Goal: Task Accomplishment & Management: Manage account settings

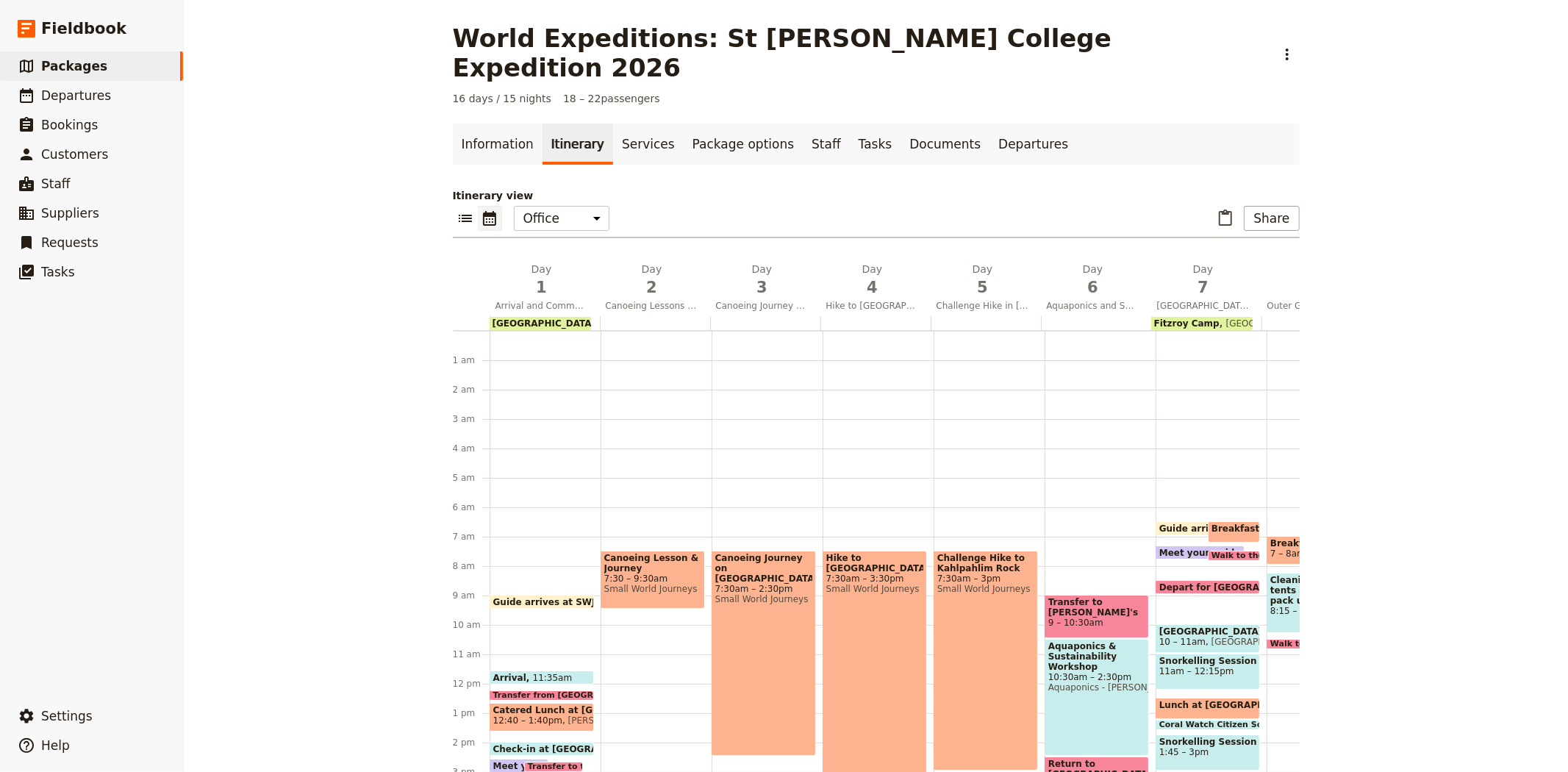
scroll to position [258, 0]
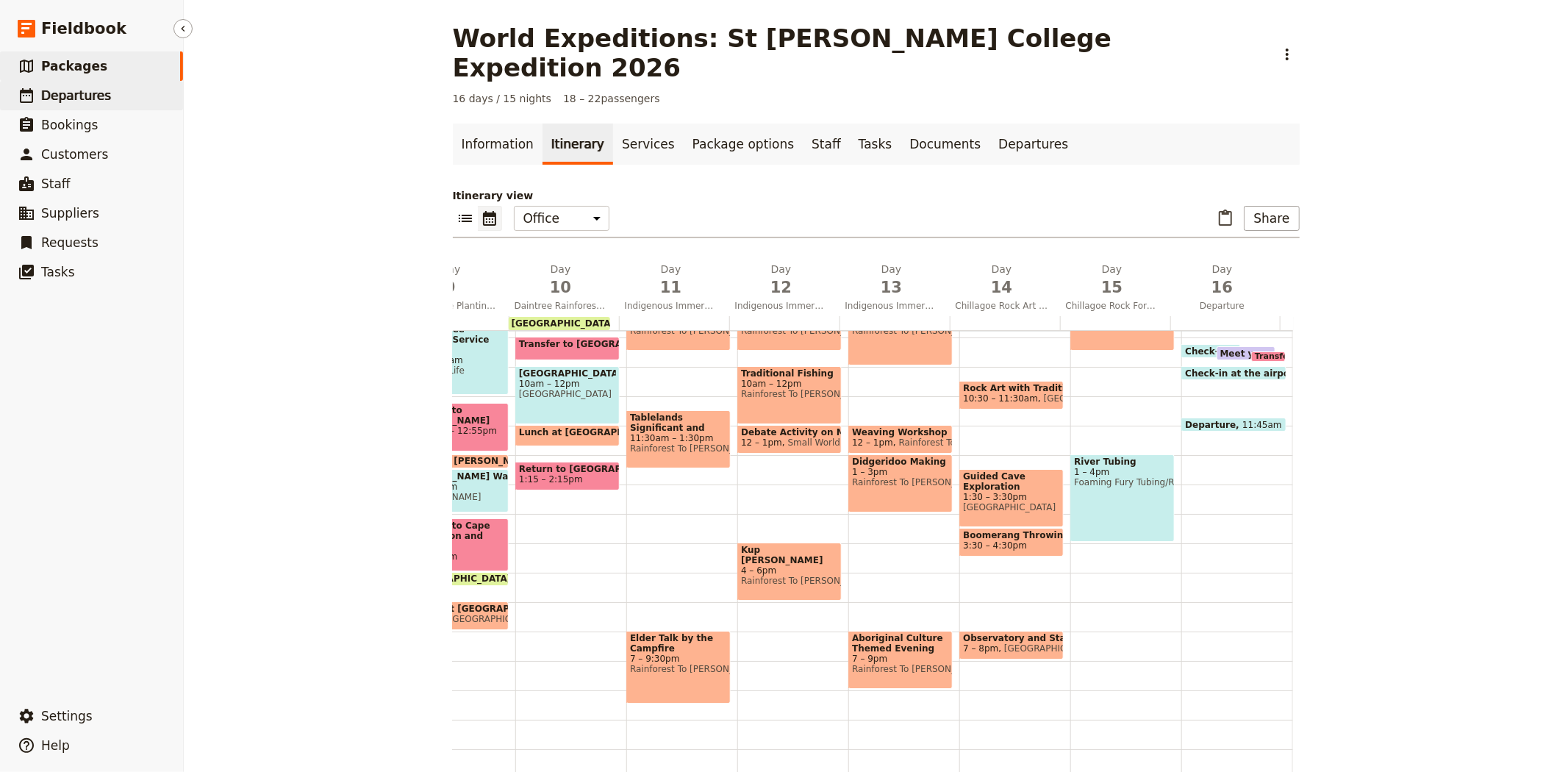
drag, startPoint x: 0, startPoint y: 0, endPoint x: 101, endPoint y: 101, distance: 142.8
click at [101, 101] on span "Departures" at bounding box center [76, 96] width 70 height 15
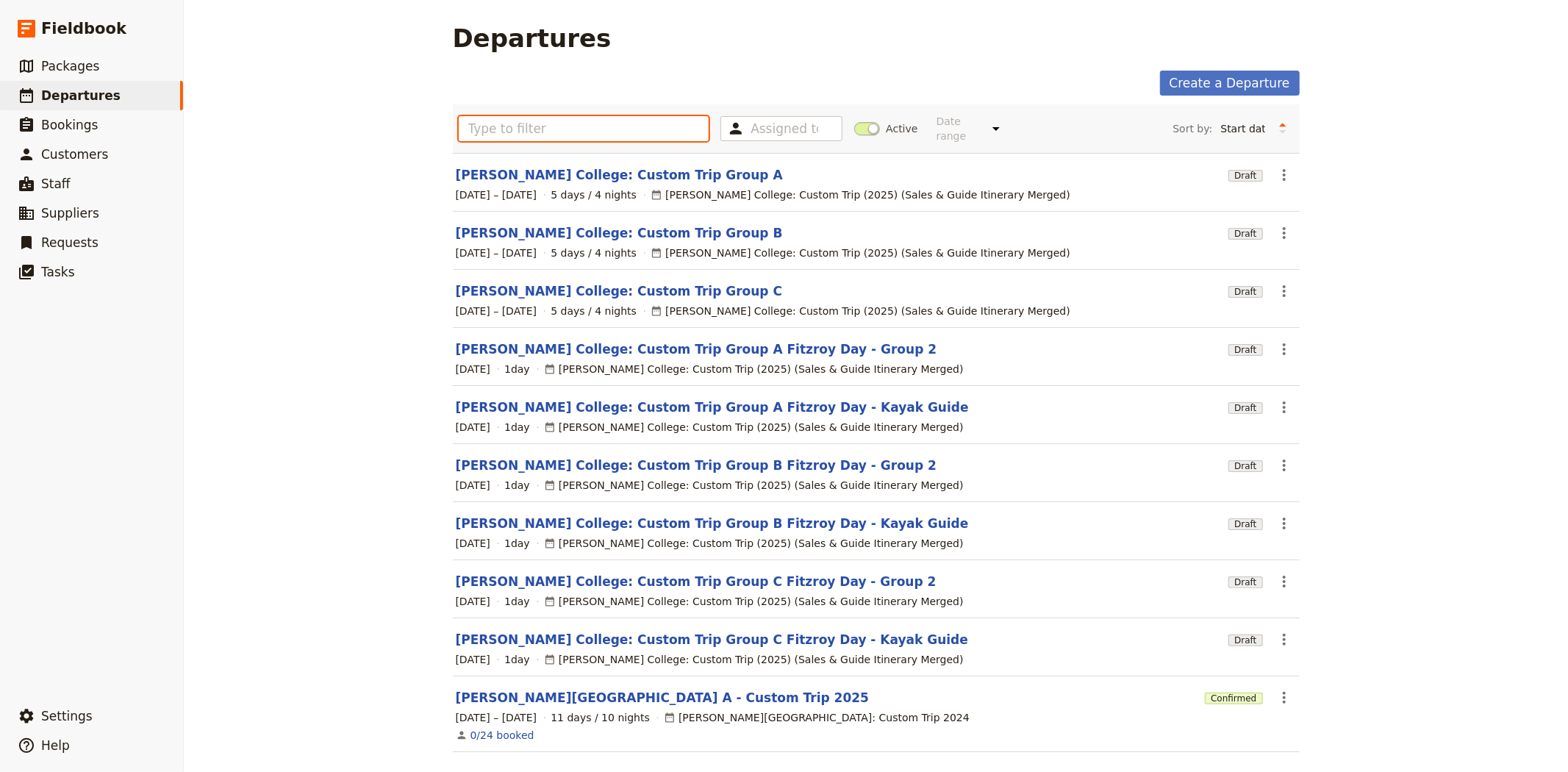
click at [632, 128] on input "text" at bounding box center [584, 128] width 251 height 25
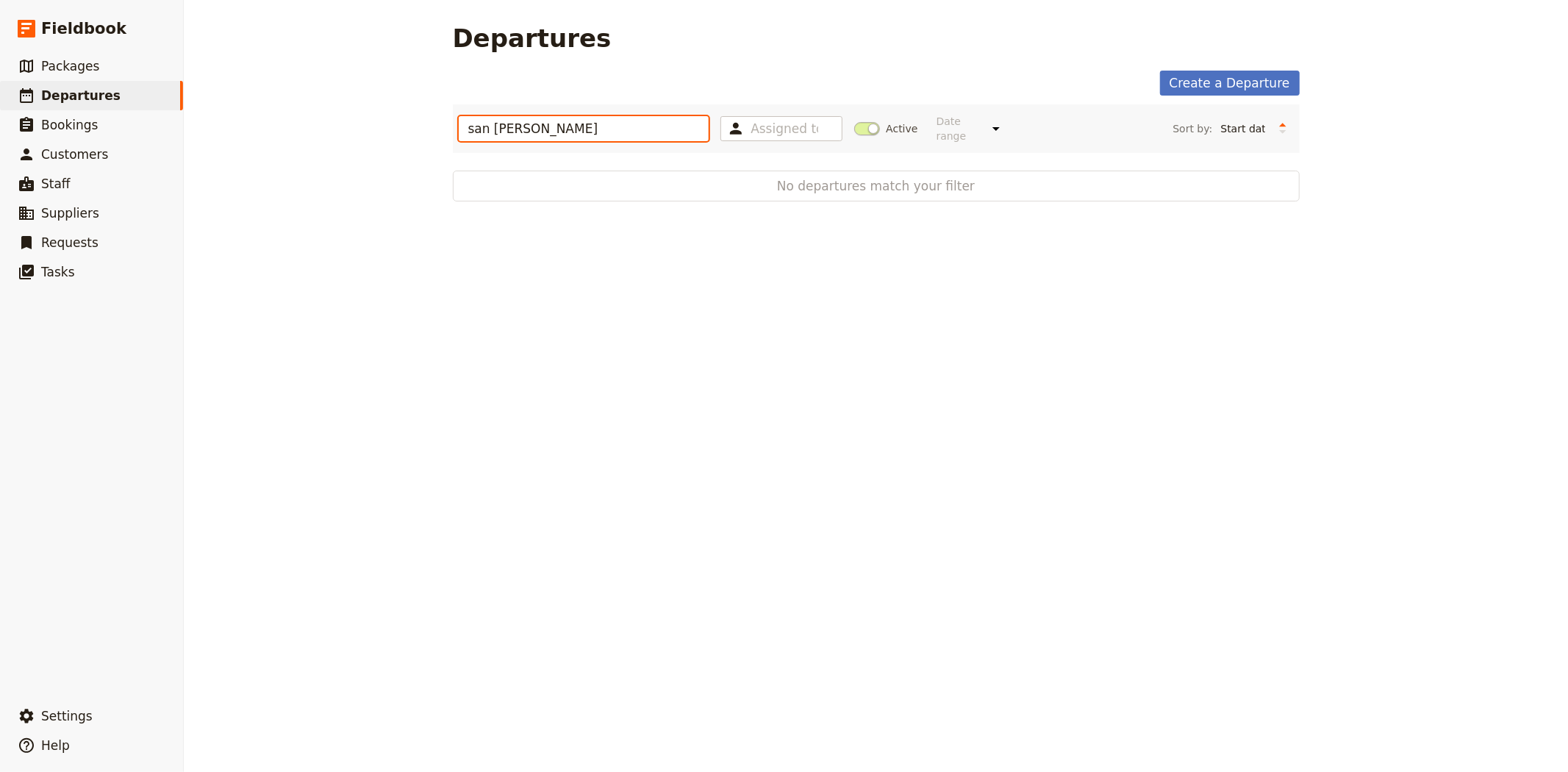
type input "san [PERSON_NAME]"
click at [856, 122] on span at bounding box center [867, 129] width 26 height 14
click at [854, 122] on input "Active" at bounding box center [854, 122] width 0 height 0
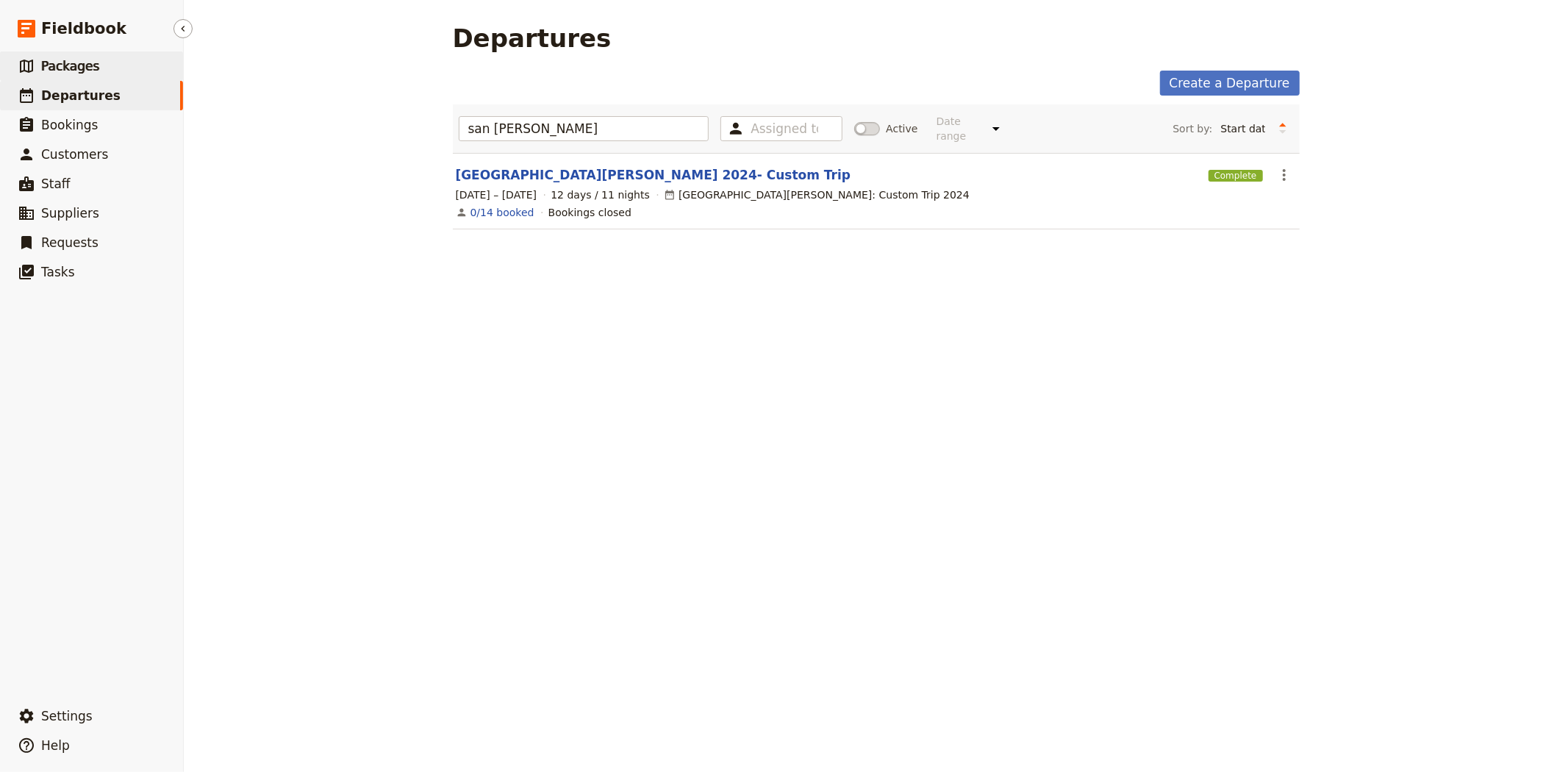
click at [111, 70] on link "​ Packages" at bounding box center [92, 66] width 183 height 29
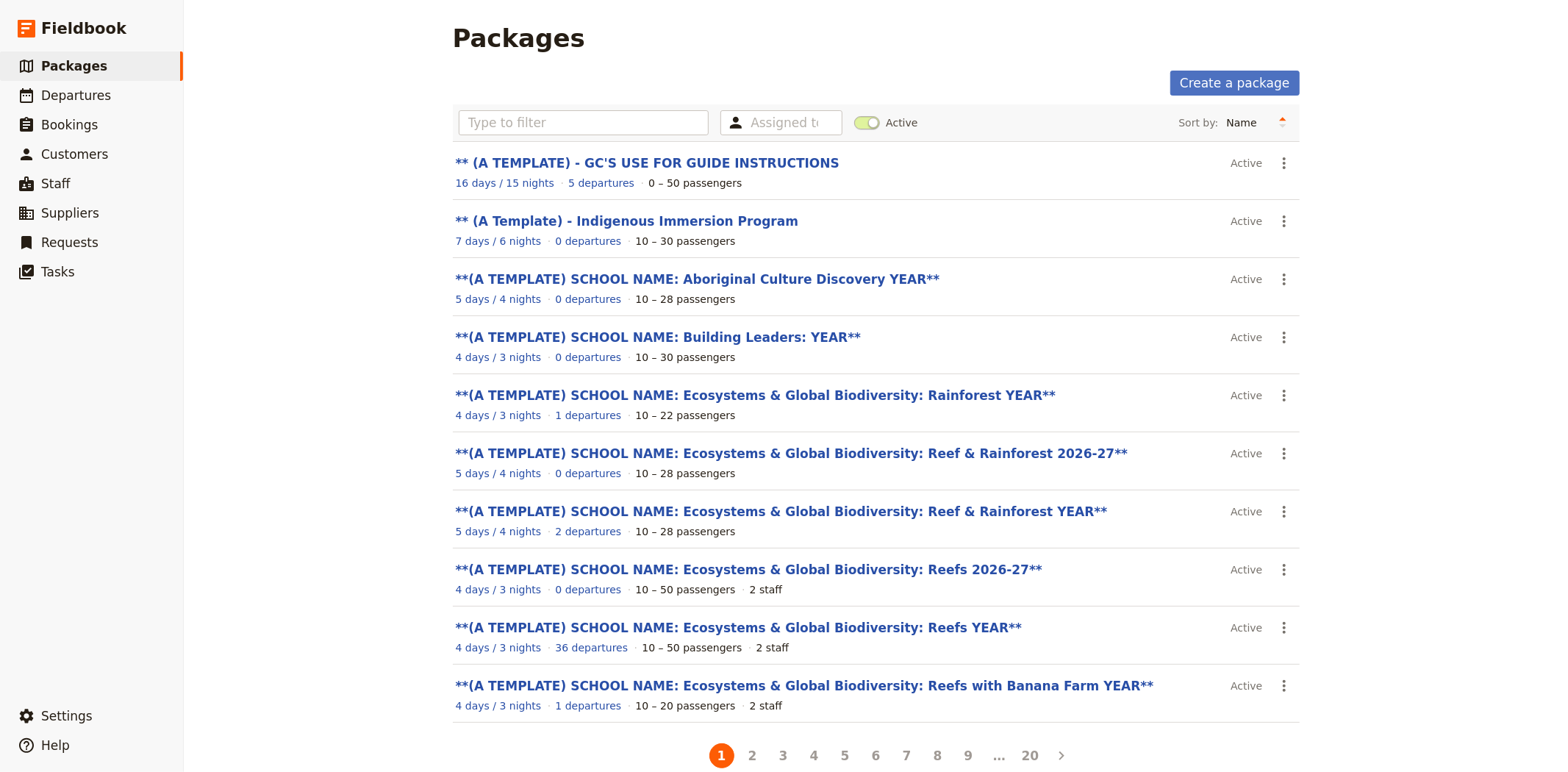
click at [854, 125] on span at bounding box center [867, 123] width 26 height 14
click at [854, 116] on input "Active" at bounding box center [854, 116] width 0 height 0
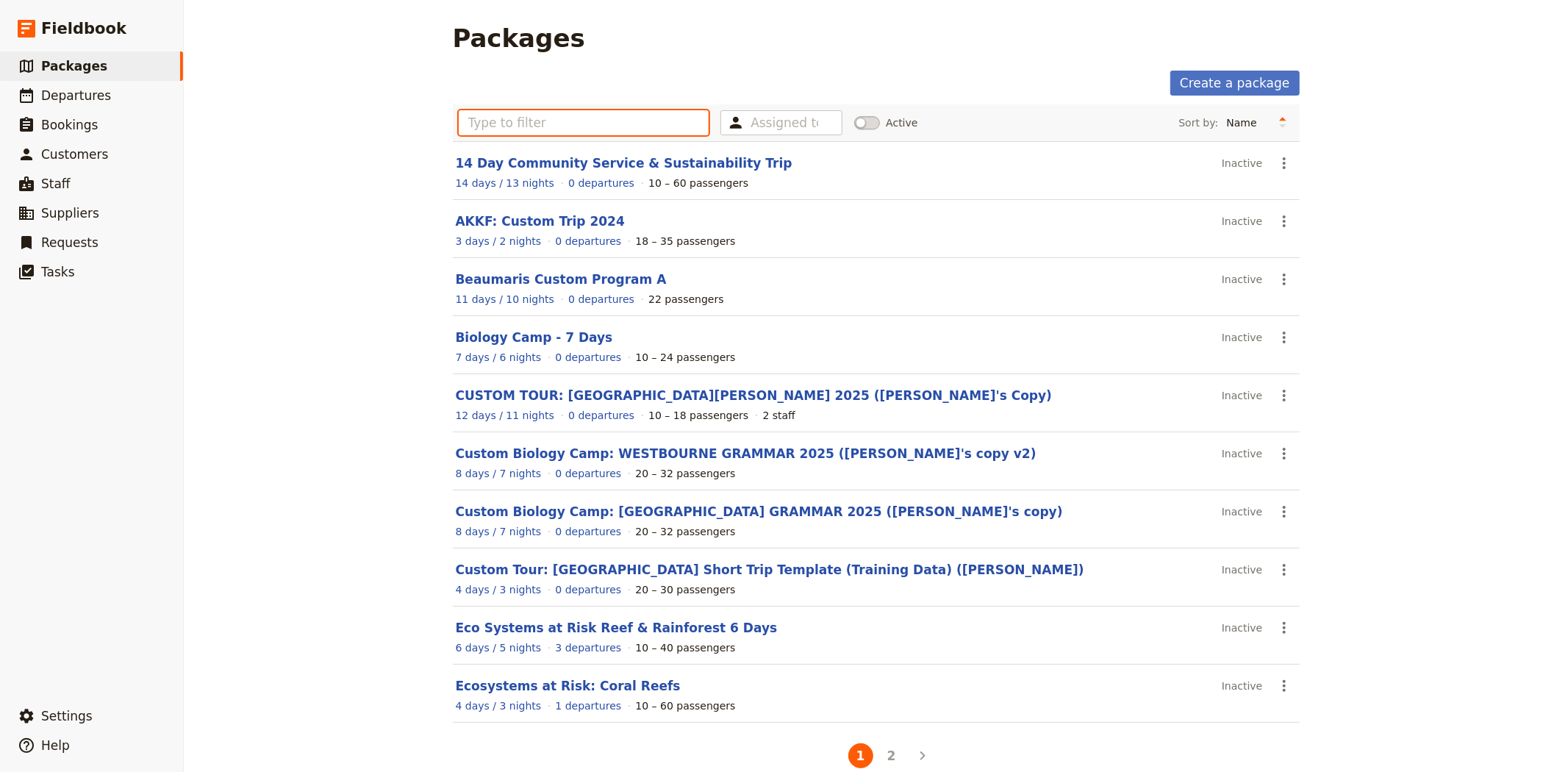
click at [582, 119] on input "text" at bounding box center [584, 122] width 251 height 25
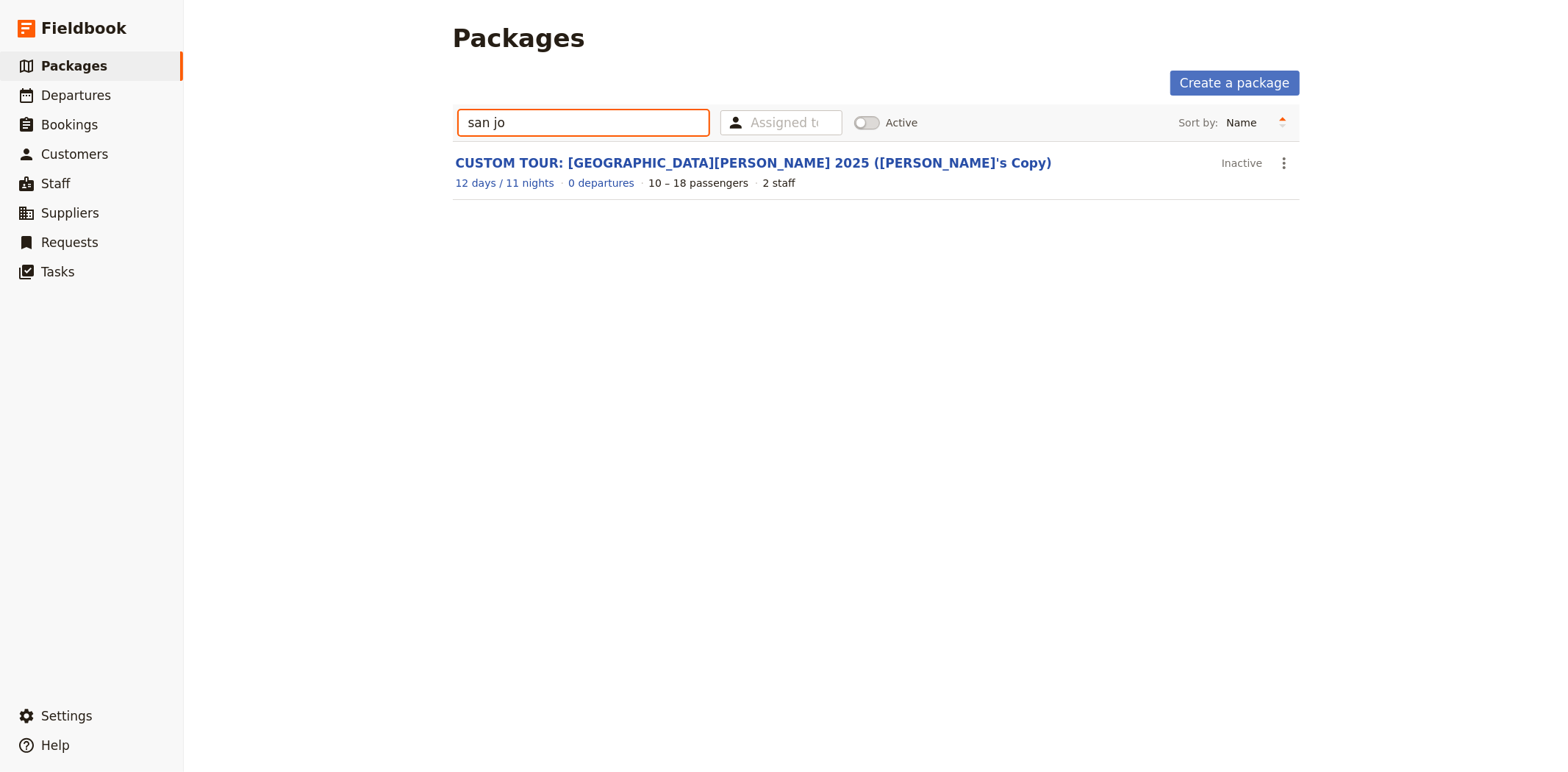
type input "san jo"
click at [864, 127] on span at bounding box center [867, 123] width 26 height 14
click at [854, 116] on input "Active" at bounding box center [854, 116] width 0 height 0
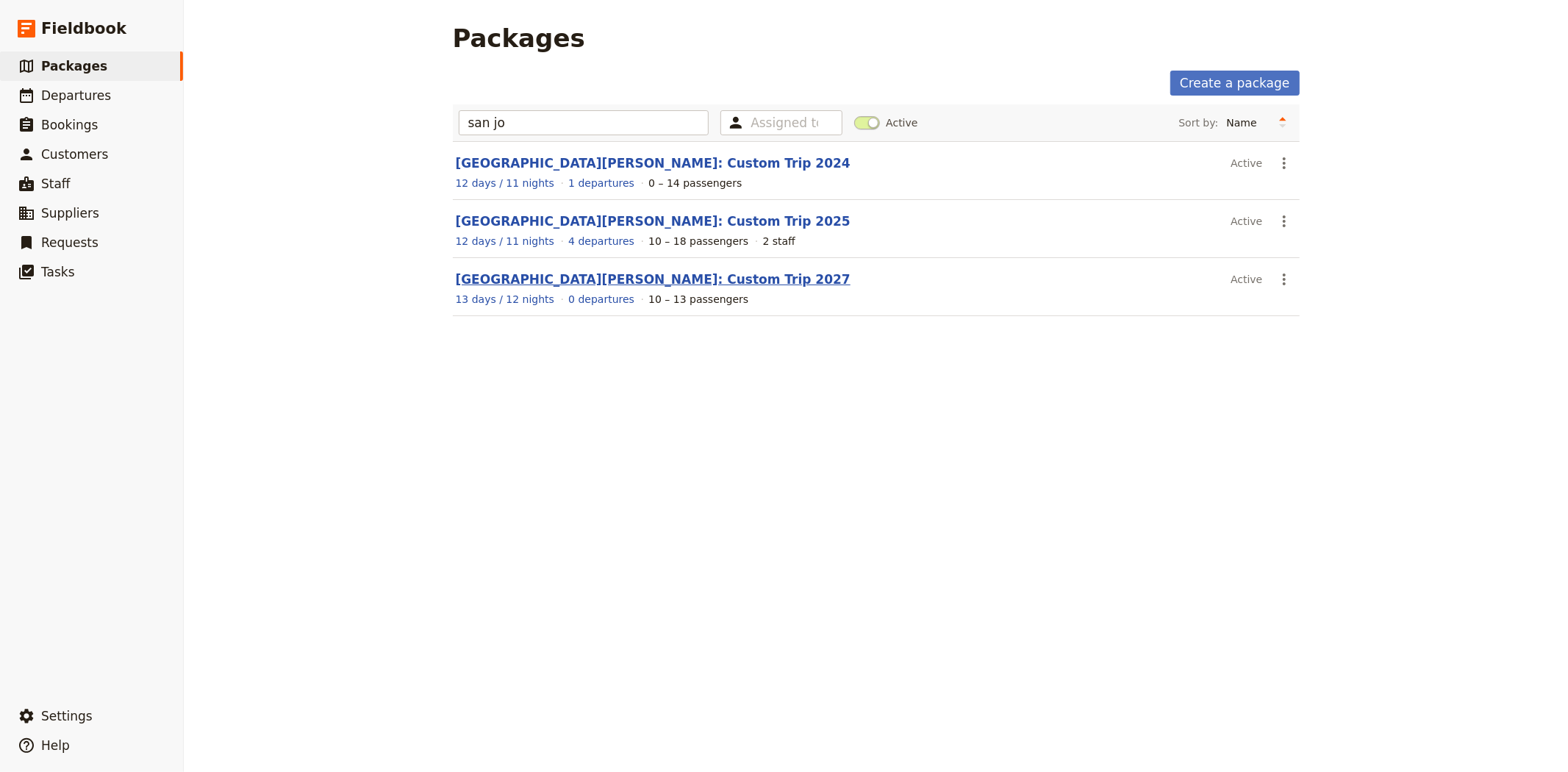
click at [637, 279] on link "[GEOGRAPHIC_DATA][PERSON_NAME]: Custom Trip 2027" at bounding box center [653, 279] width 395 height 15
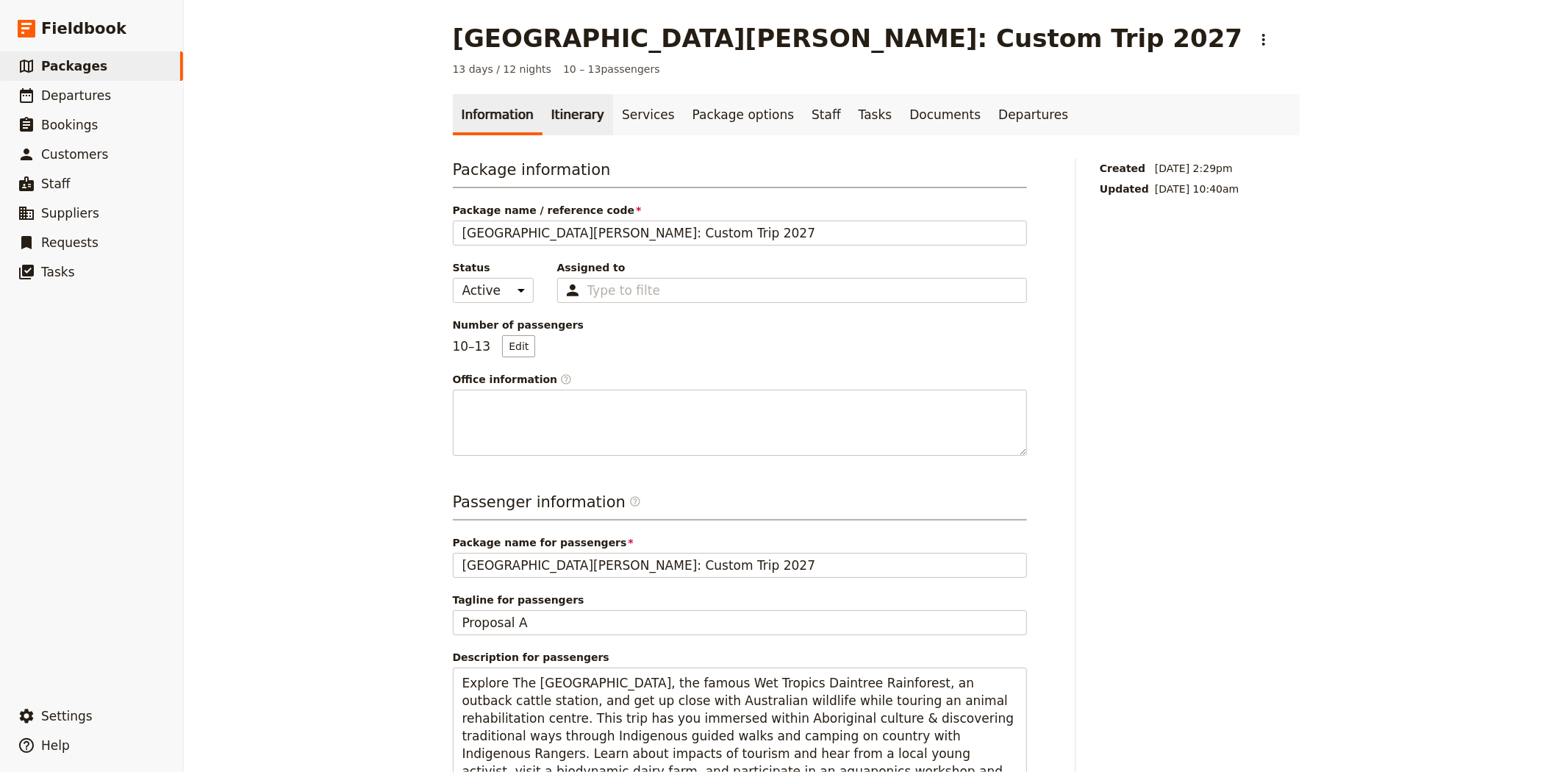
click at [568, 109] on link "Itinerary" at bounding box center [578, 114] width 71 height 41
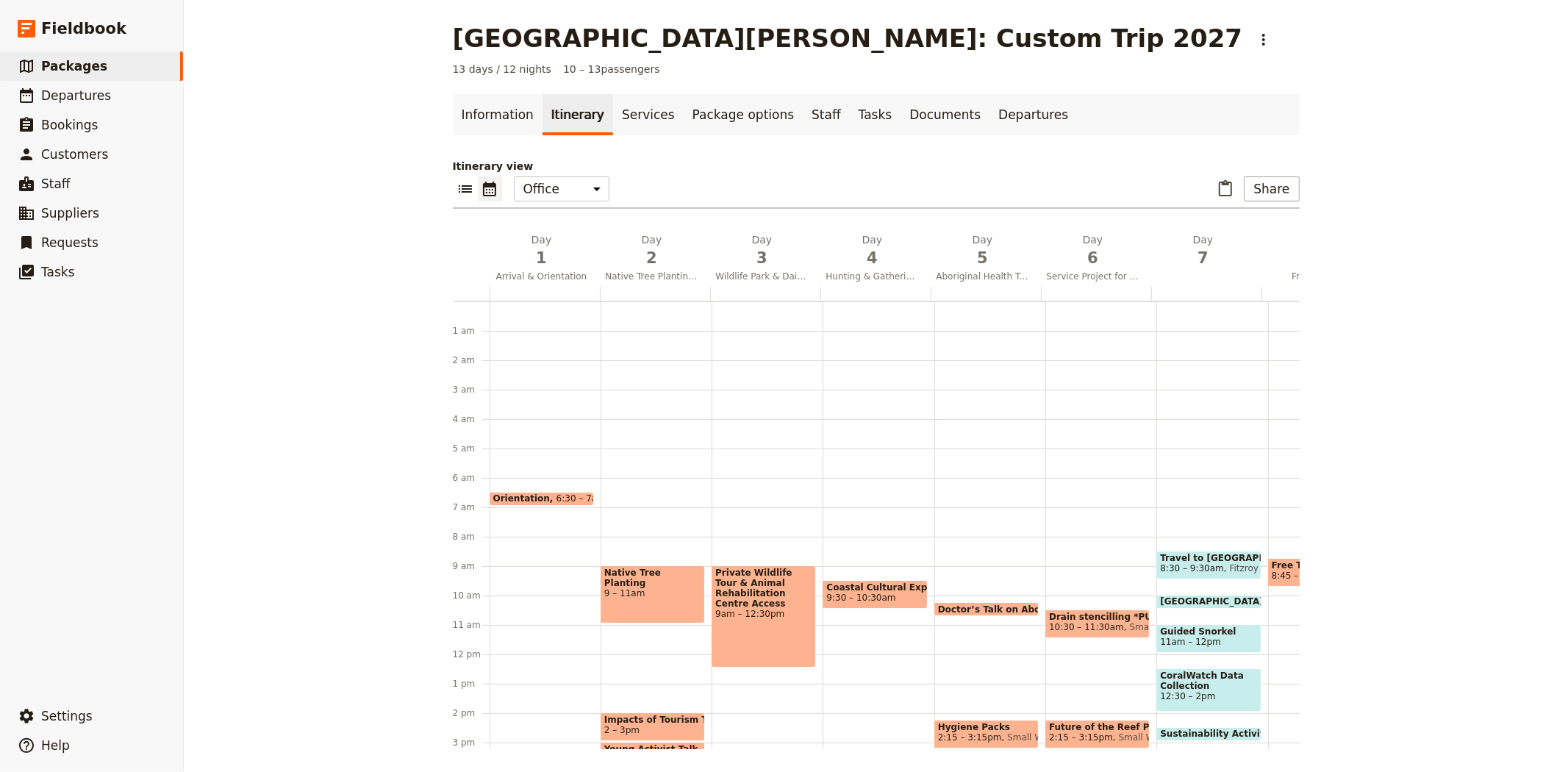
scroll to position [176, 0]
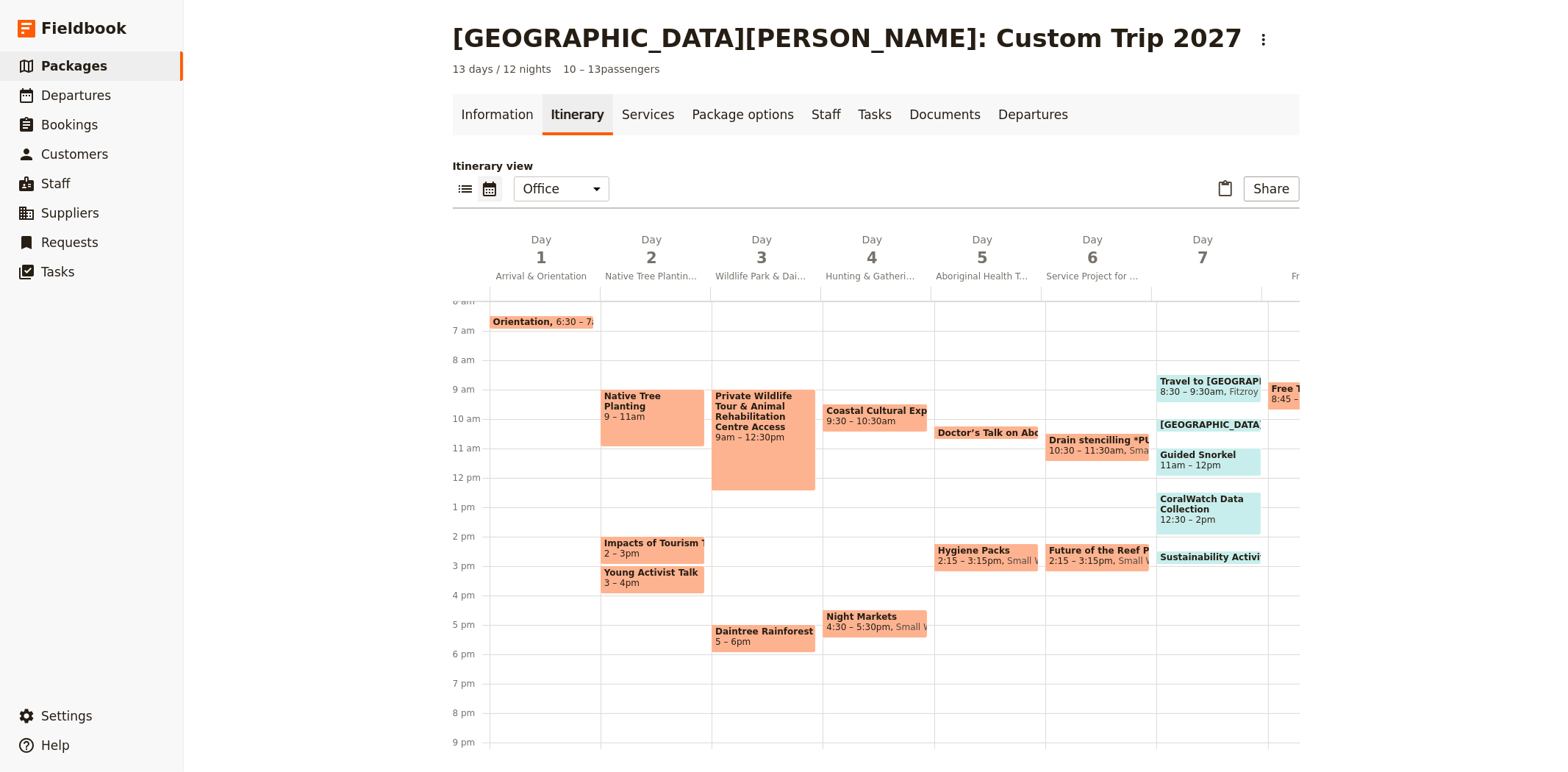
click at [1075, 449] on span "10:30 – 11:30am" at bounding box center [1087, 451] width 75 height 11
select select "6"
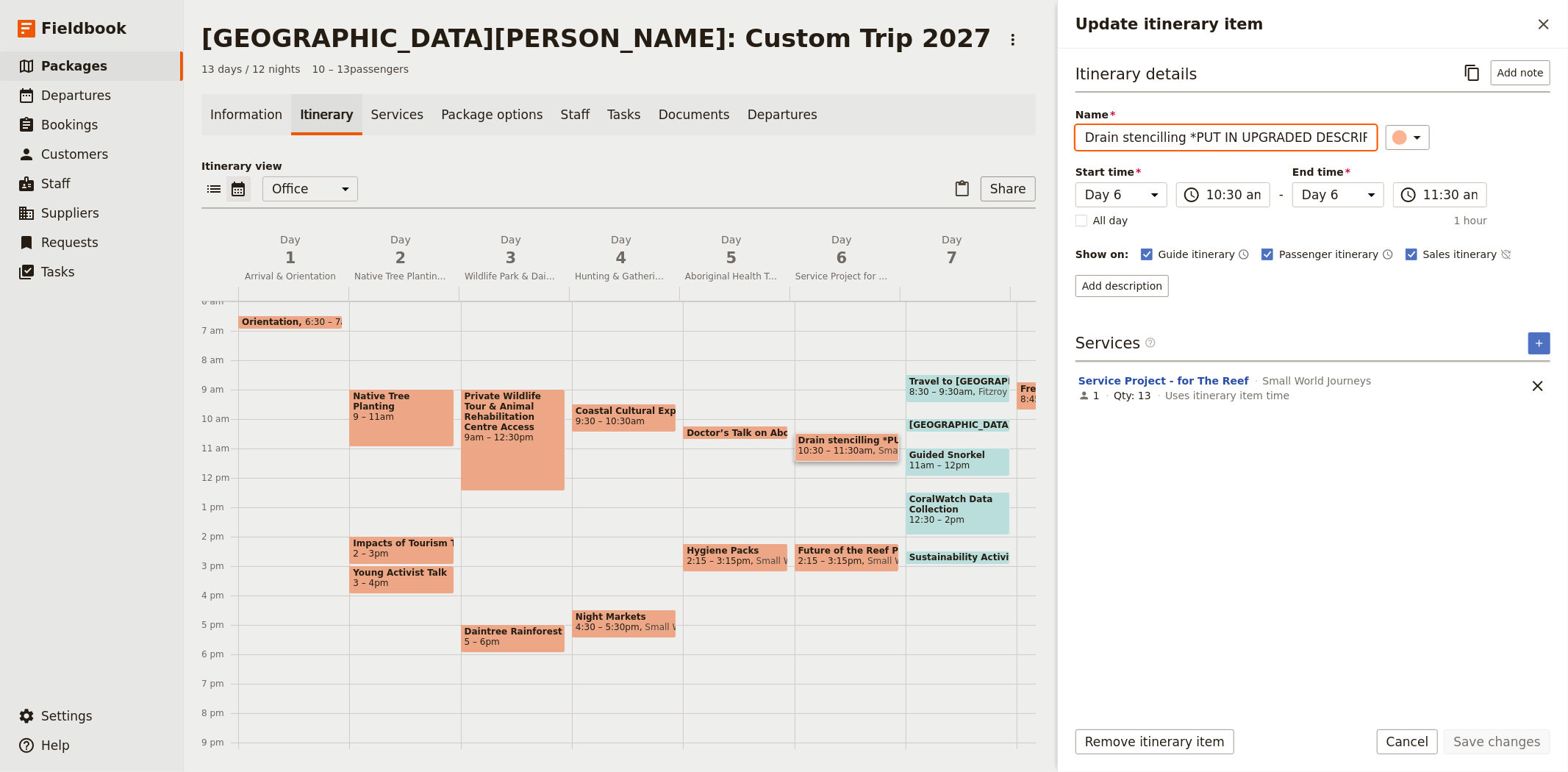
click at [1124, 143] on input "Drain stencilling *PUT IN UPGRADED DESCRIPTION" at bounding box center [1226, 137] width 302 height 25
drag, startPoint x: 1085, startPoint y: 140, endPoint x: 1391, endPoint y: 122, distance: 306.5
click at [1391, 122] on div "Name Drain stencilling *PUT IN UPGRADED DESCRIPTION ​" at bounding box center [1313, 128] width 475 height 43
paste input "Storm Drain Stenciling: Advocacy for Marine Sustainability"
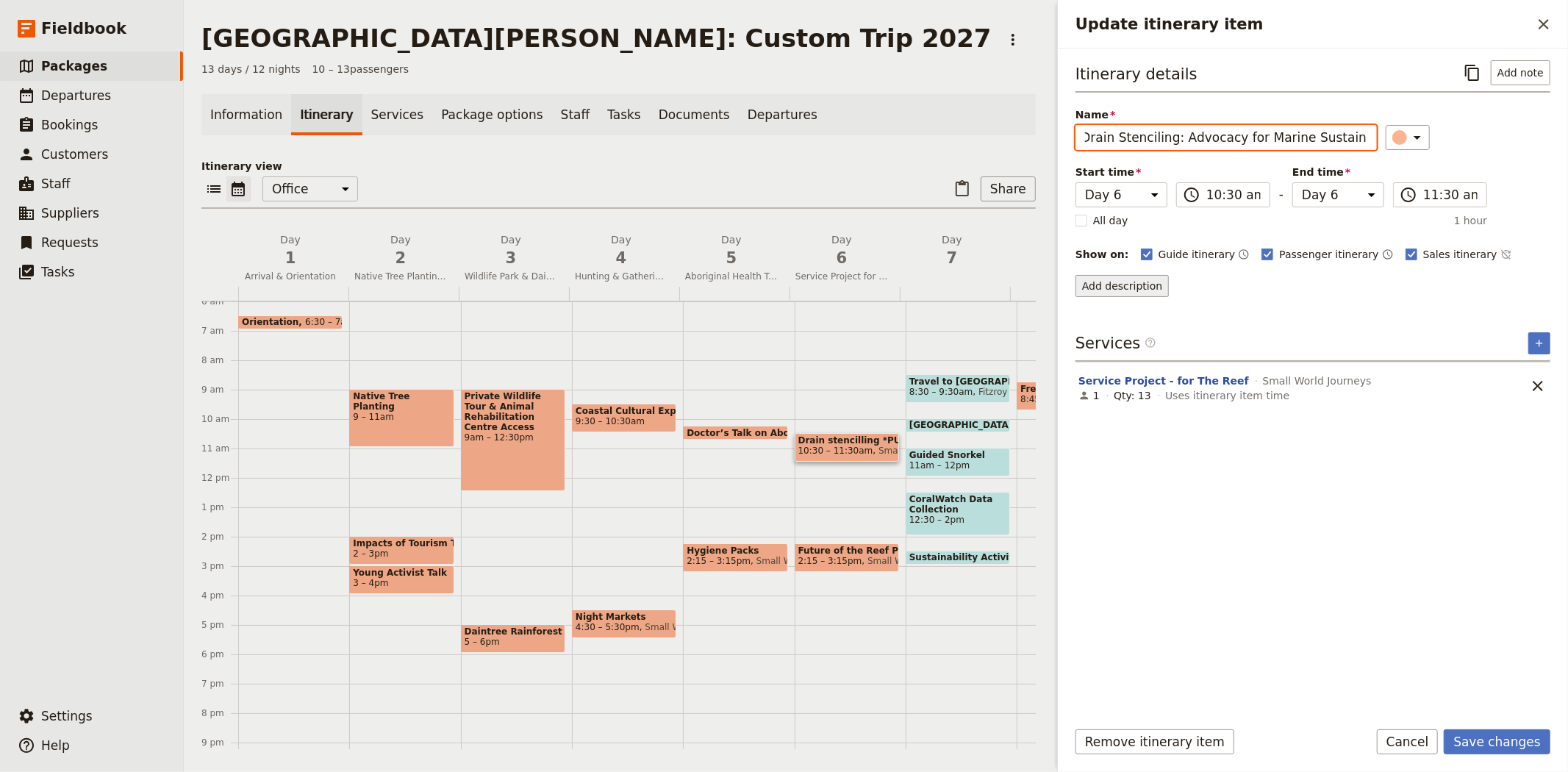
type input "Storm Drain Stenciling: Advocacy for Marine Sustainability"
click at [1124, 288] on button "Add description" at bounding box center [1122, 285] width 93 height 22
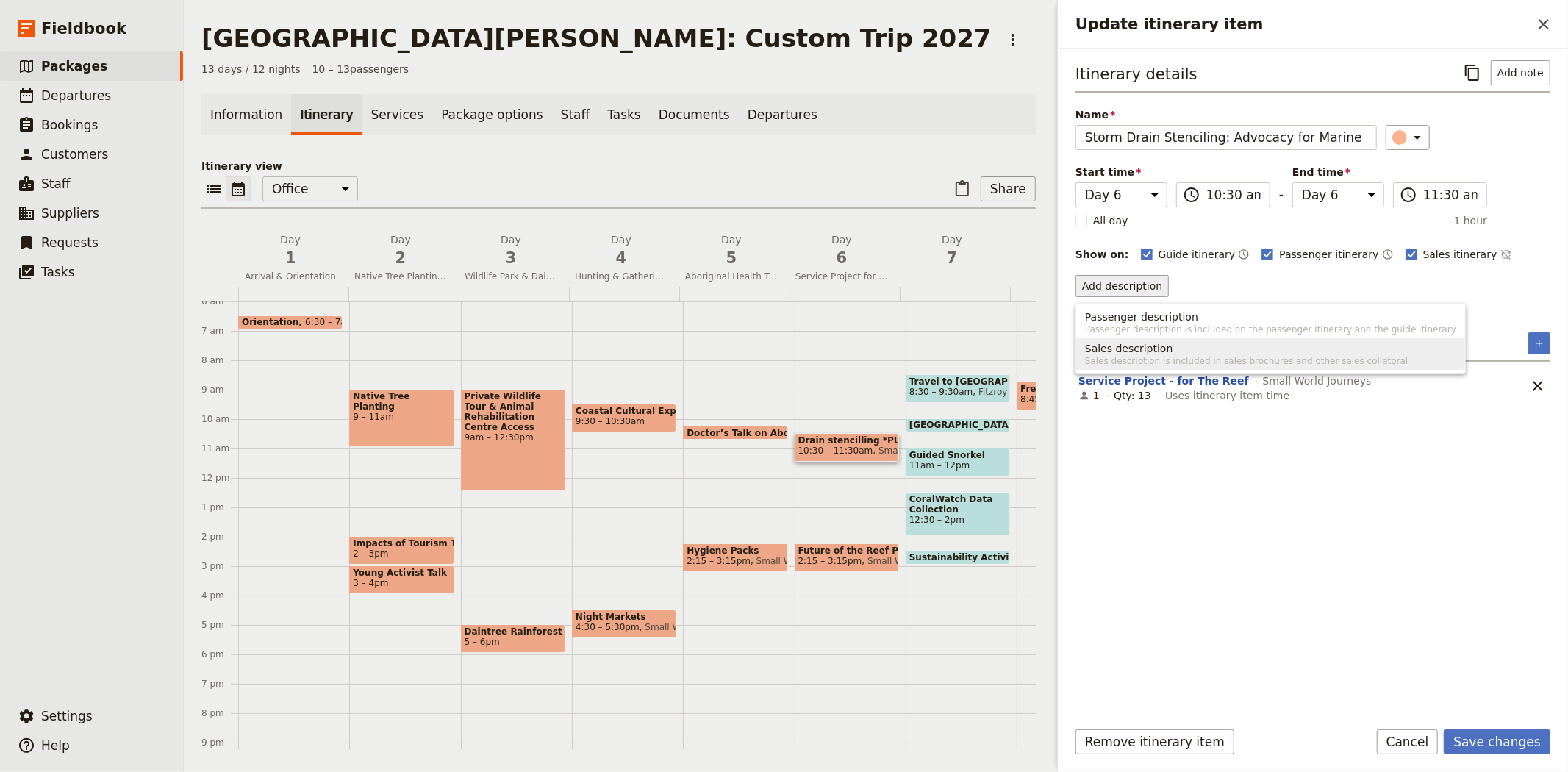
click at [1110, 369] on button "Sales description Sales description is included in sales brochures and other sa…" at bounding box center [1271, 354] width 389 height 32
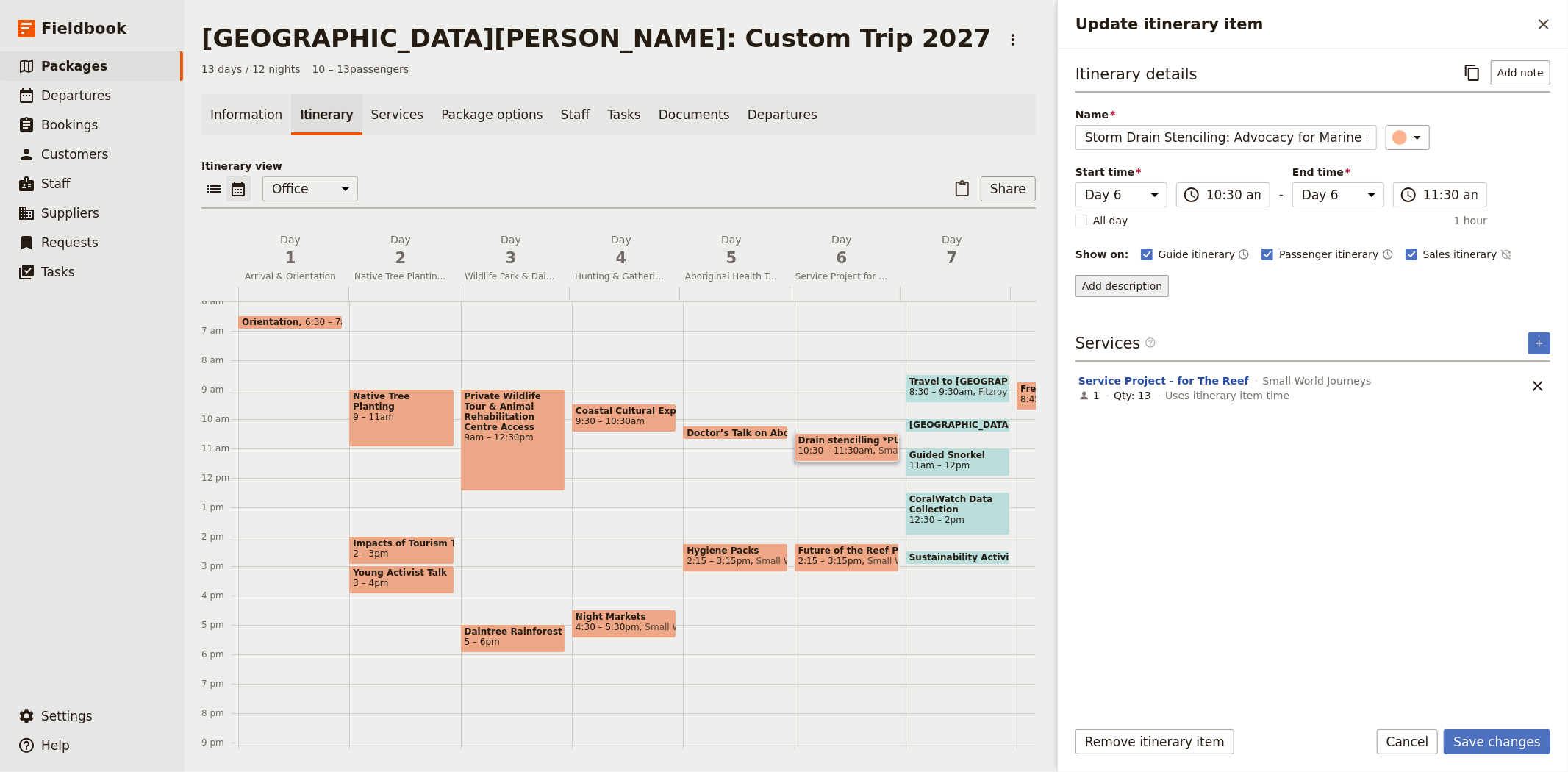
click at [1159, 280] on button "Add description" at bounding box center [1122, 285] width 93 height 22
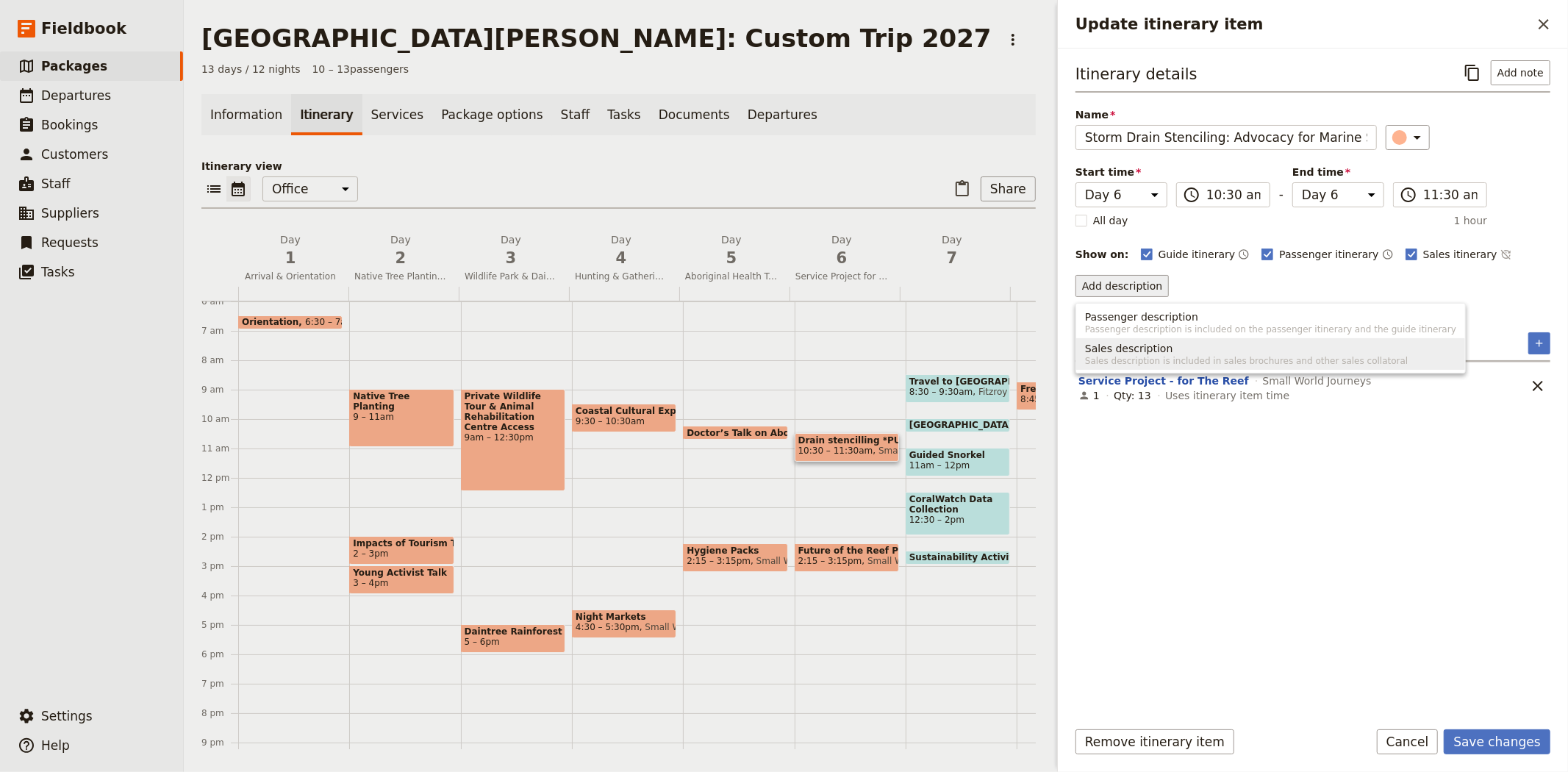
click at [1151, 355] on span "Sales description is included in sales brochures and other sales collatoral" at bounding box center [1271, 361] width 372 height 12
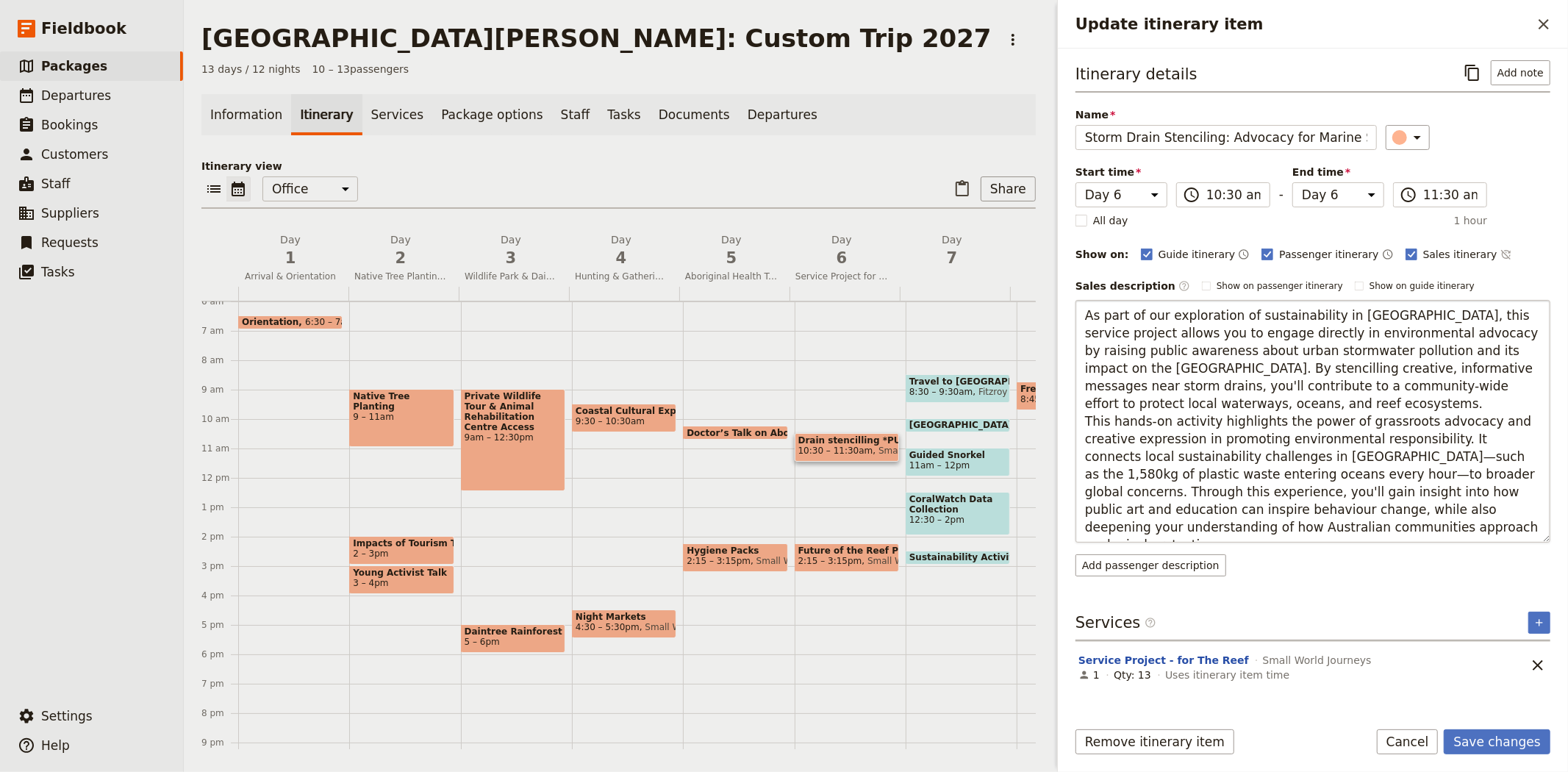
click at [1533, 384] on textarea "As part of our exploration of sustainability in [GEOGRAPHIC_DATA], this service…" at bounding box center [1313, 421] width 475 height 243
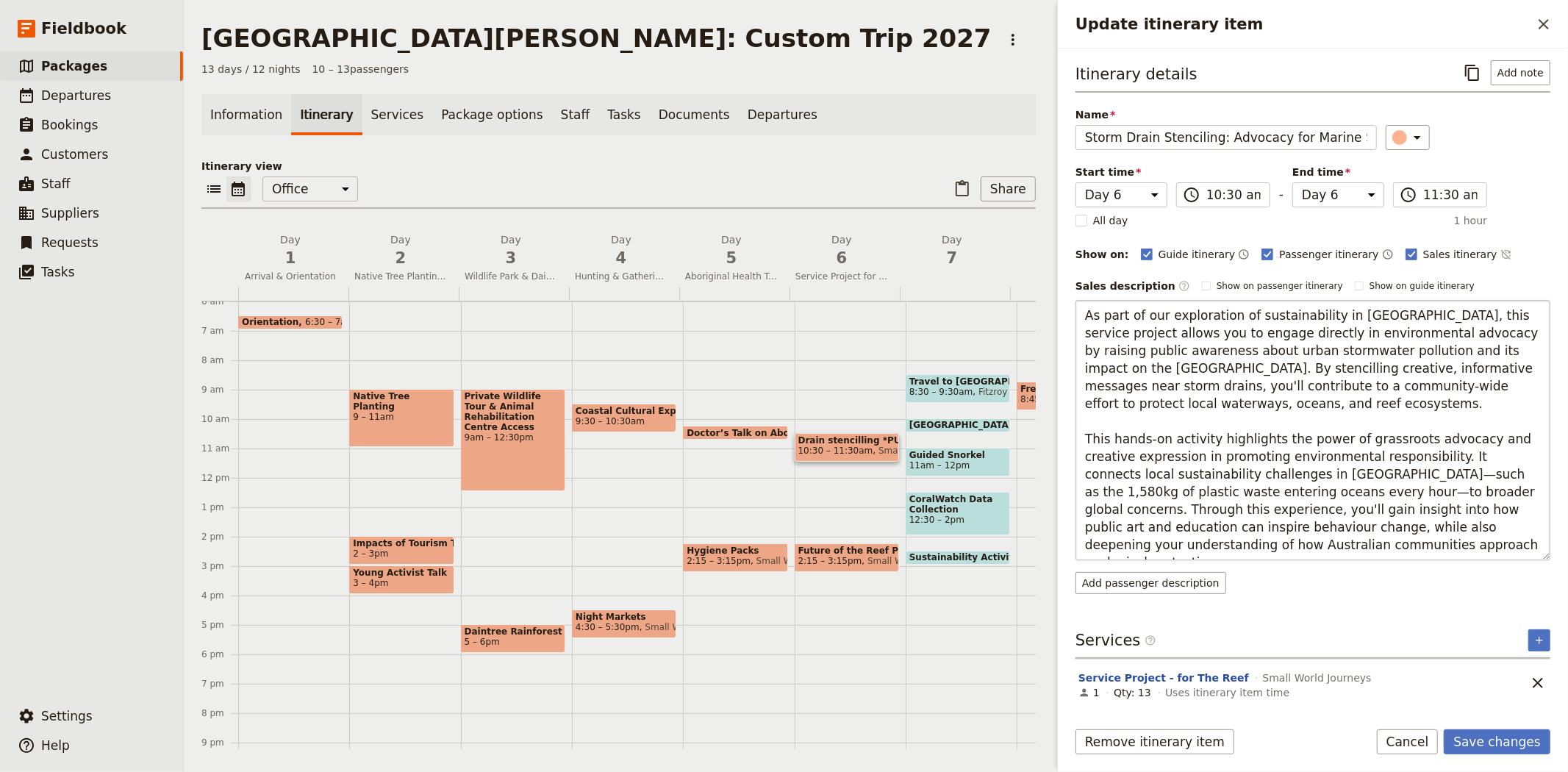
click at [1092, 541] on textarea "As part of our exploration of sustainability in [GEOGRAPHIC_DATA], this service…" at bounding box center [1313, 430] width 475 height 261
type textarea "As part of our exploration of sustainability in [GEOGRAPHIC_DATA], this service…"
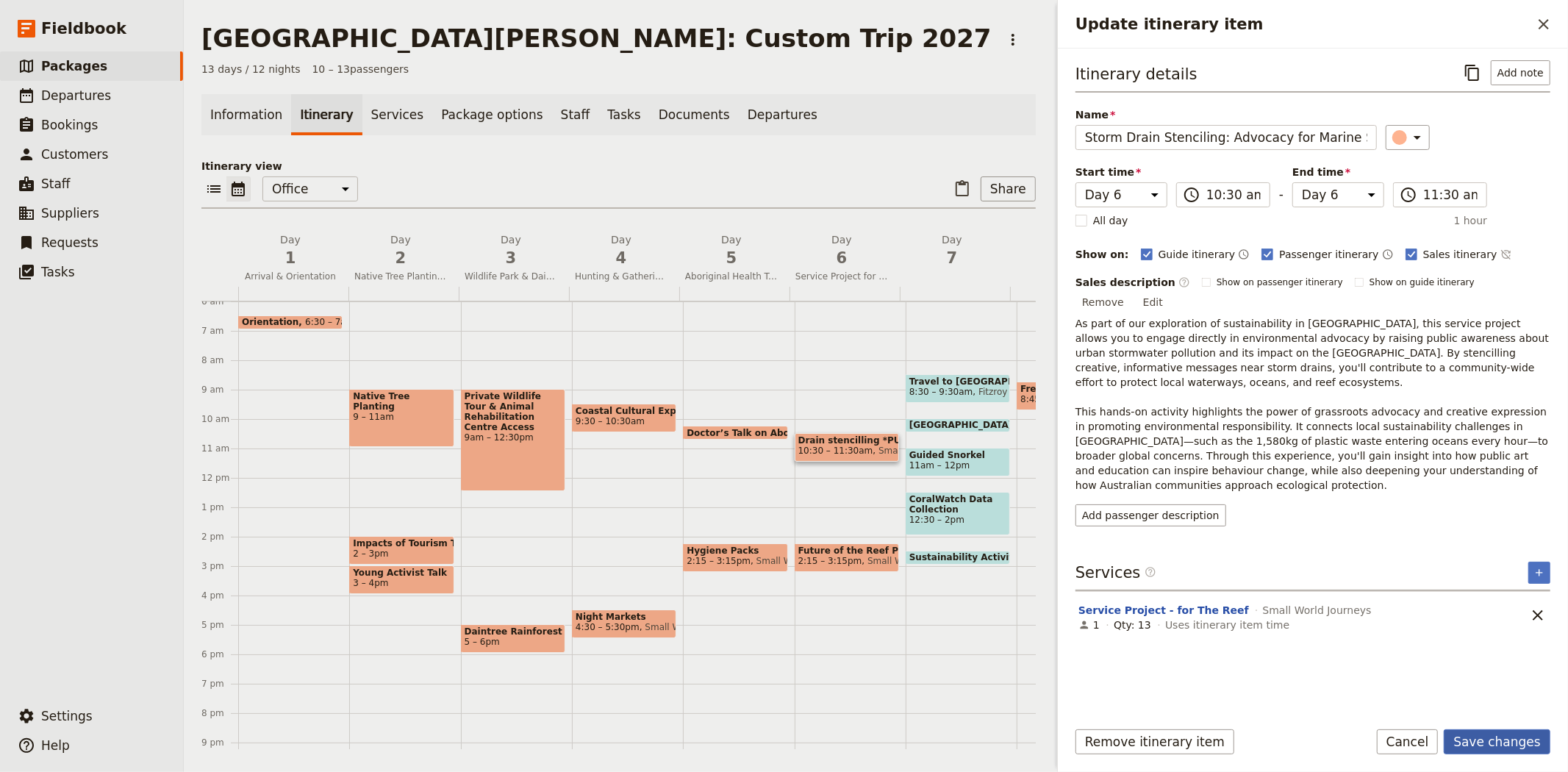
click at [1476, 737] on button "Save changes" at bounding box center [1497, 742] width 107 height 25
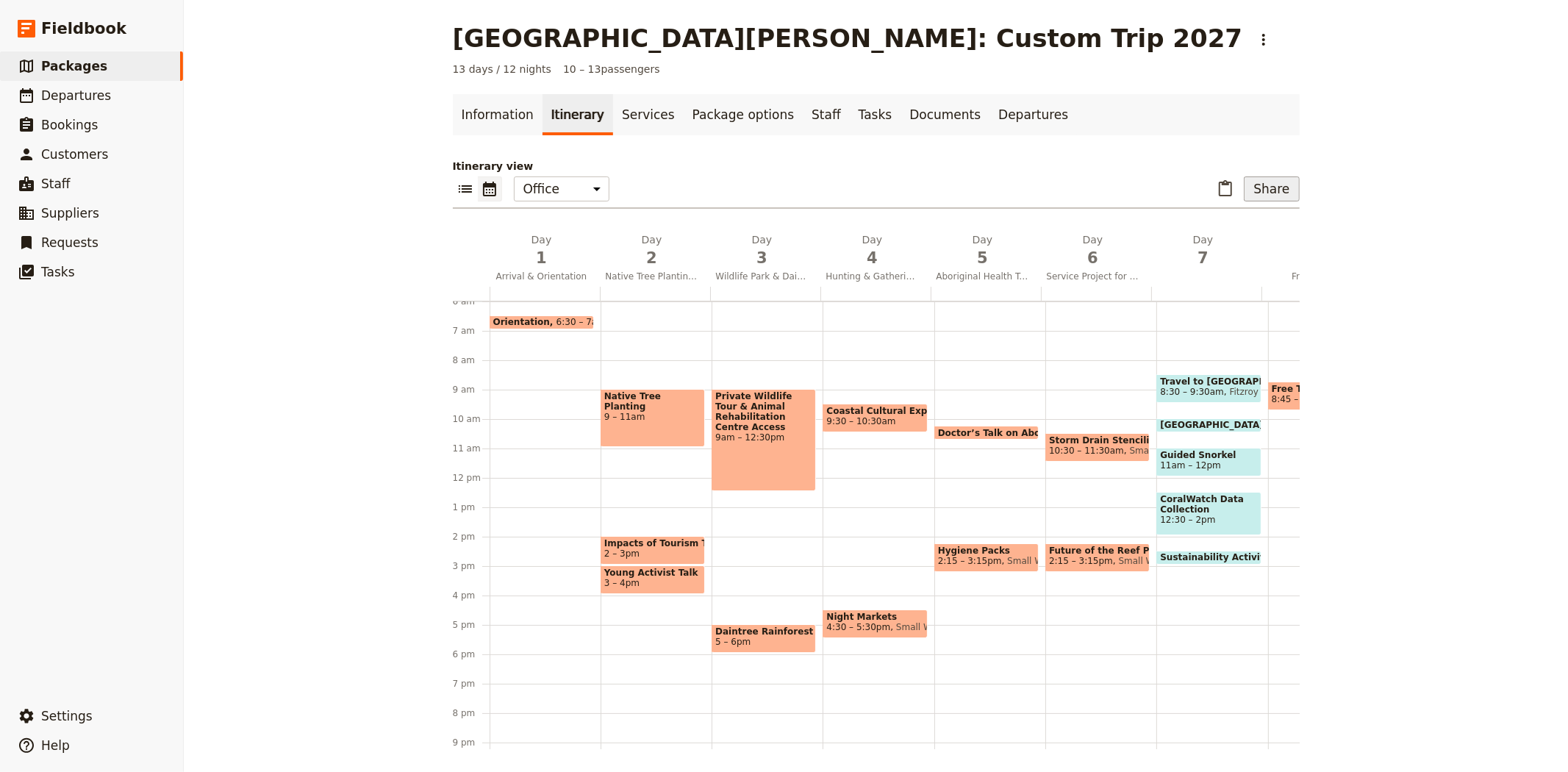
click at [1266, 185] on button "Share" at bounding box center [1271, 188] width 55 height 25
click at [1221, 258] on span "Sales Brochure" at bounding box center [1223, 263] width 77 height 15
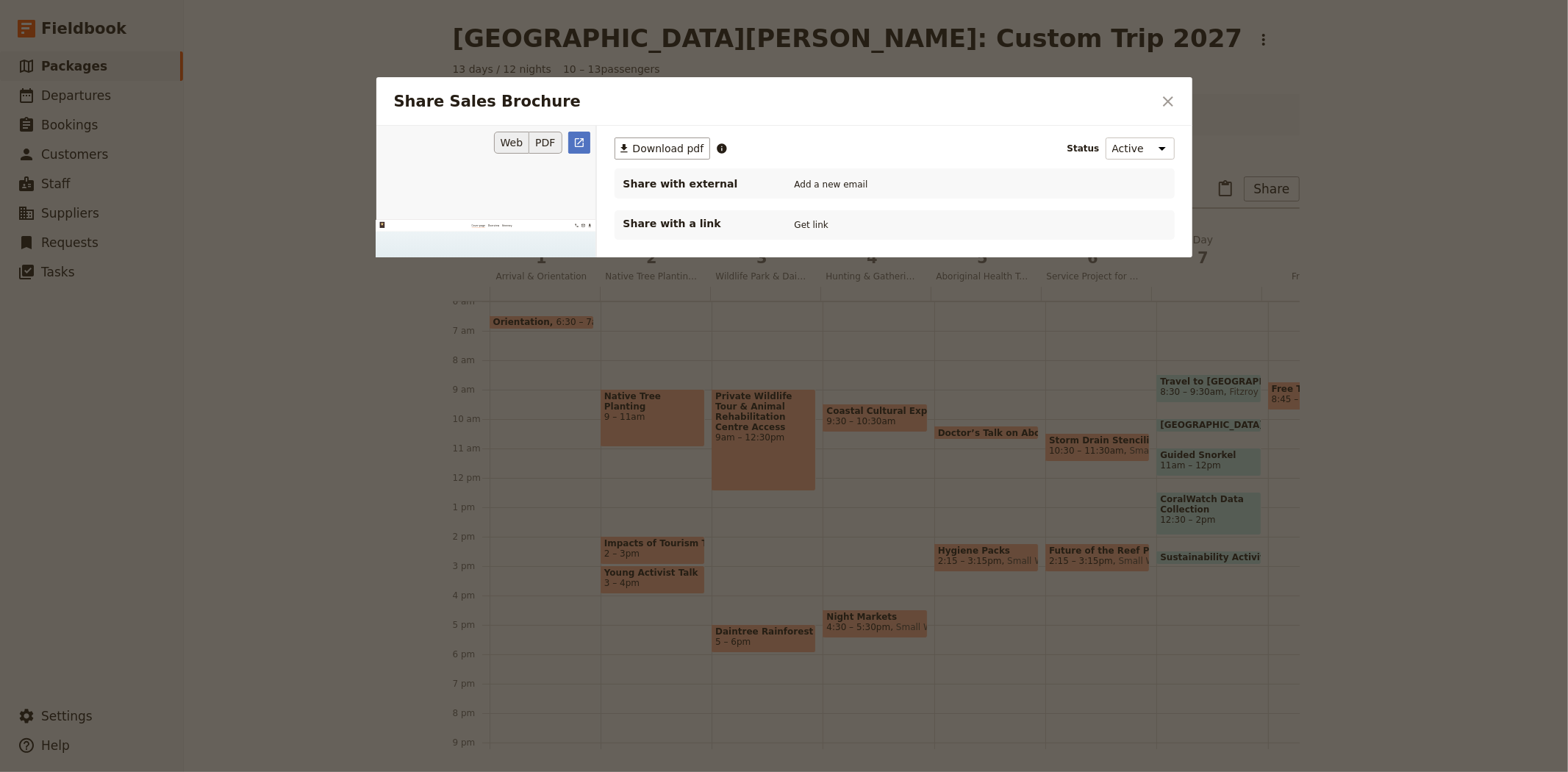
click at [546, 143] on button "PDF" at bounding box center [545, 142] width 32 height 22
click at [583, 140] on icon "Open full preview" at bounding box center [579, 143] width 9 height 9
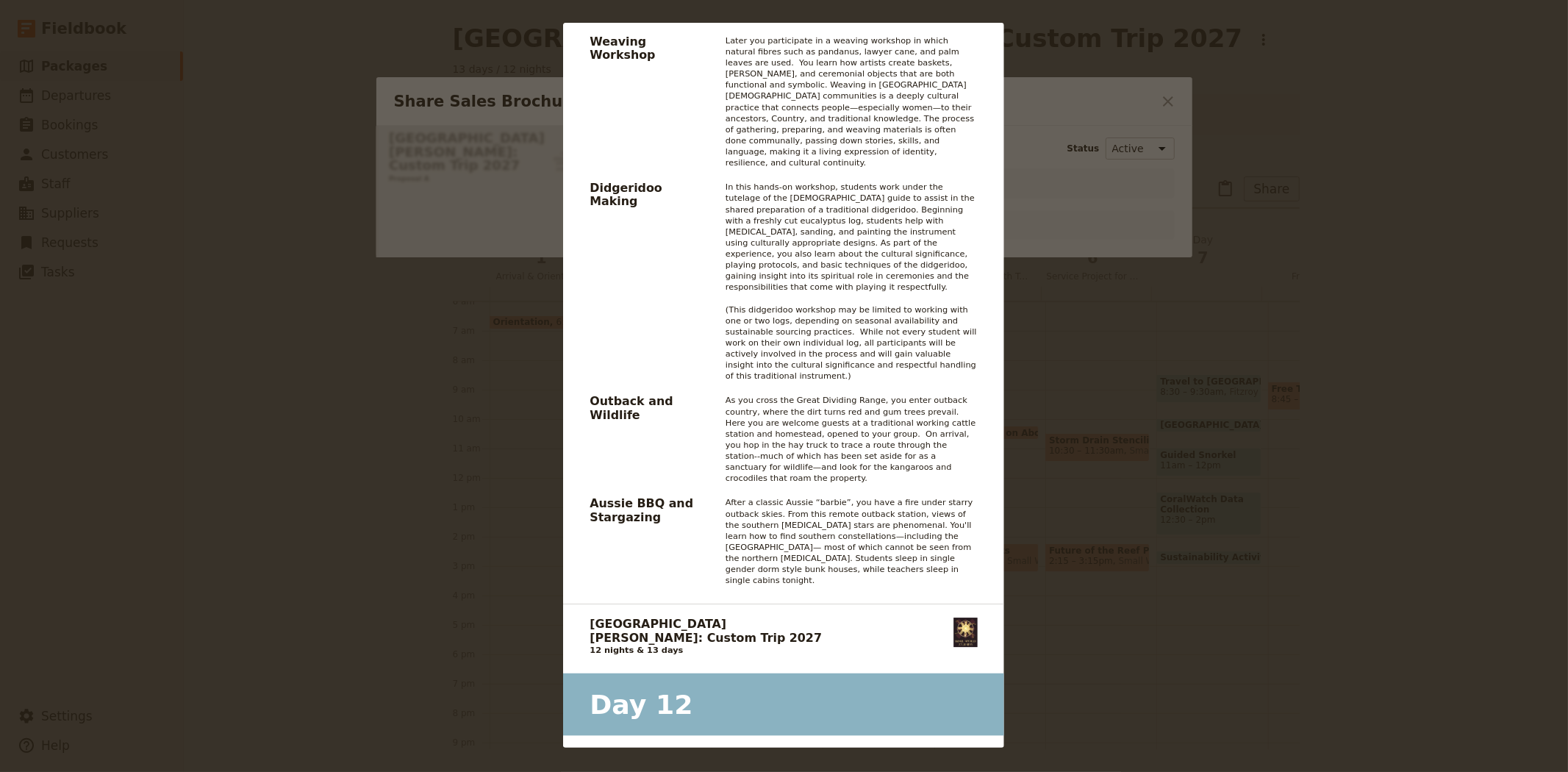
scroll to position [11223, 0]
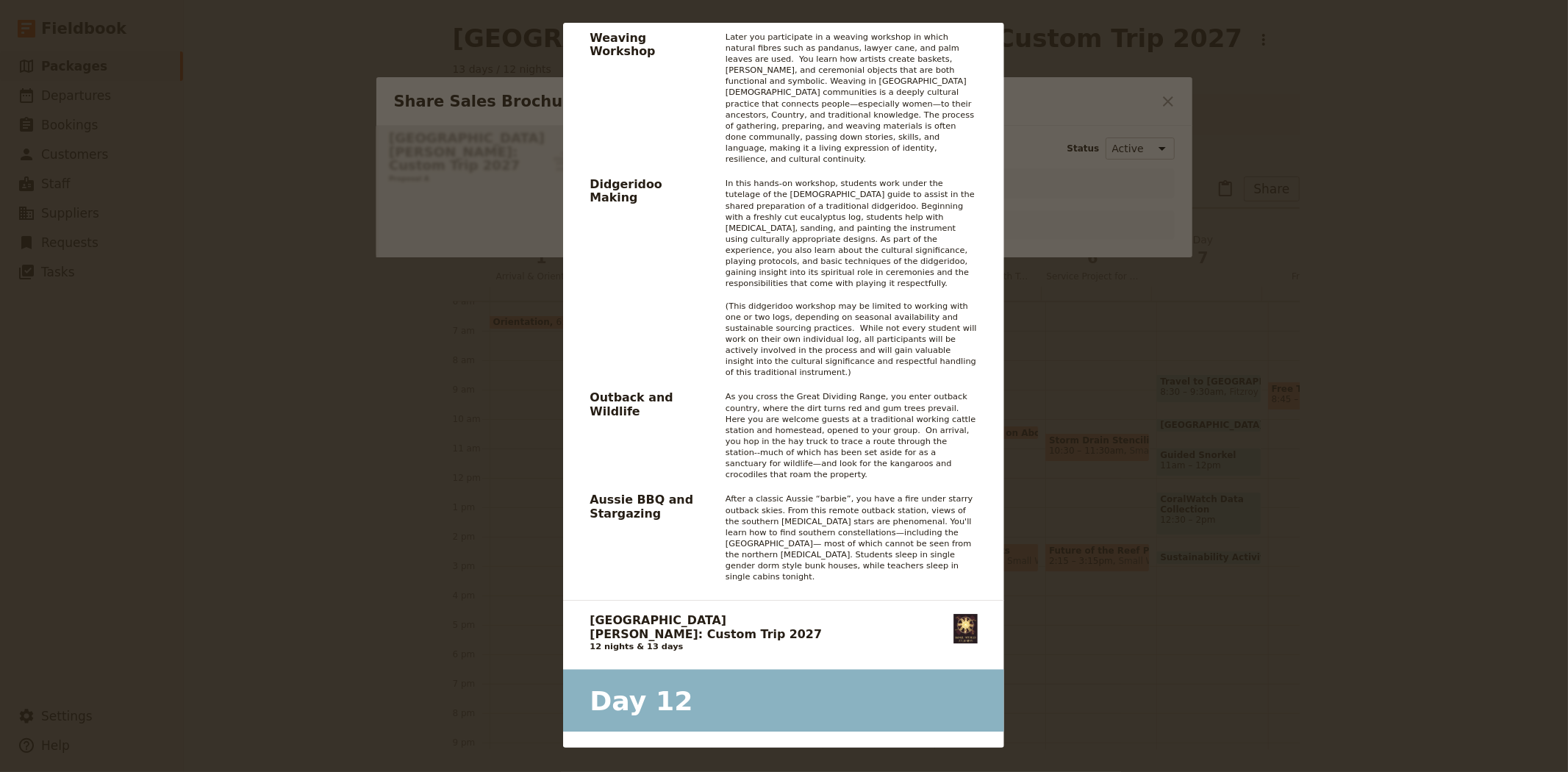
click at [1171, 104] on div "[GEOGRAPHIC_DATA][PERSON_NAME]: Custom Trip 2027 Proposal A 07 4054 6693 [EMAIL…" at bounding box center [784, 386] width 1568 height 772
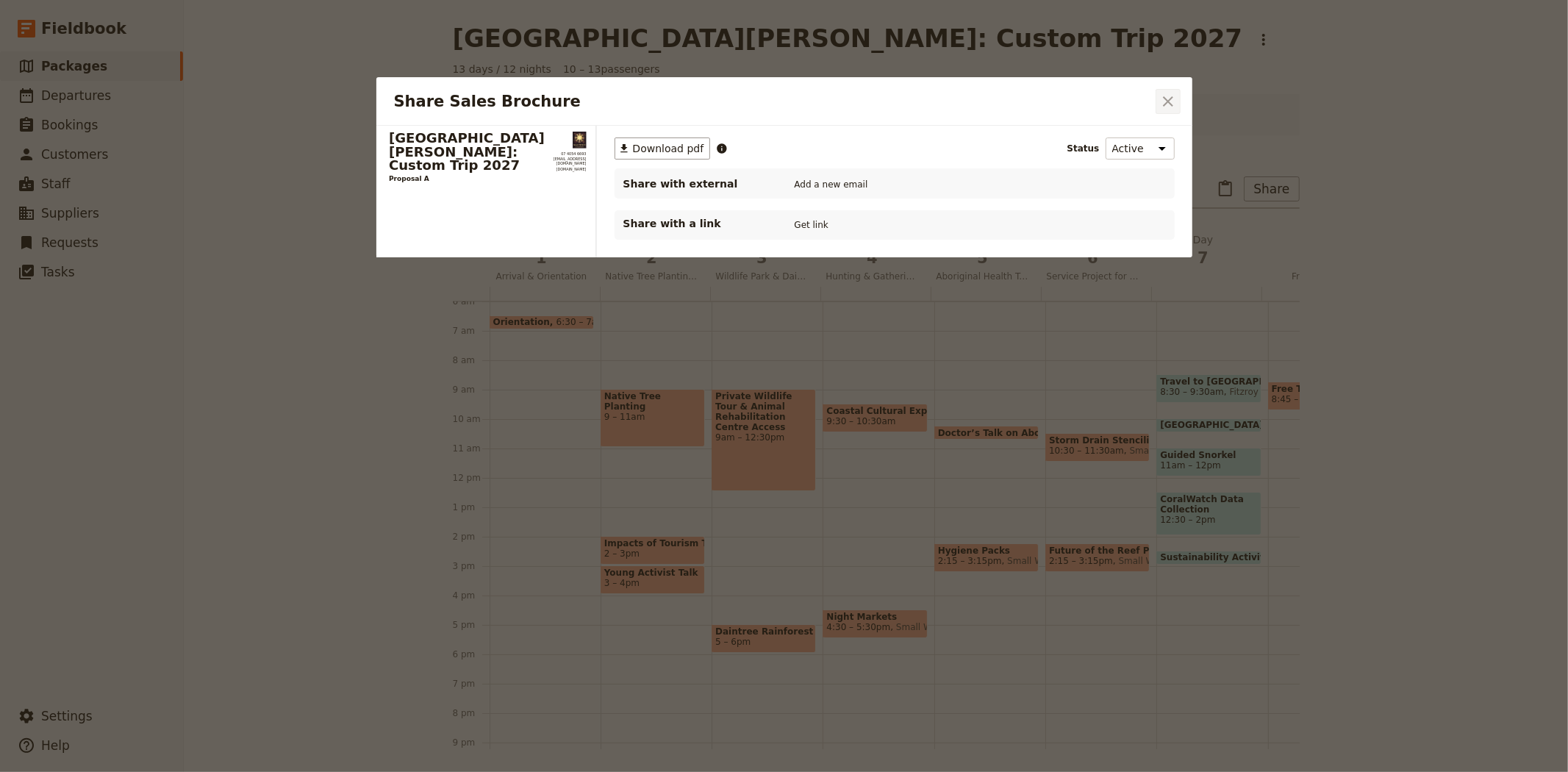
click at [1162, 103] on icon "Close dialog" at bounding box center [1169, 101] width 18 height 18
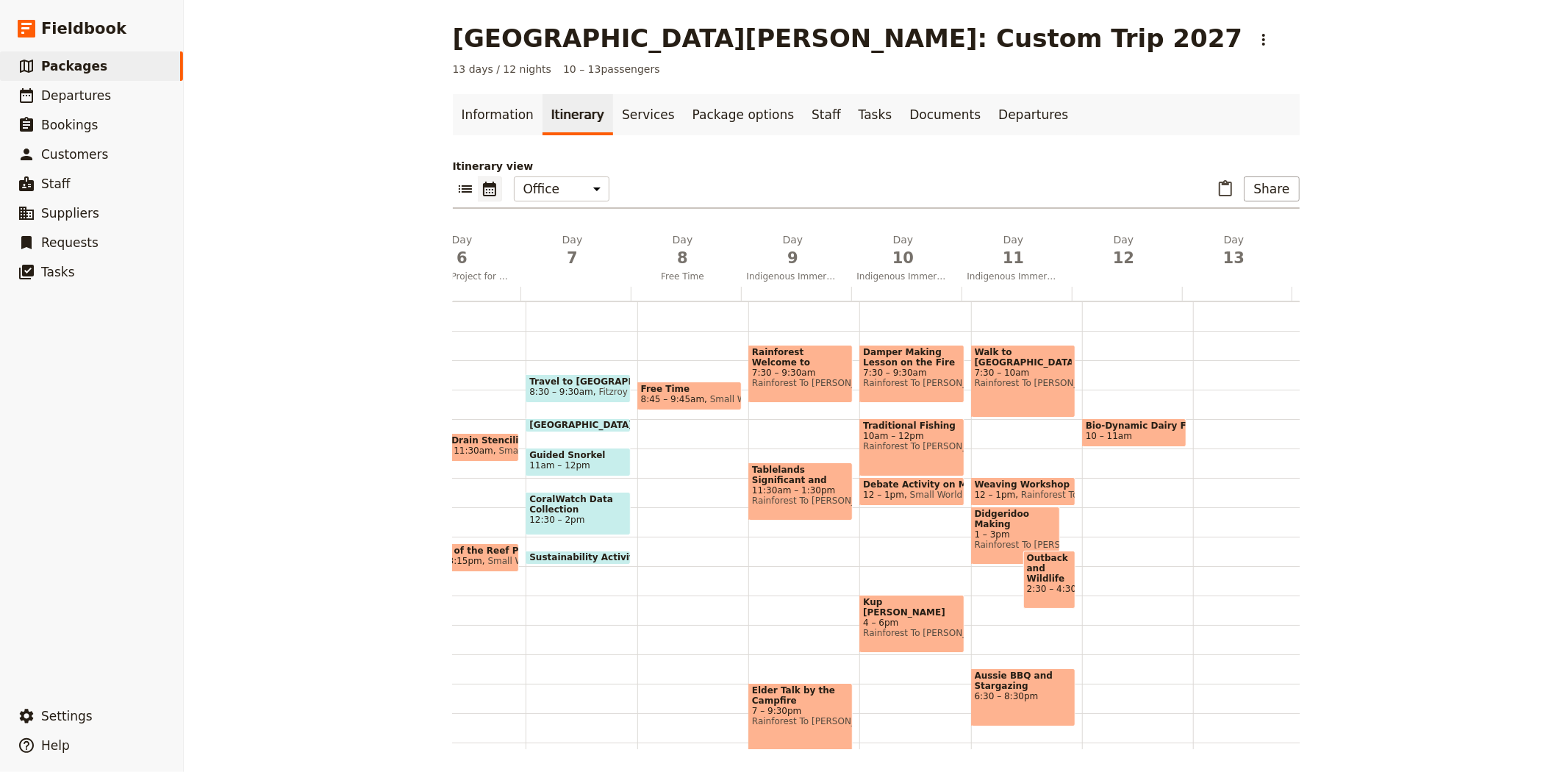
scroll to position [0, 643]
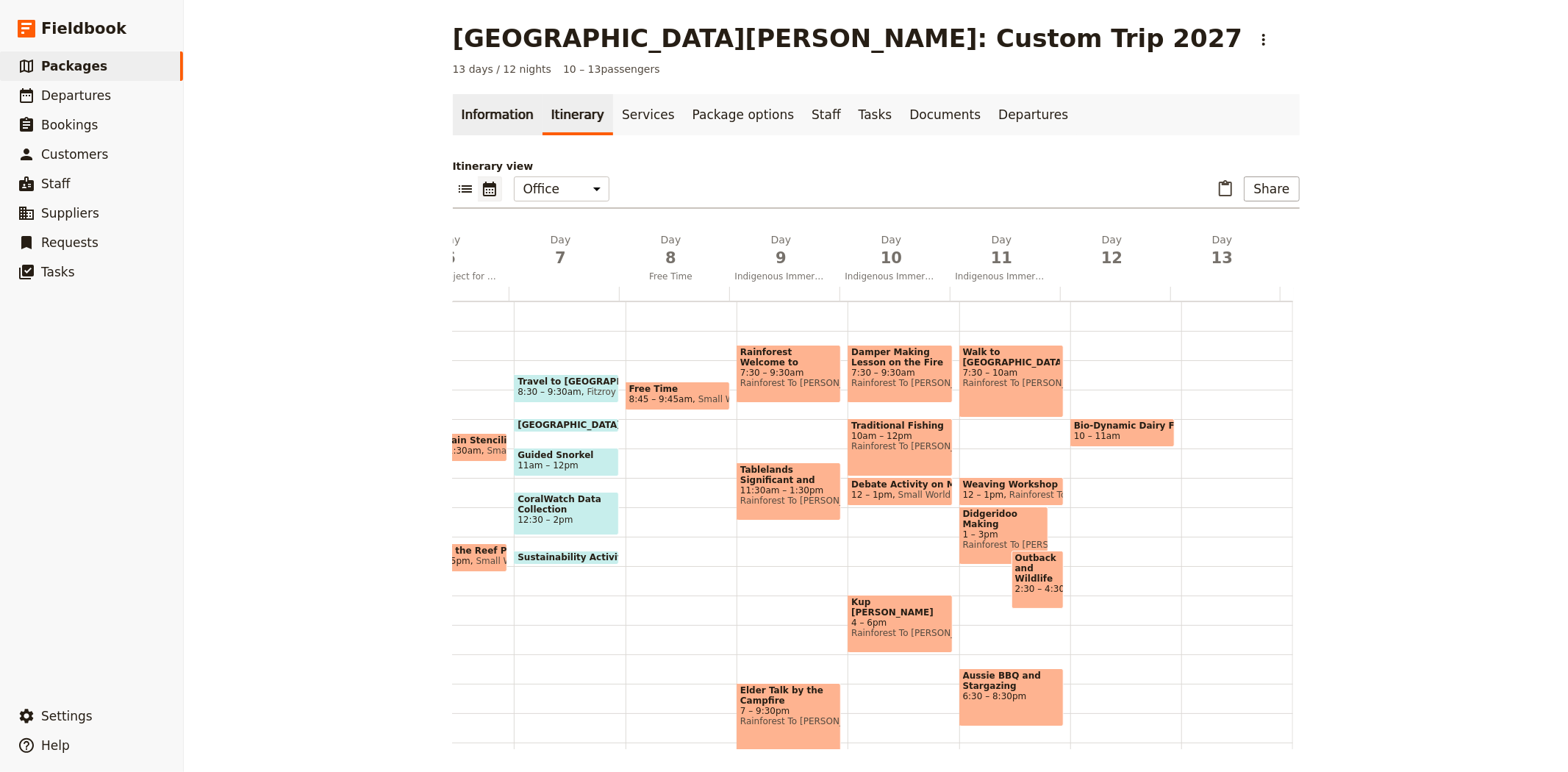
click at [506, 116] on link "Information" at bounding box center [497, 114] width 89 height 41
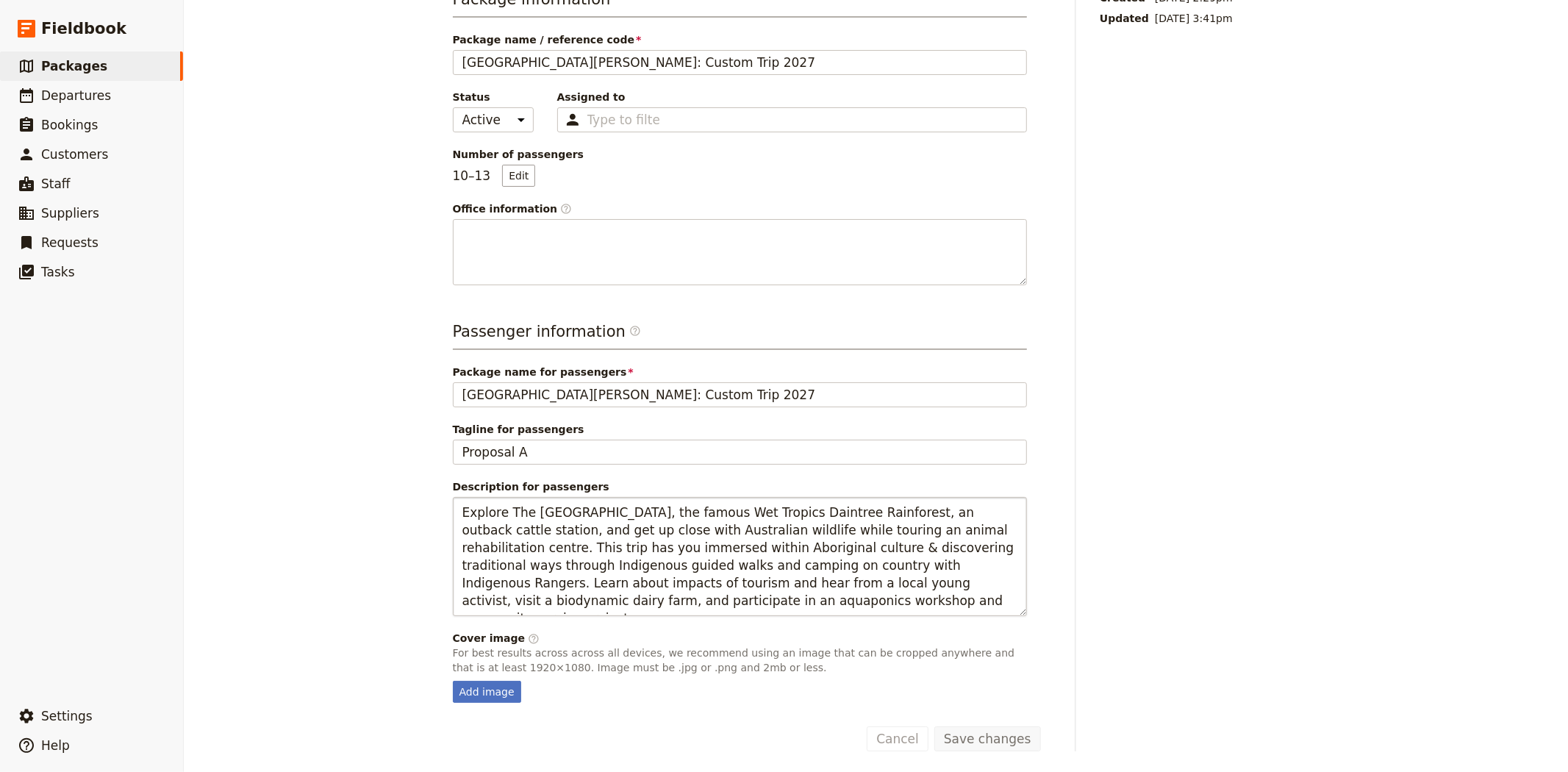
scroll to position [173, 0]
click at [479, 690] on div "Add image" at bounding box center [486, 689] width 68 height 22
click at [453, 679] on input "Add image" at bounding box center [452, 678] width 1 height 1
type input "C:\fakepath\Tree Plant FBook.JPG"
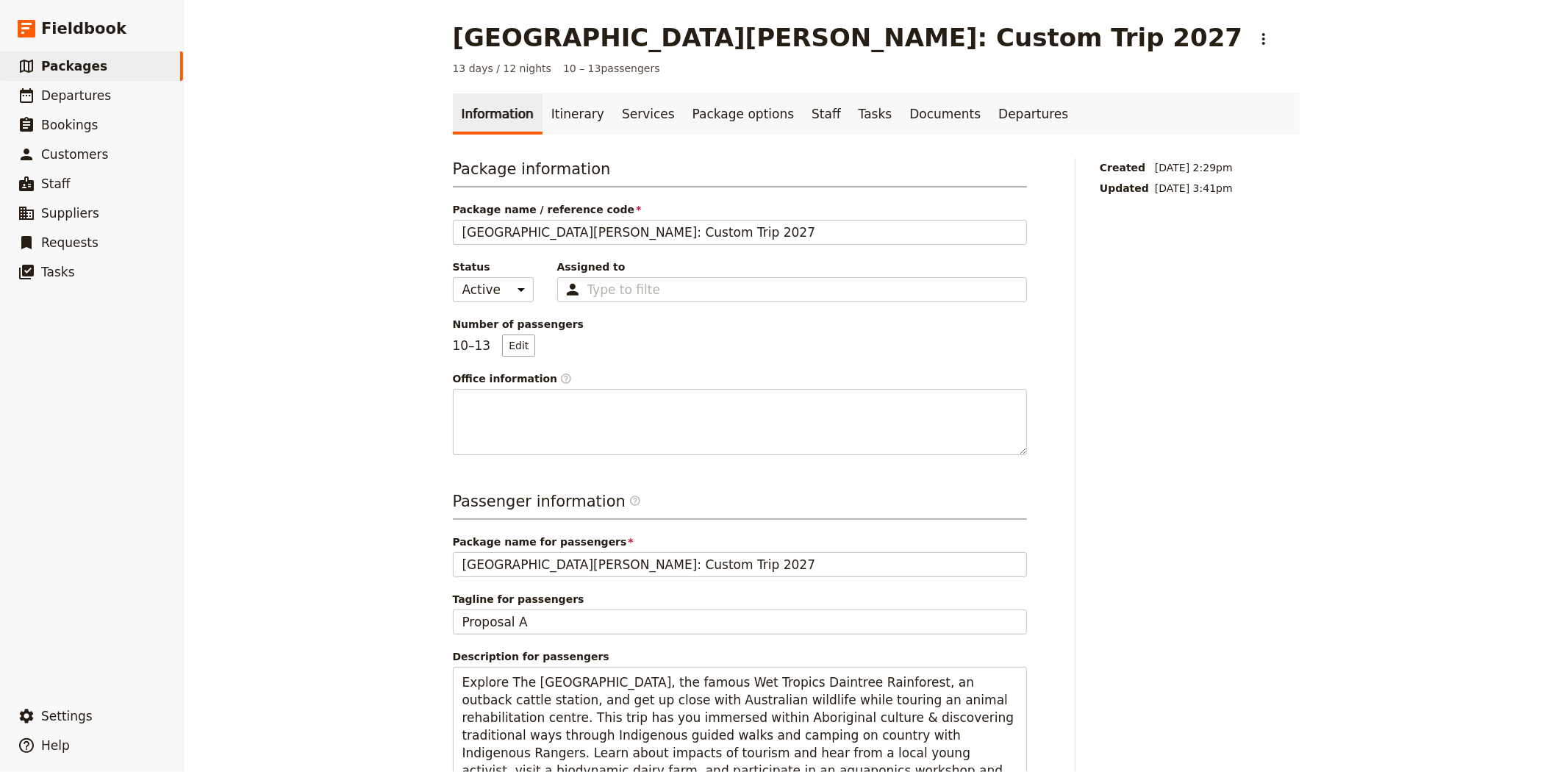
scroll to position [0, 0]
click at [554, 104] on link "Itinerary" at bounding box center [578, 114] width 71 height 41
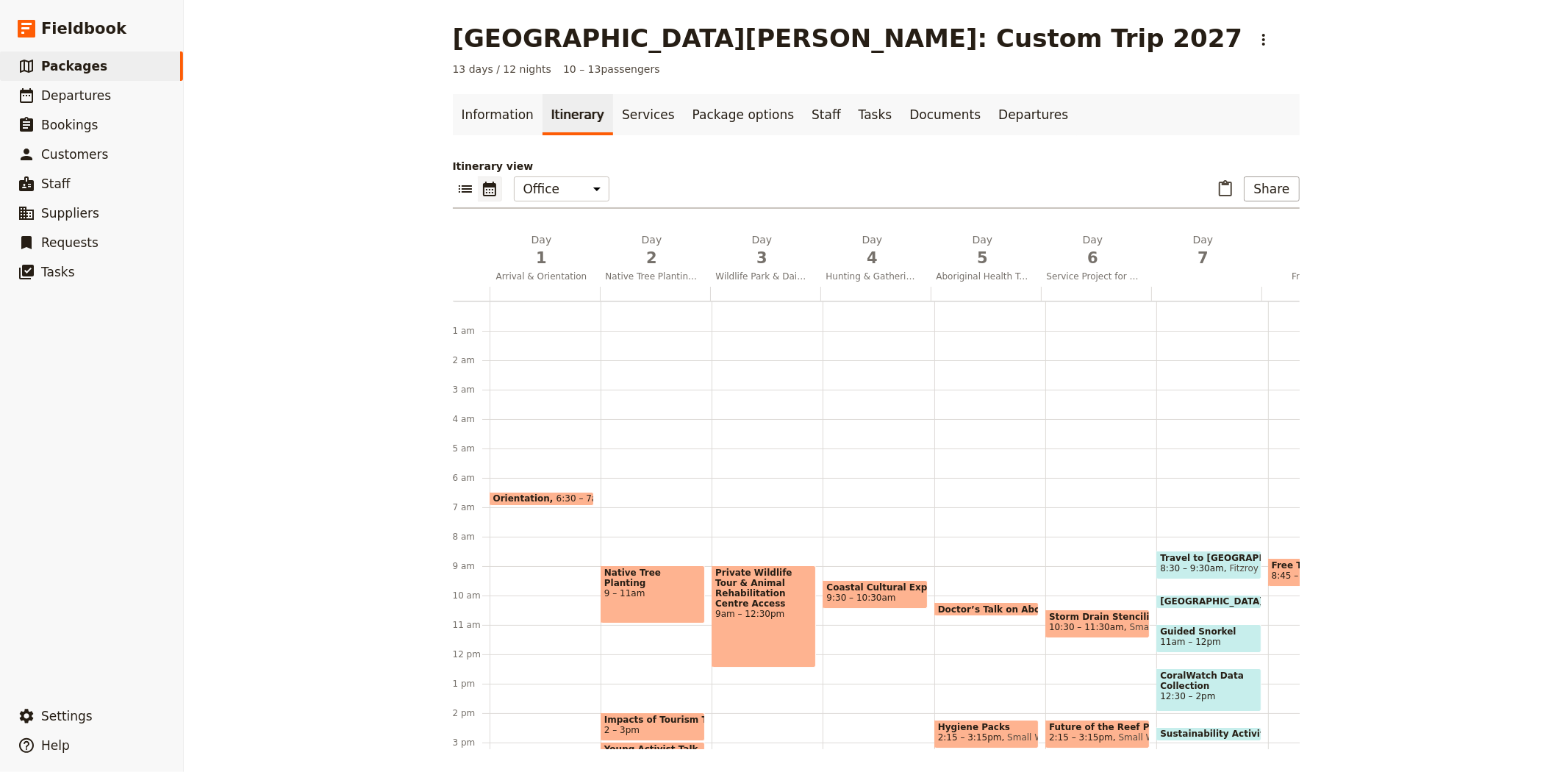
scroll to position [176, 0]
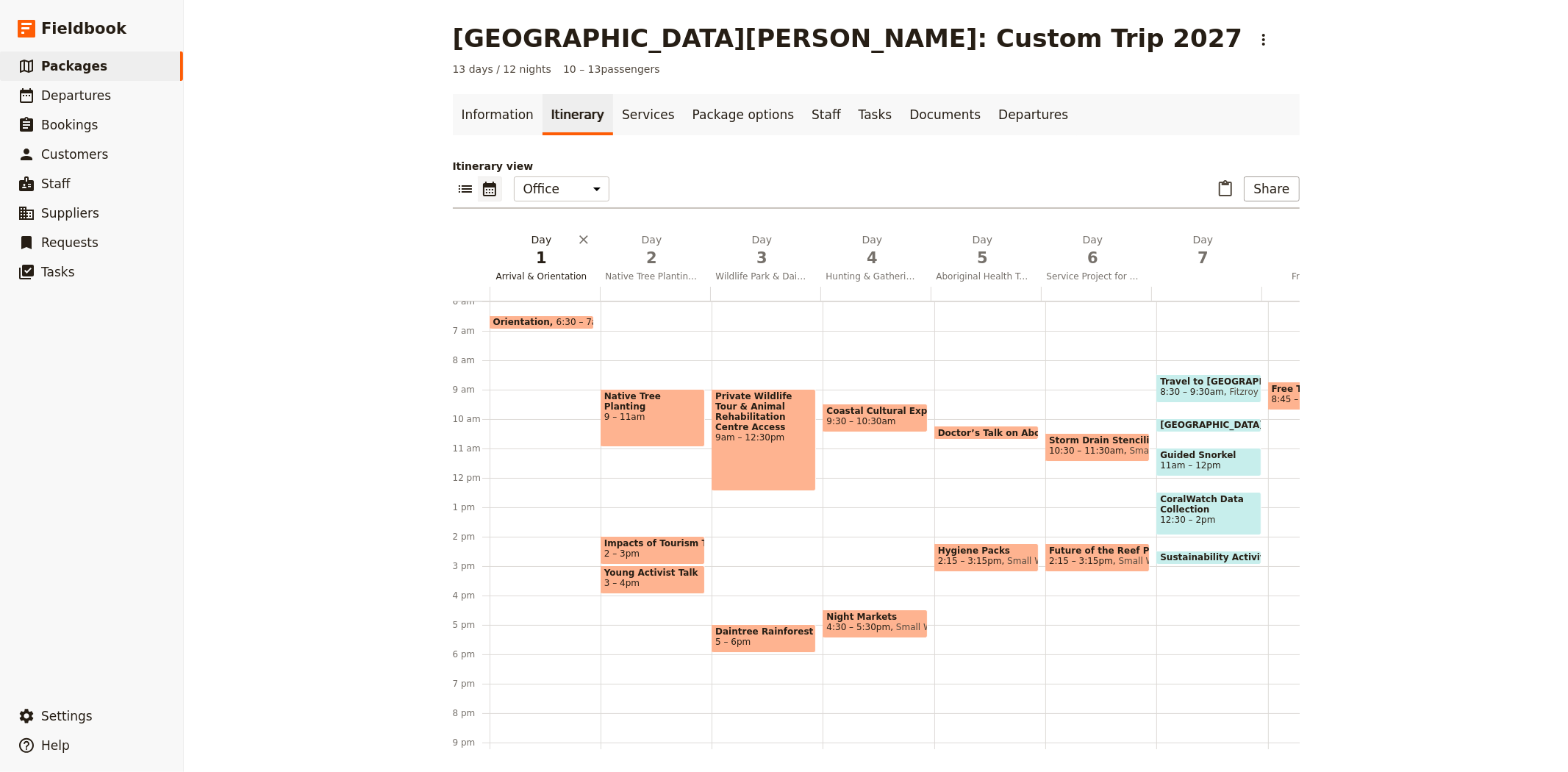
click at [537, 273] on span "Arrival & Orientation" at bounding box center [541, 276] width 104 height 12
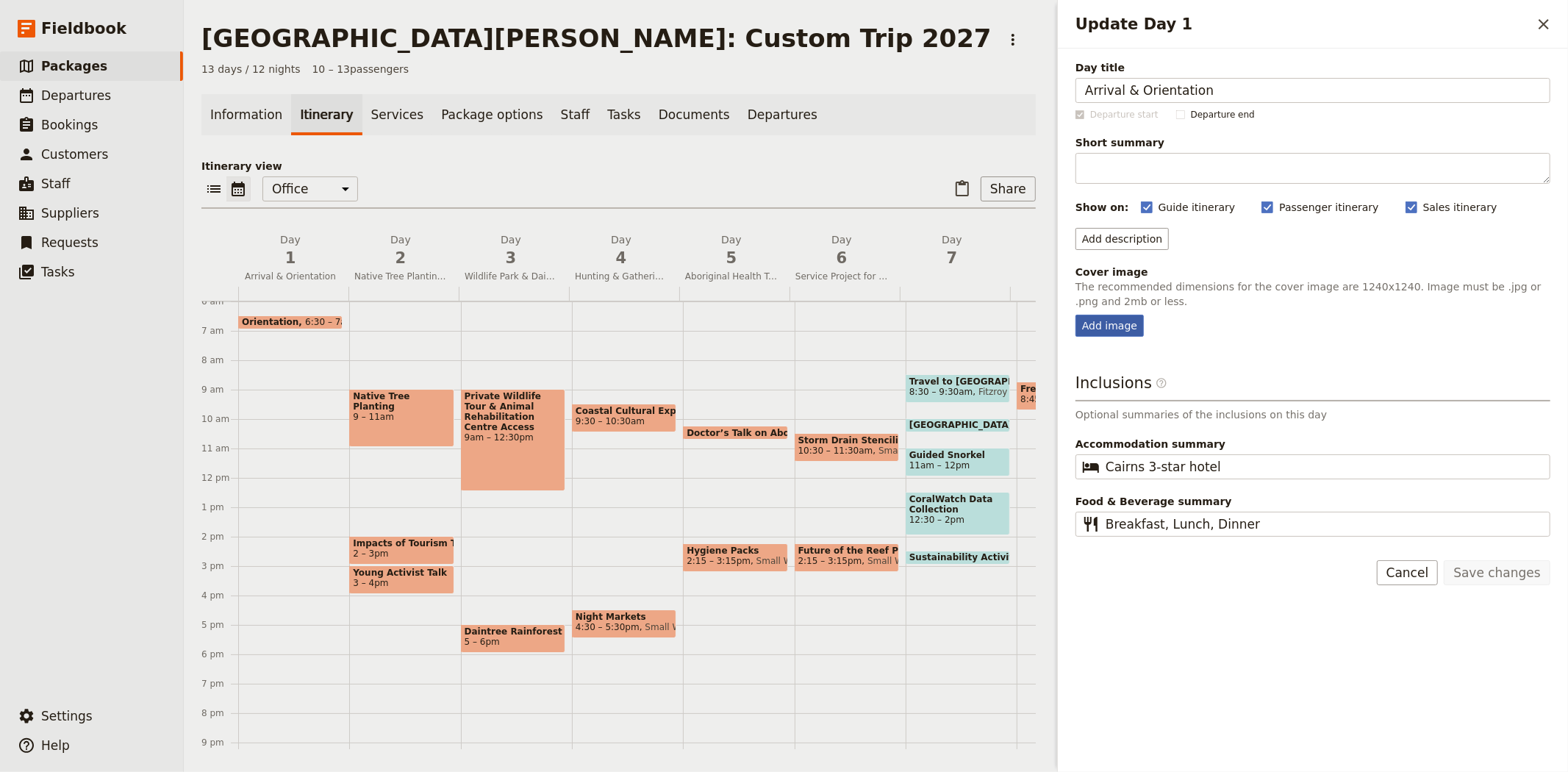
click at [1130, 325] on div "Add image" at bounding box center [1109, 325] width 68 height 22
click at [1076, 315] on input "Add image" at bounding box center [1075, 314] width 1 height 1
type input "C:\fakepath\Airport.jpg"
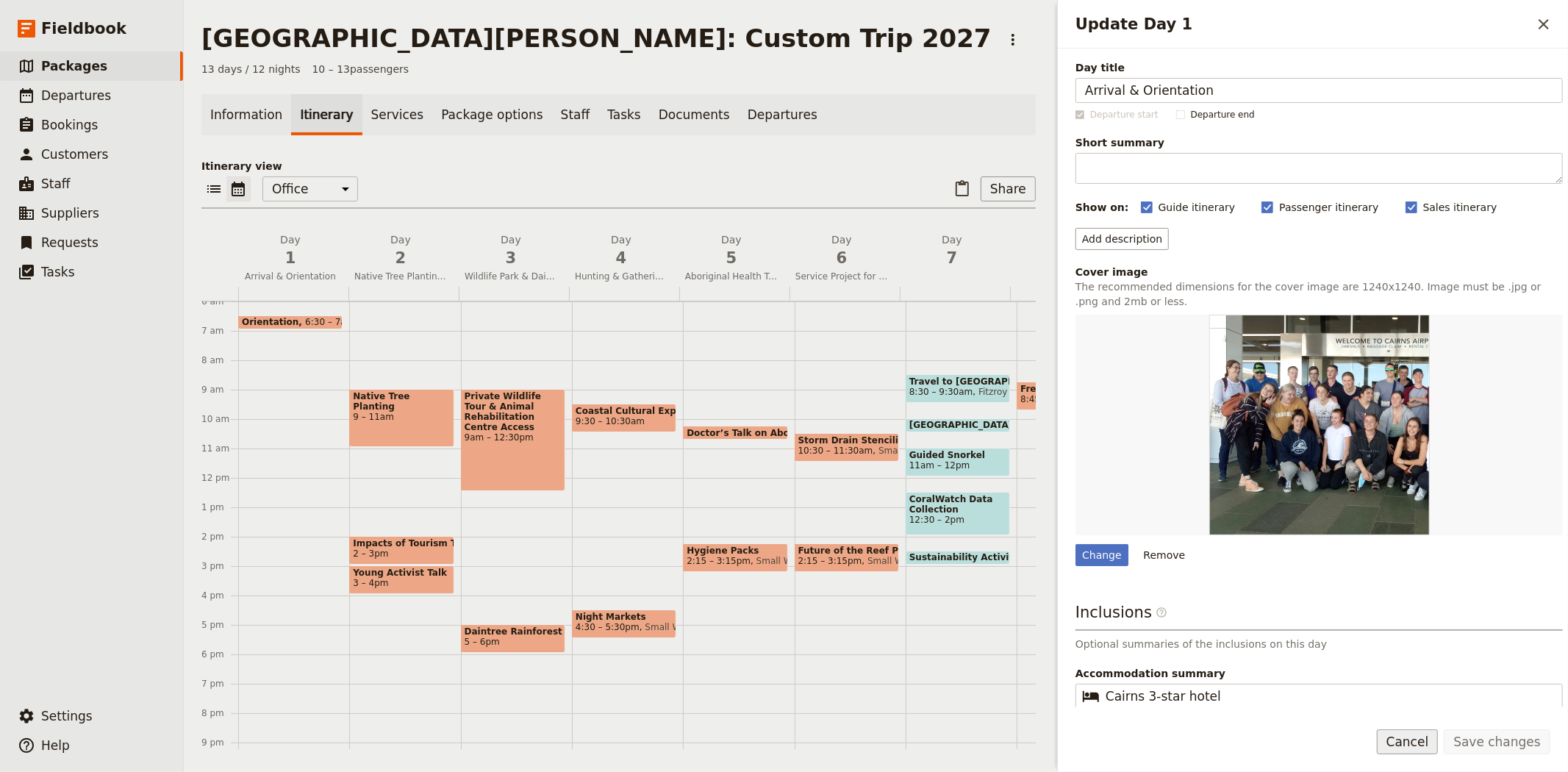
click at [1432, 734] on button "Cancel" at bounding box center [1407, 742] width 62 height 25
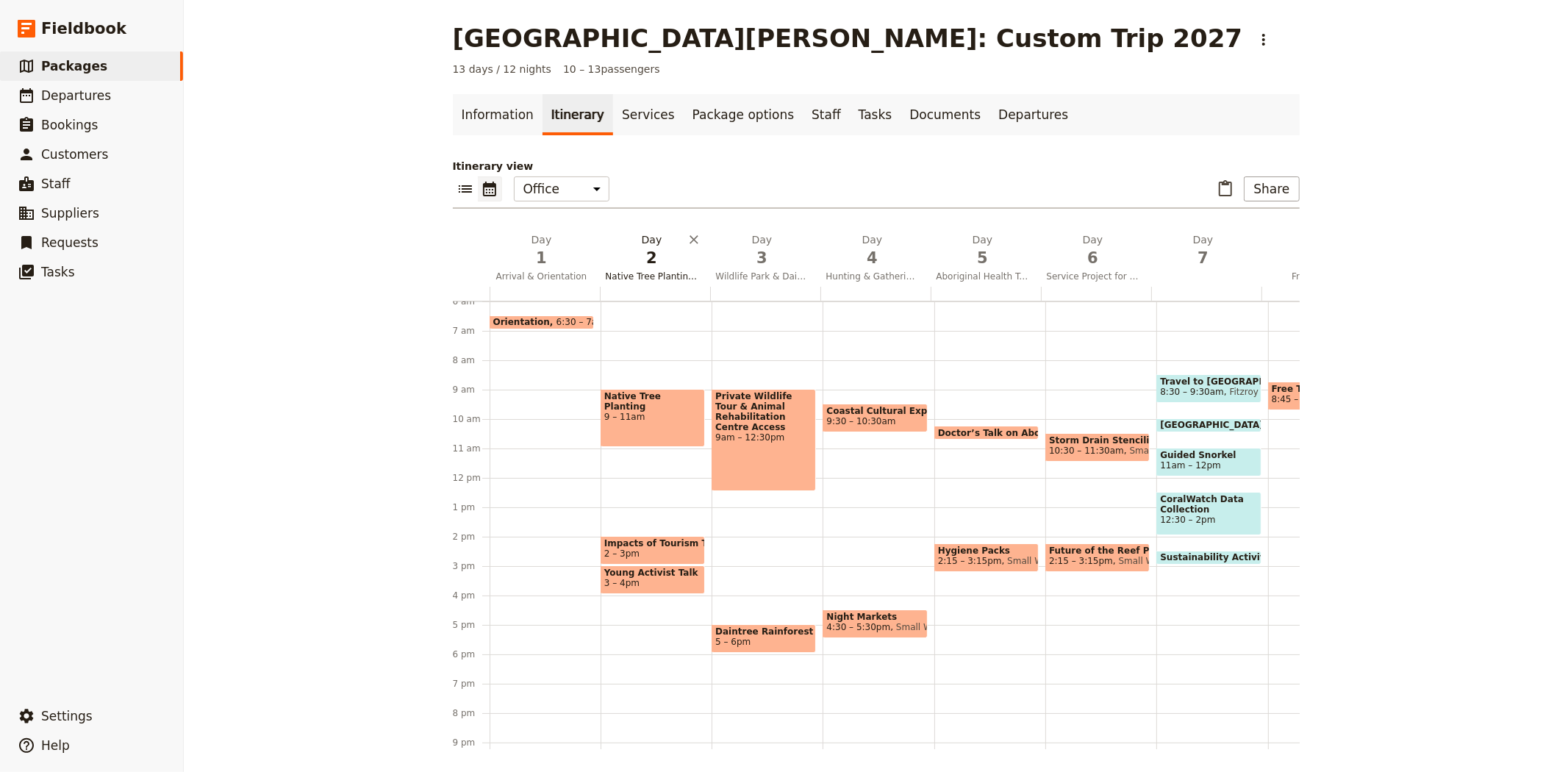
click at [637, 276] on span "Native Tree Planting & Impacts of Tourism & Local Activist talks" at bounding box center [652, 276] width 104 height 12
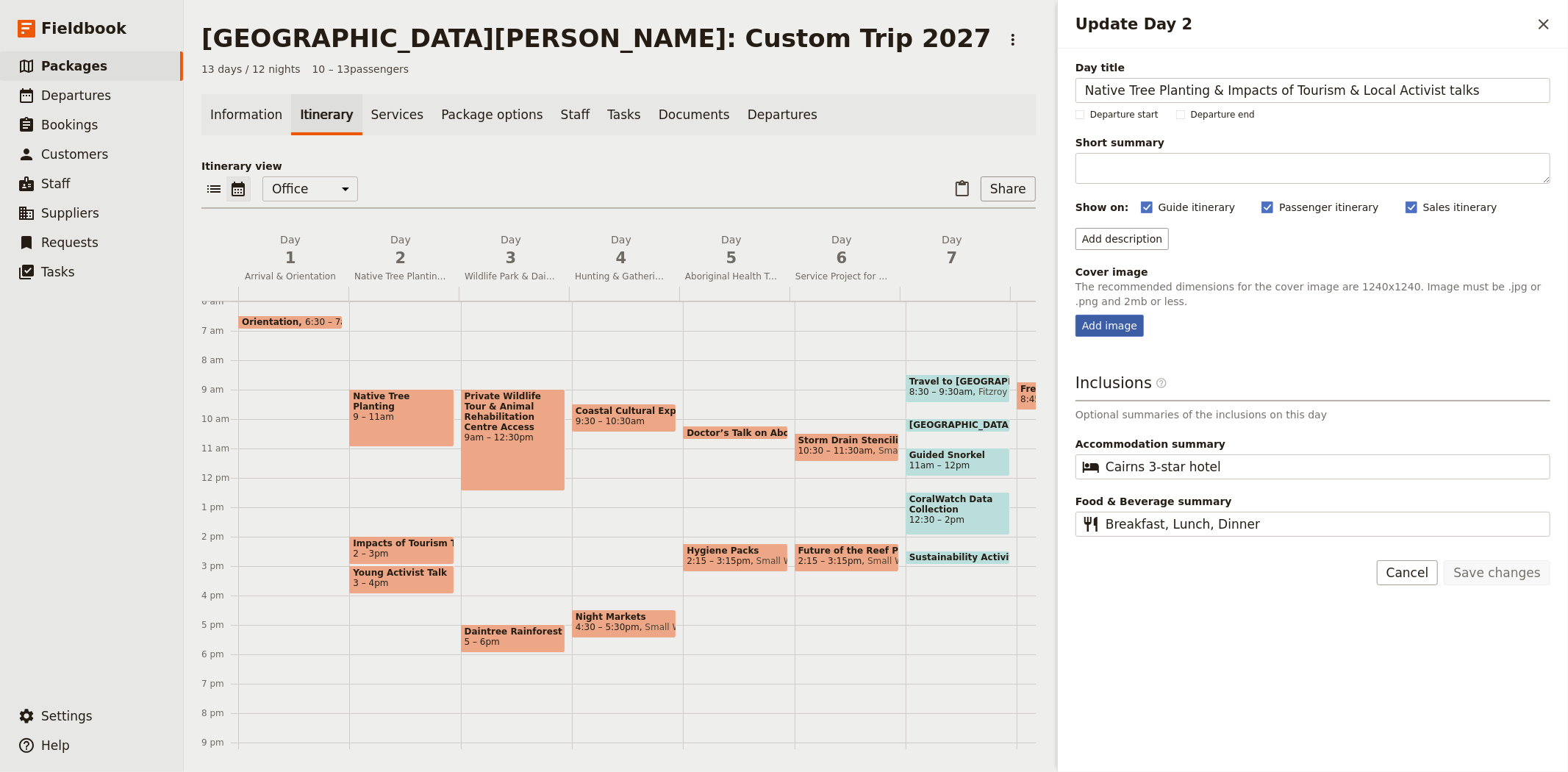
click at [1123, 328] on div "Add image" at bounding box center [1109, 325] width 68 height 22
click at [1076, 315] on input "Add image" at bounding box center [1075, 314] width 1 height 1
click at [1127, 326] on div "Add image" at bounding box center [1109, 325] width 68 height 22
click at [1076, 315] on input "Add image" at bounding box center [1075, 314] width 1 height 1
type input "C:\fakepath\[PERSON_NAME] Impacts of Tourism 4.jpg"
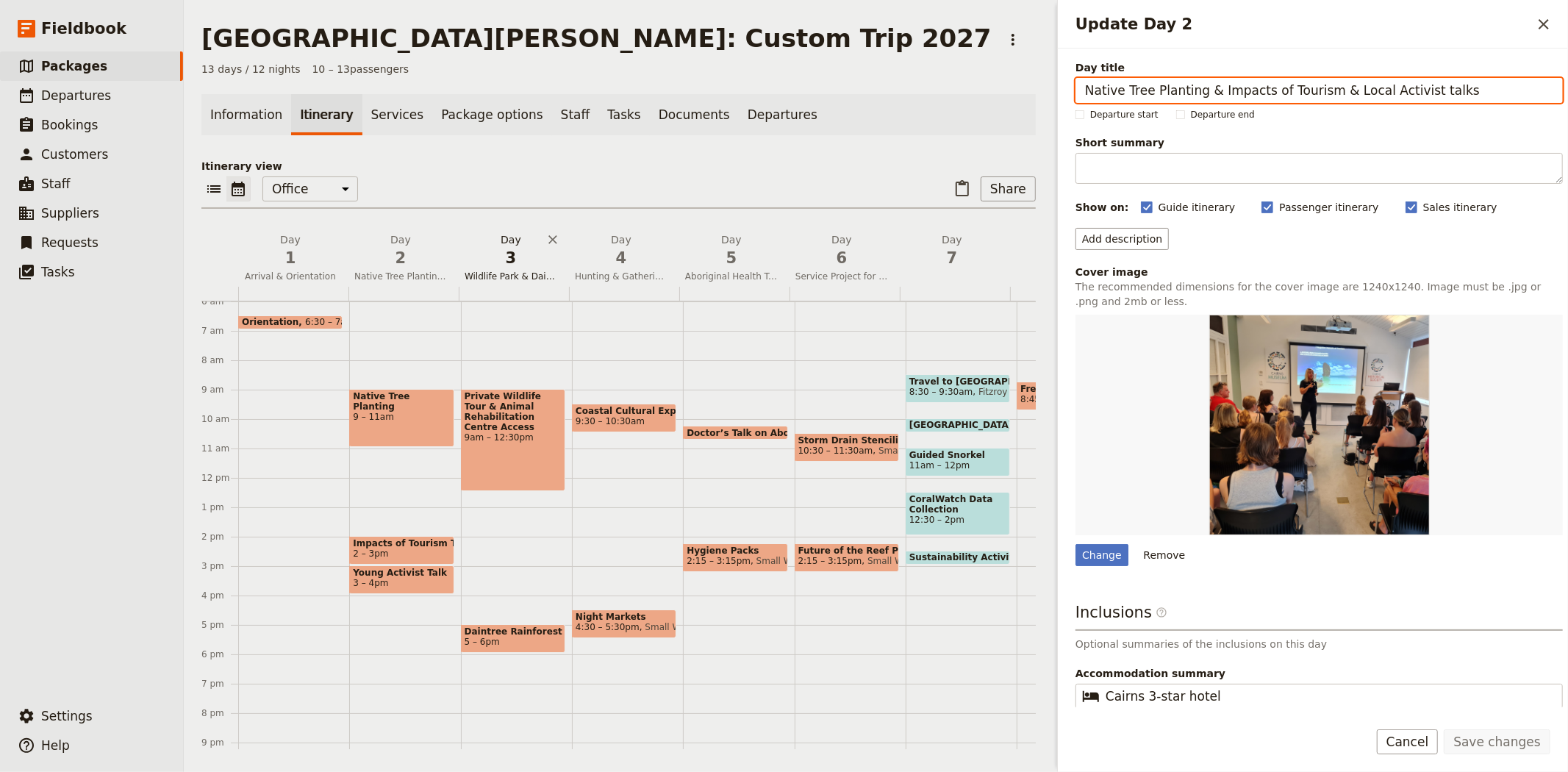
click at [502, 264] on span "3" at bounding box center [510, 258] width 92 height 22
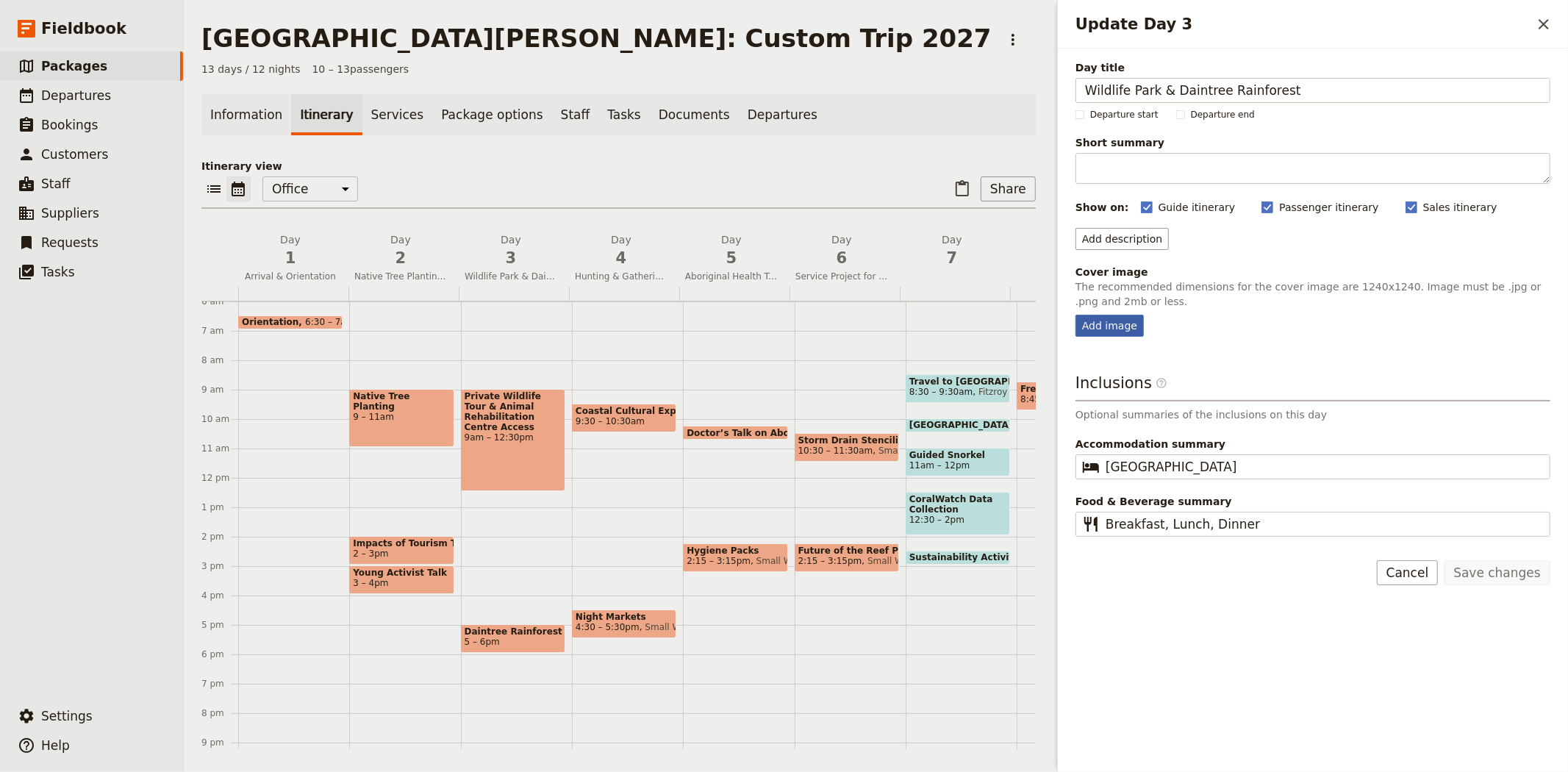
click at [1119, 329] on div "Add image" at bounding box center [1109, 325] width 68 height 22
click at [1076, 315] on input "Add image" at bounding box center [1075, 314] width 1 height 1
type input "C:\fakepath\ARCC girls with kangaroo.JPG"
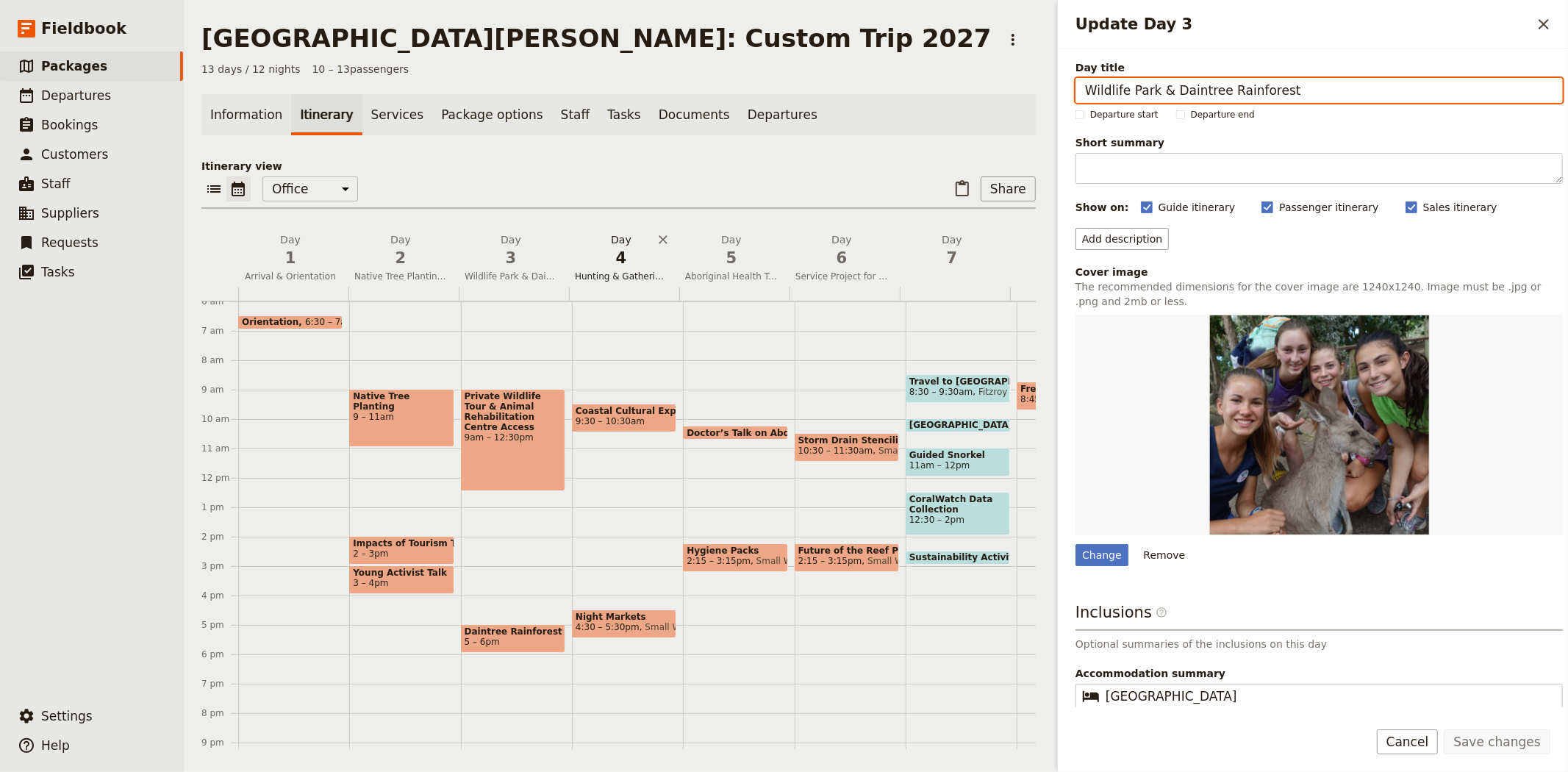
click at [609, 265] on span "4" at bounding box center [621, 258] width 92 height 22
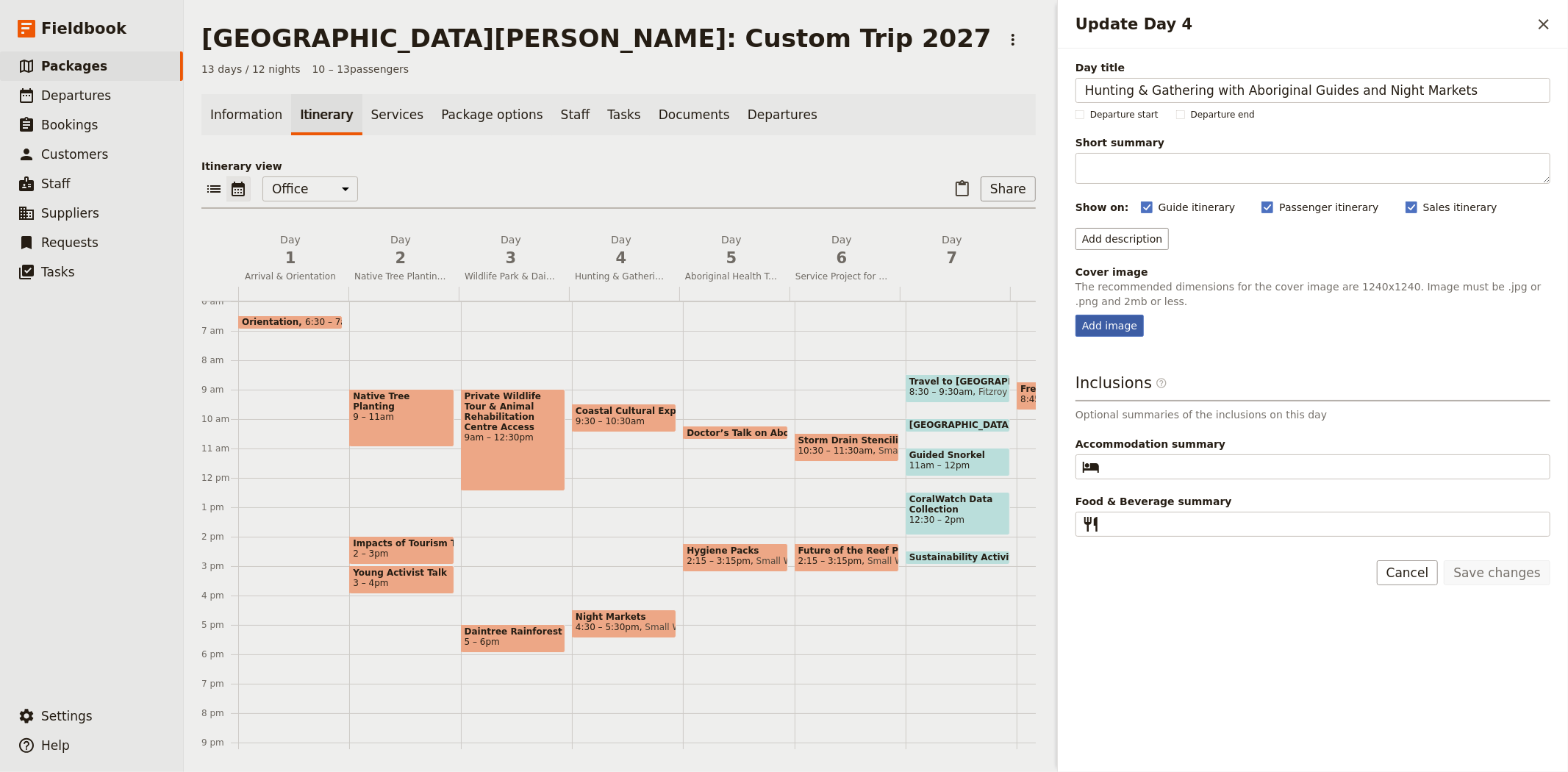
click at [1129, 333] on div "Add image" at bounding box center [1109, 325] width 68 height 22
click at [1076, 315] on input "Add image" at bounding box center [1075, 314] width 1 height 1
type input "C:\fakepath\Good [PERSON_NAME] hunting.JPG"
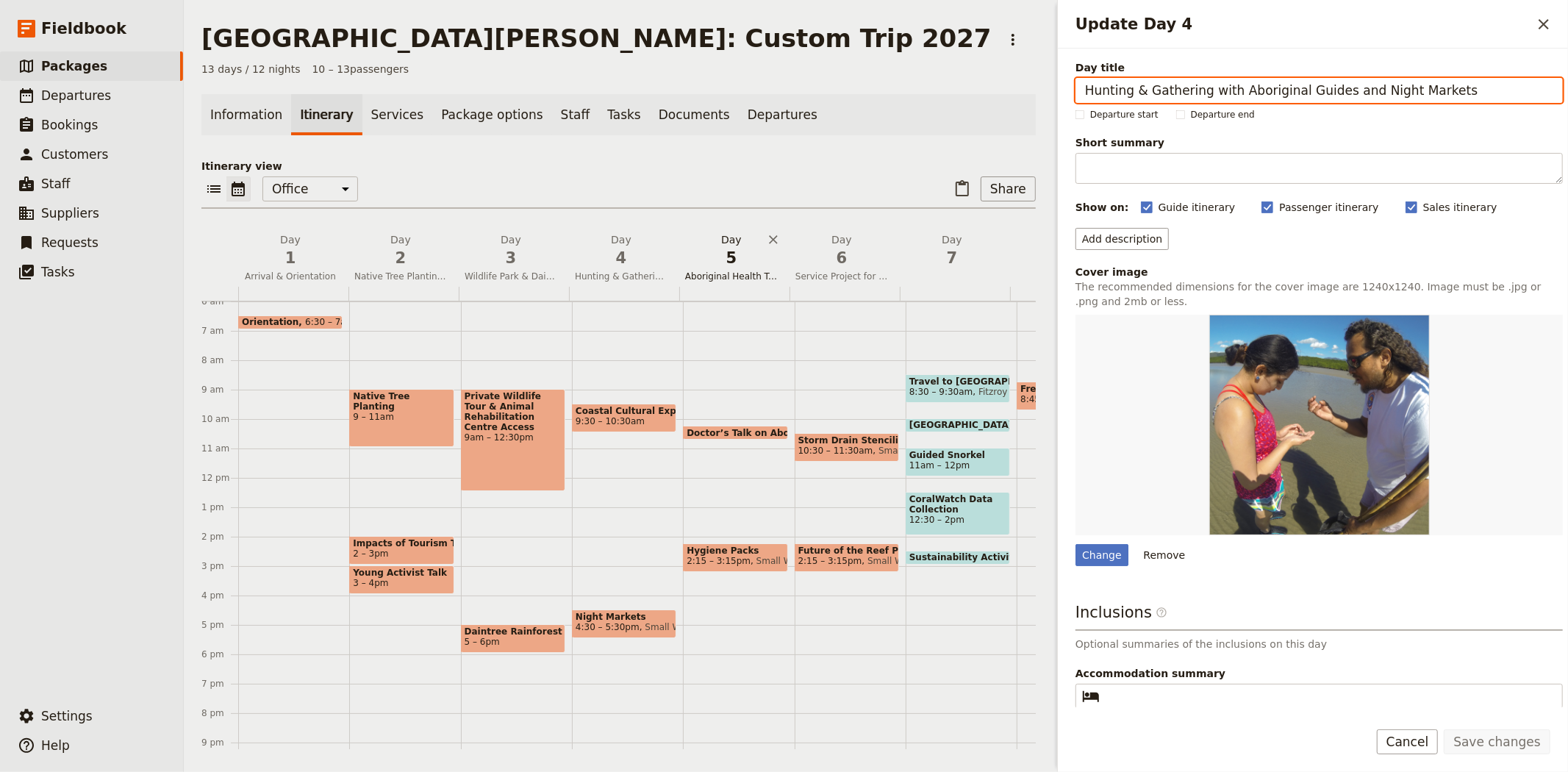
click at [715, 259] on span "5" at bounding box center [731, 258] width 92 height 22
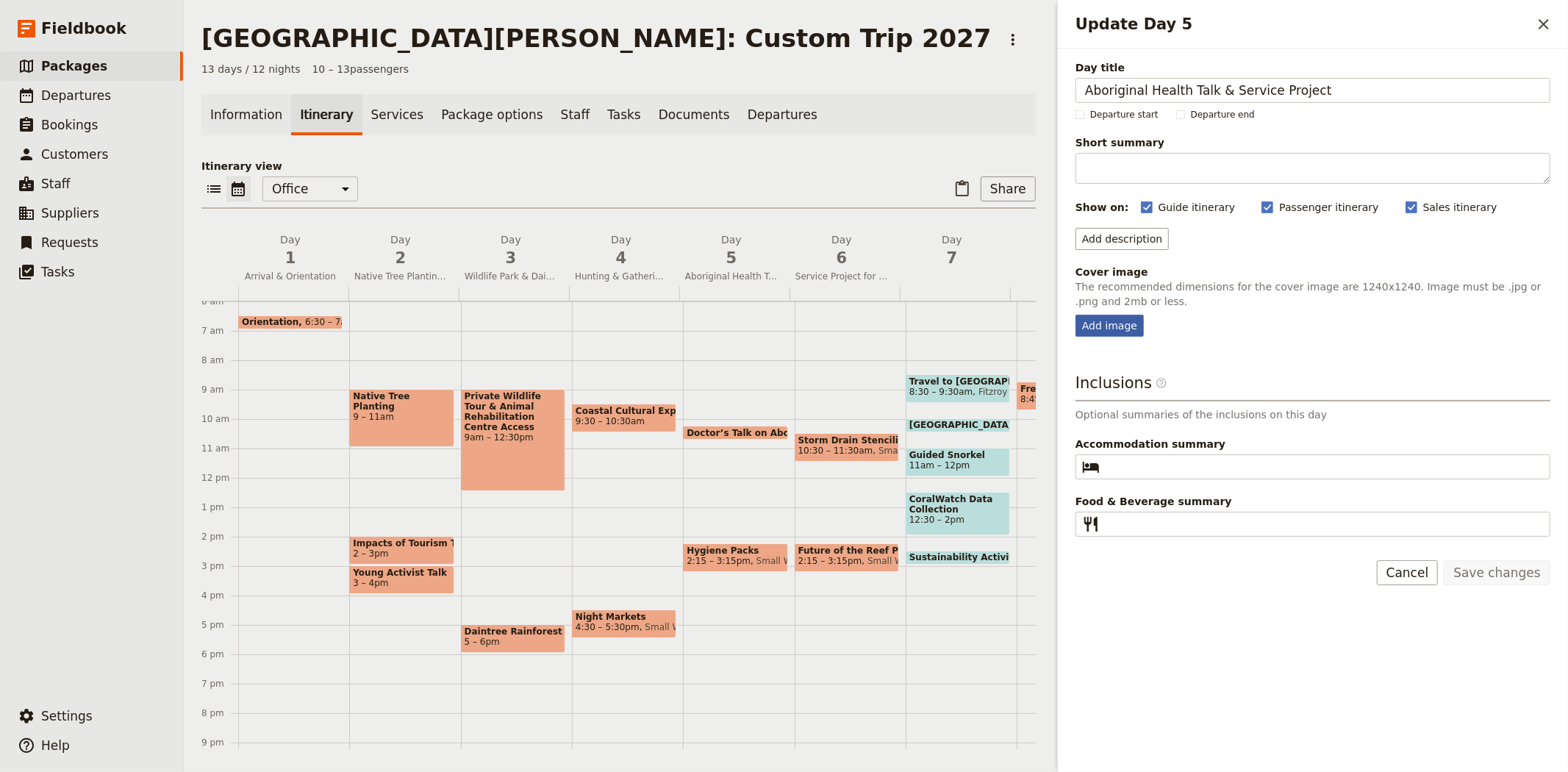
click at [1106, 329] on div "Add image" at bounding box center [1109, 325] width 68 height 22
click at [1076, 315] on input "Add image" at bounding box center [1075, 314] width 1 height 1
click at [1114, 327] on div "Add image" at bounding box center [1109, 325] width 68 height 22
click at [1076, 315] on input "Add image" at bounding box center [1075, 314] width 1 height 1
type input "C:\fakepath\Caringbah hygiene packs 1.jpg"
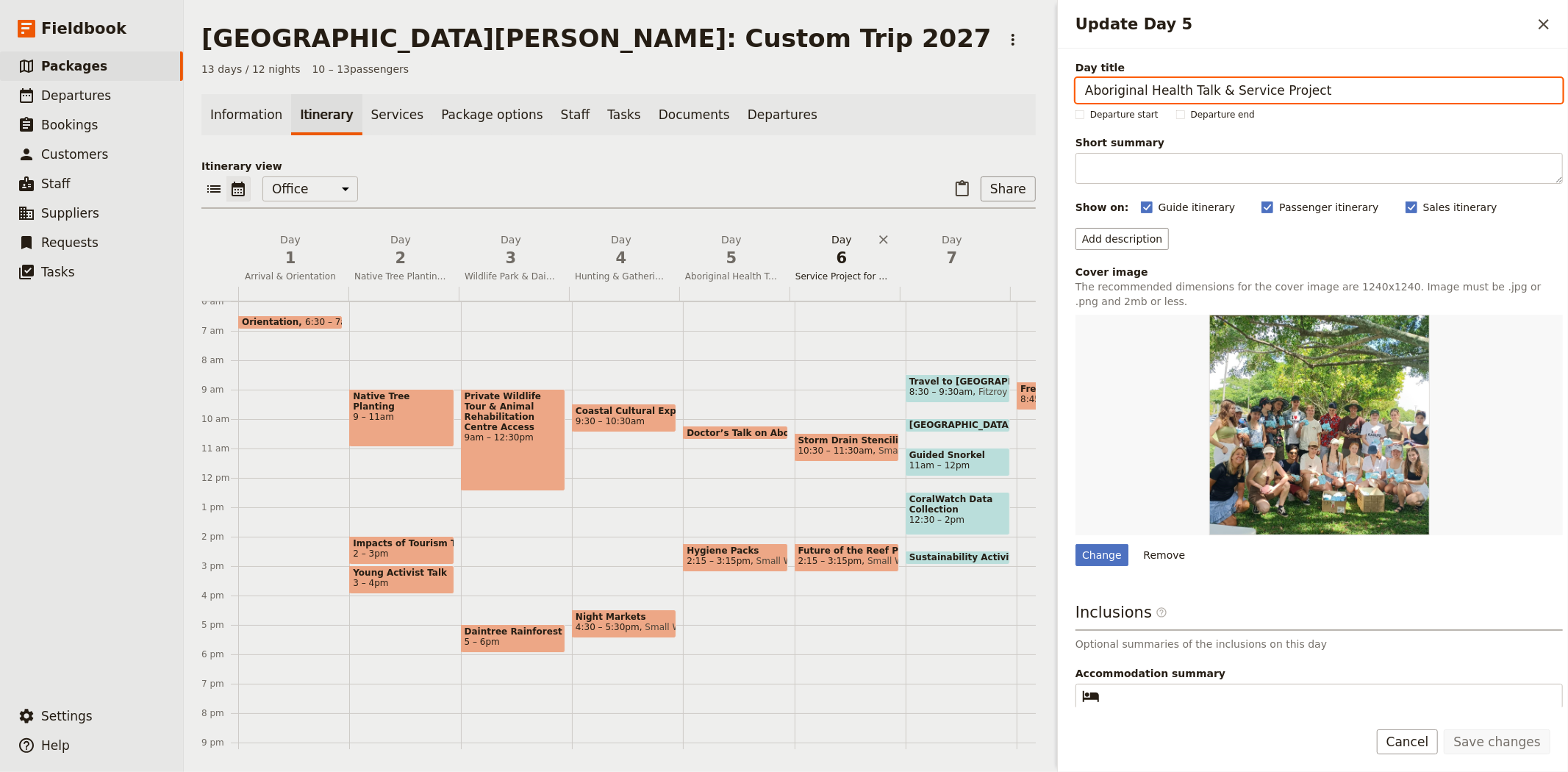
click at [818, 263] on span "6" at bounding box center [841, 258] width 92 height 22
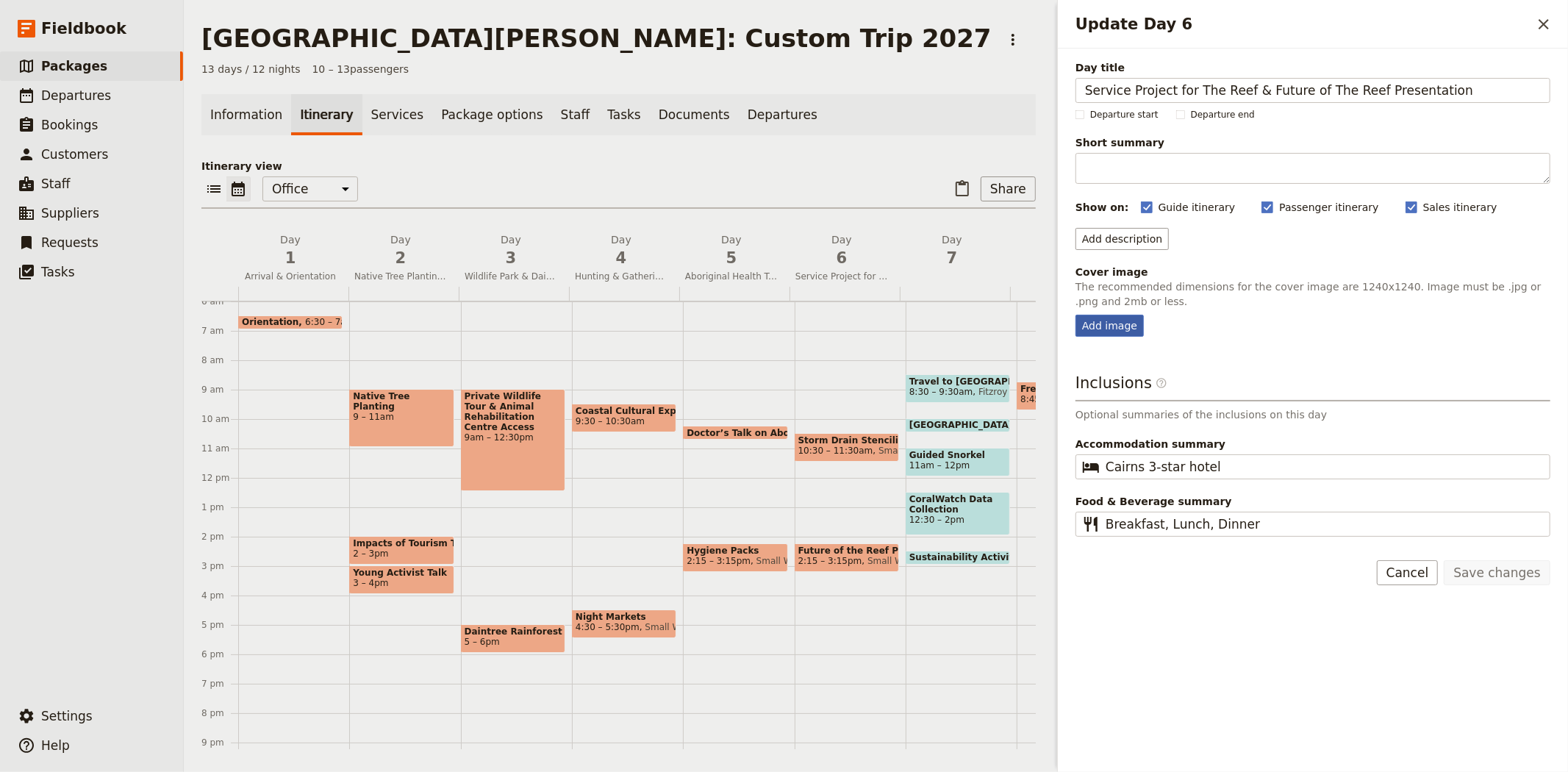
click at [1114, 333] on div "Add image" at bounding box center [1109, 325] width 68 height 22
click at [1076, 315] on input "Add image" at bounding box center [1075, 314] width 1 height 1
type input "C:\fakepath\GOOD 3 gils with drain stencil.jpg"
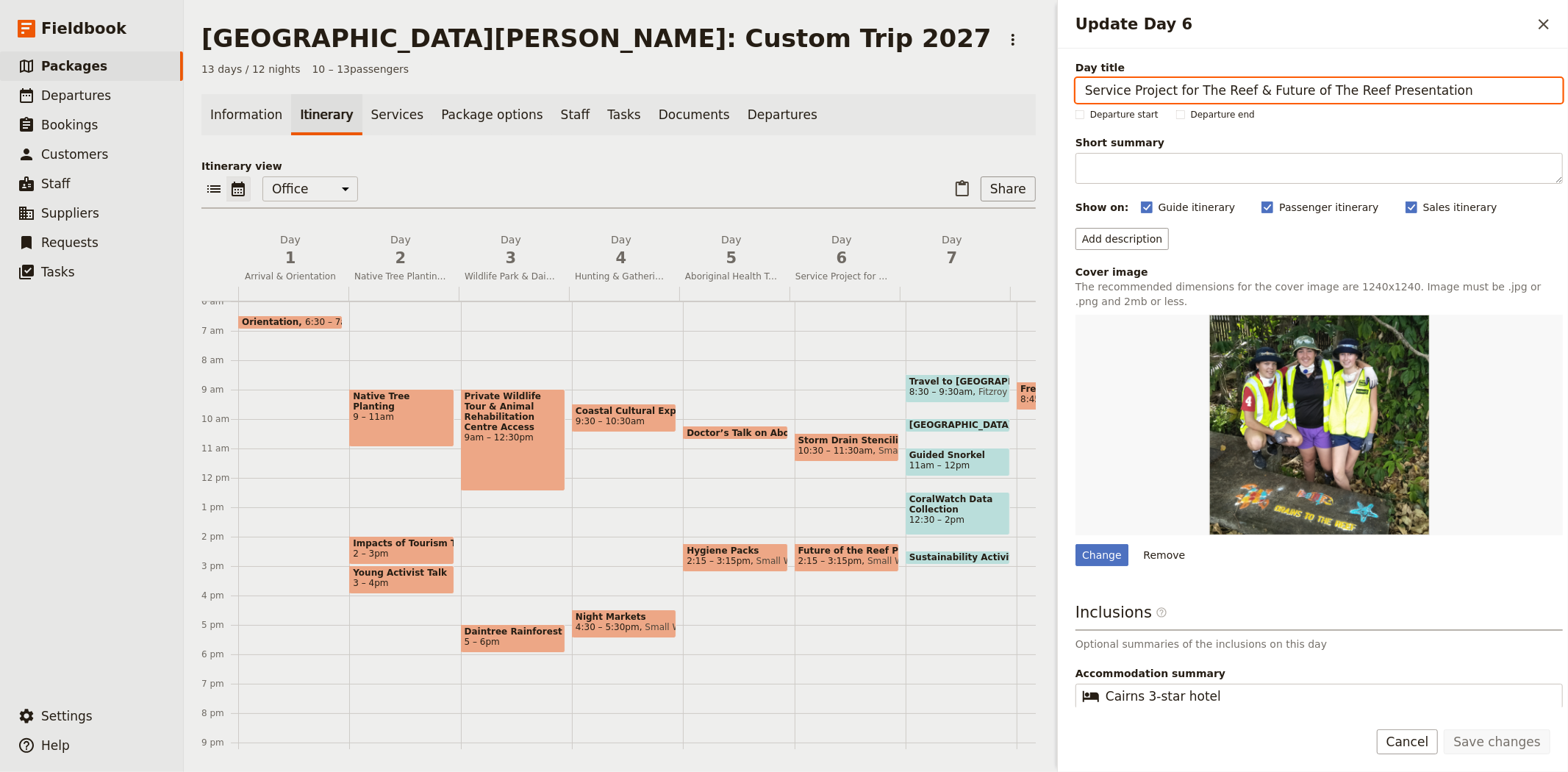
click at [976, 387] on span "Fitzroy Island Adventures" at bounding box center [1031, 392] width 117 height 11
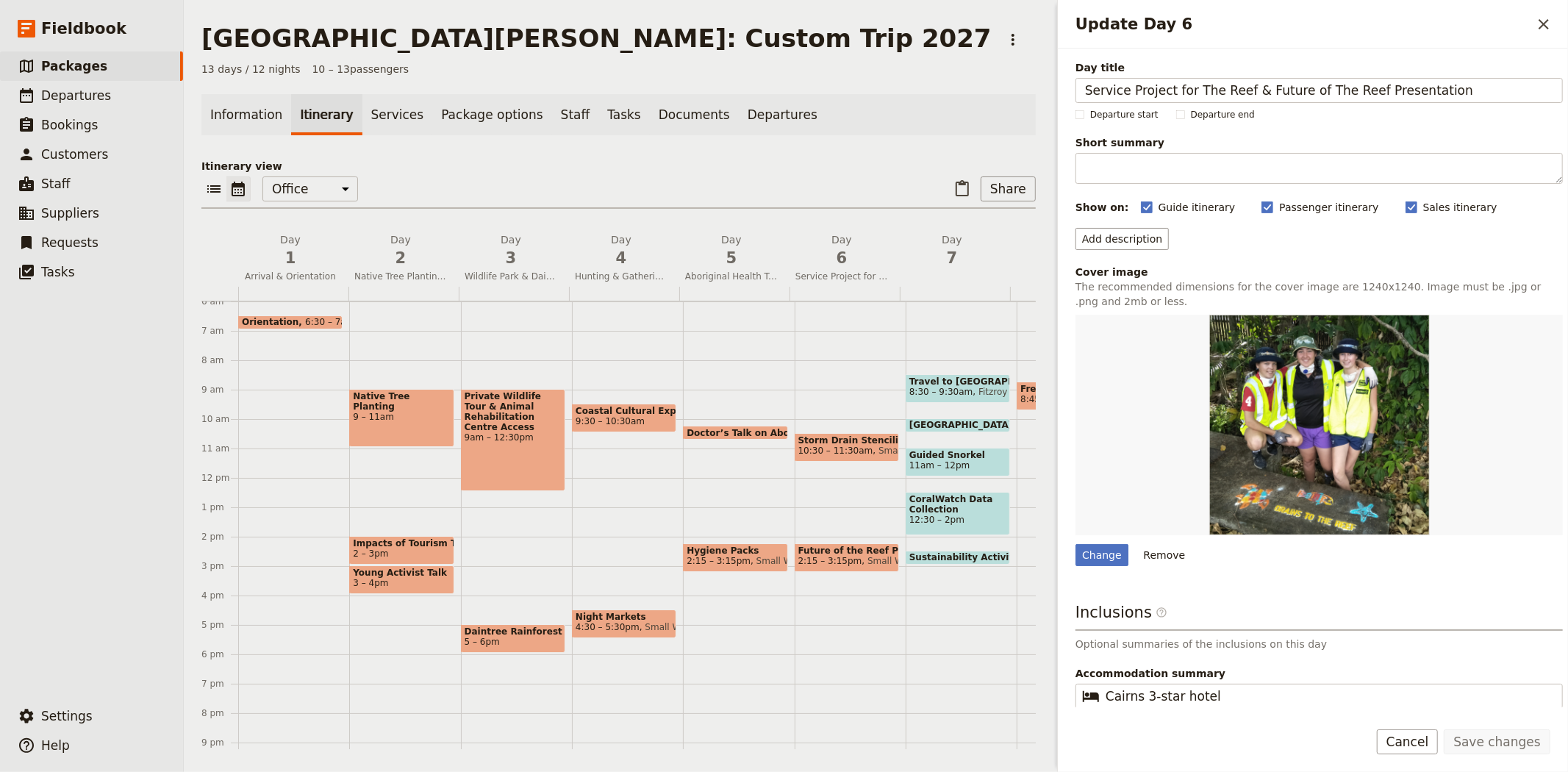
select select "7"
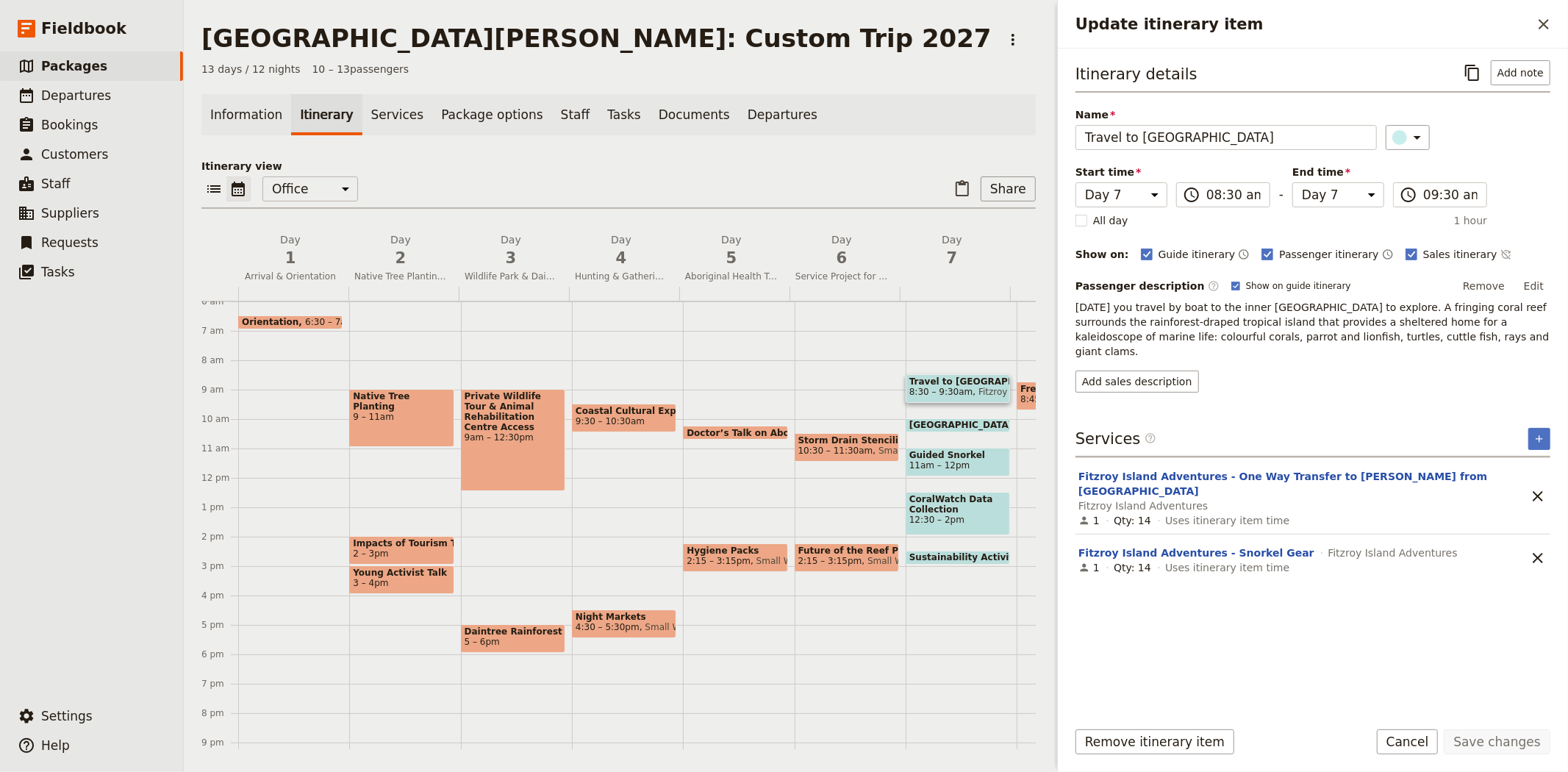
click at [965, 421] on span "[GEOGRAPHIC_DATA]" at bounding box center [965, 425] width 110 height 11
select select "7"
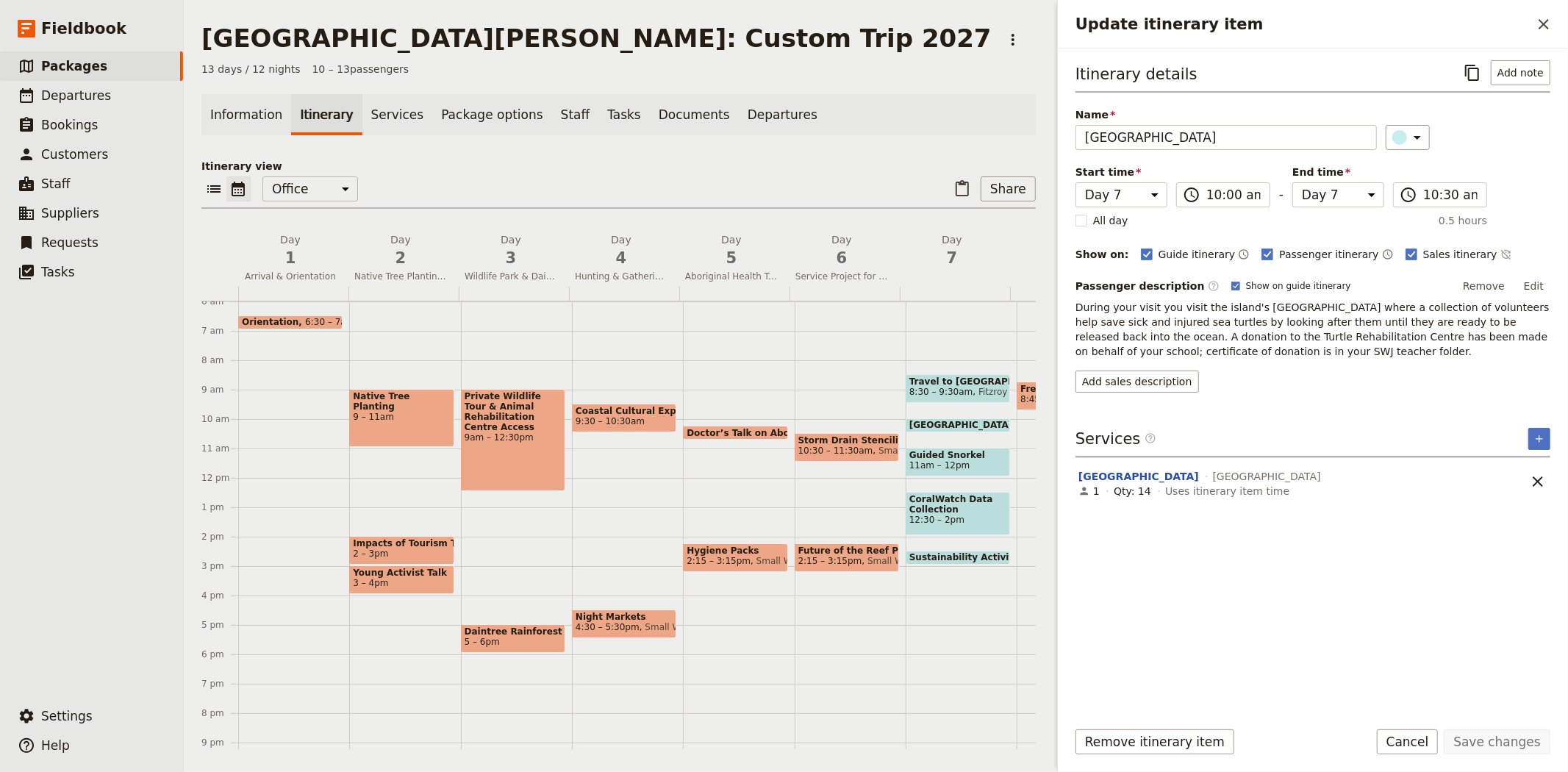
click at [986, 468] on span "11am – 12pm" at bounding box center [958, 466] width 97 height 11
select select "7"
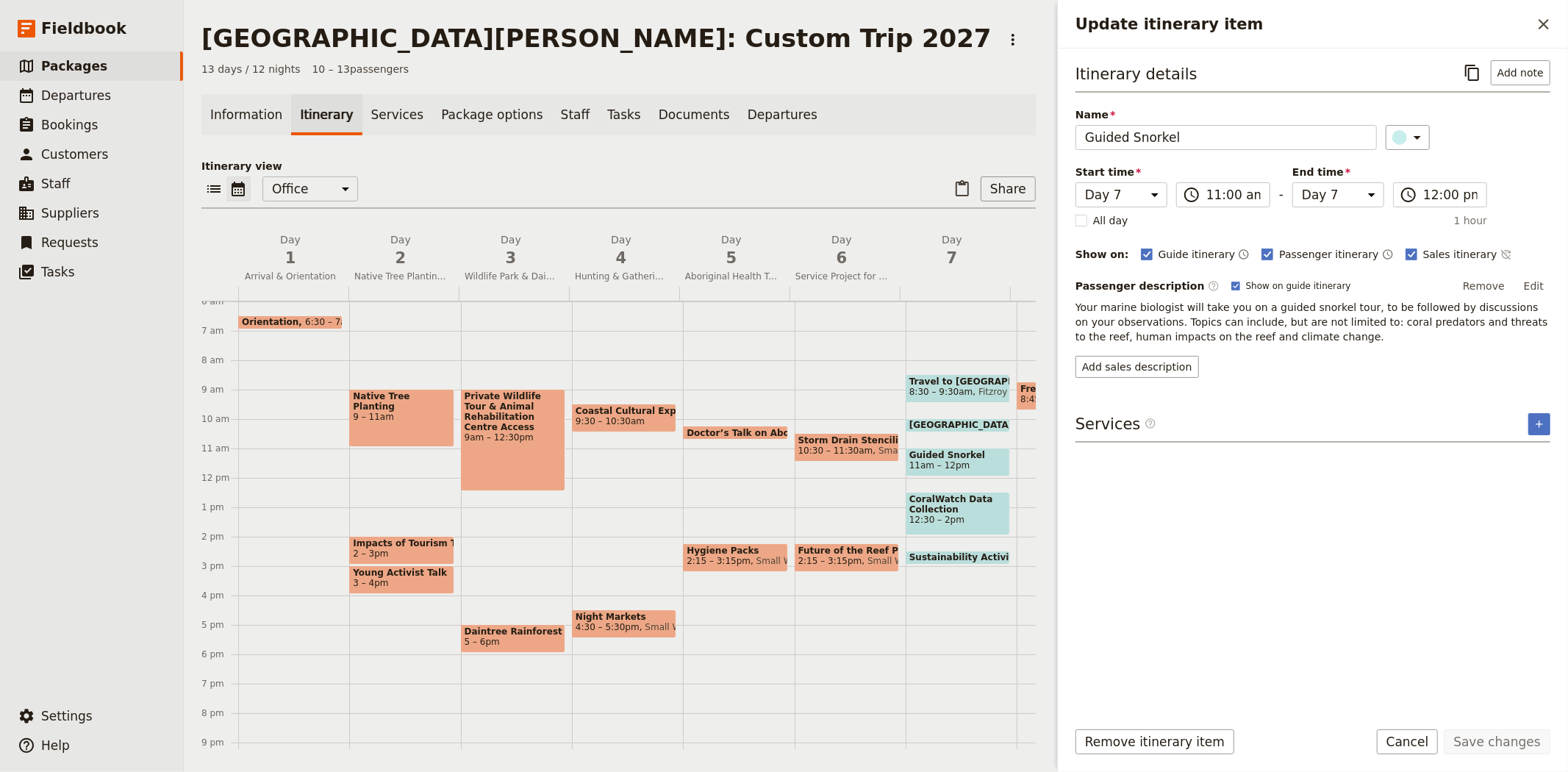
click at [980, 496] on span "CoralWatch Data Collection" at bounding box center [958, 504] width 97 height 20
select select "7"
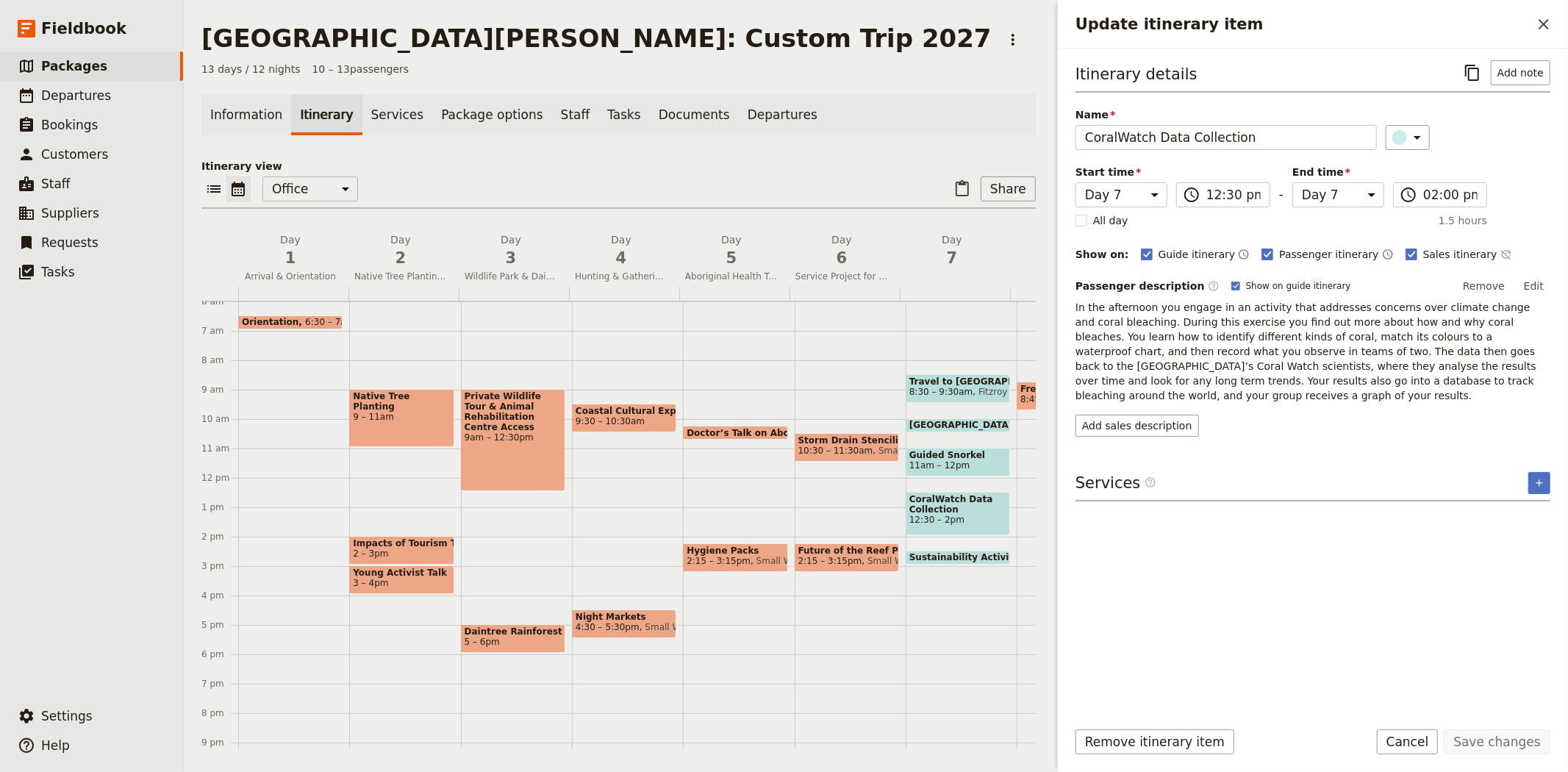
click at [865, 162] on p "Itinerary view" at bounding box center [618, 167] width 835 height 15
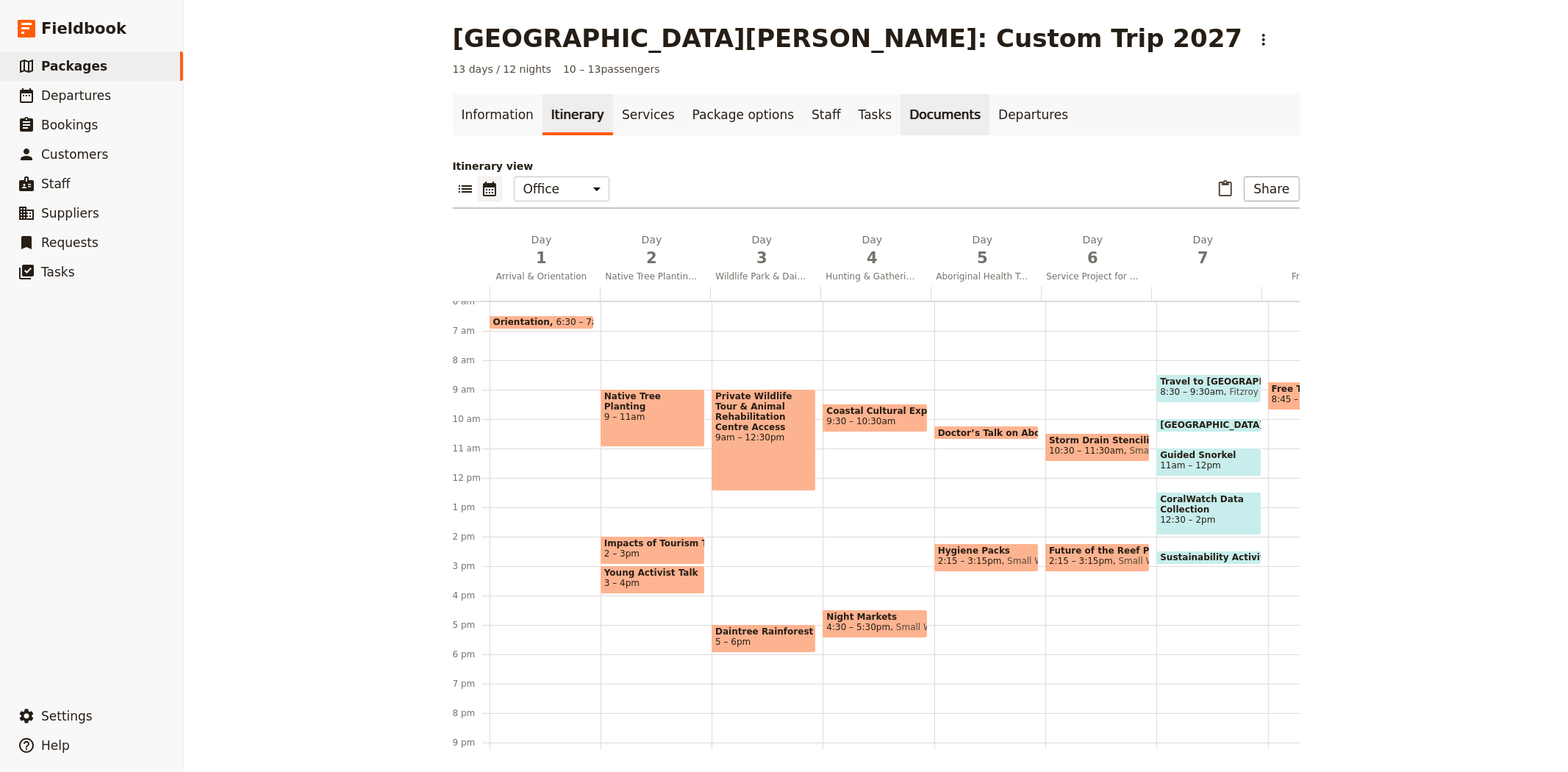
click at [901, 128] on link "Documents" at bounding box center [945, 114] width 89 height 41
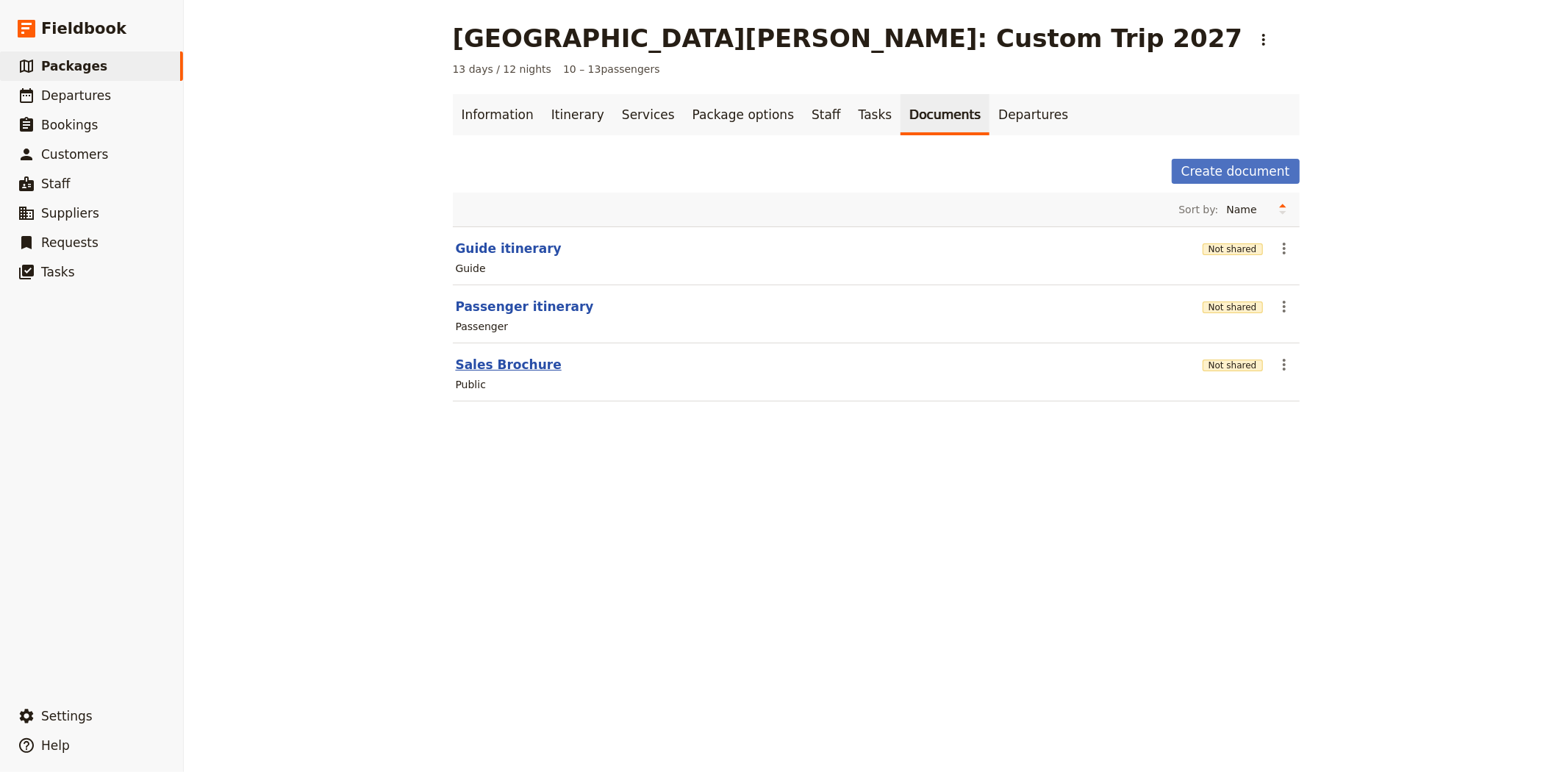
click at [516, 369] on button "Sales Brochure" at bounding box center [508, 365] width 106 height 18
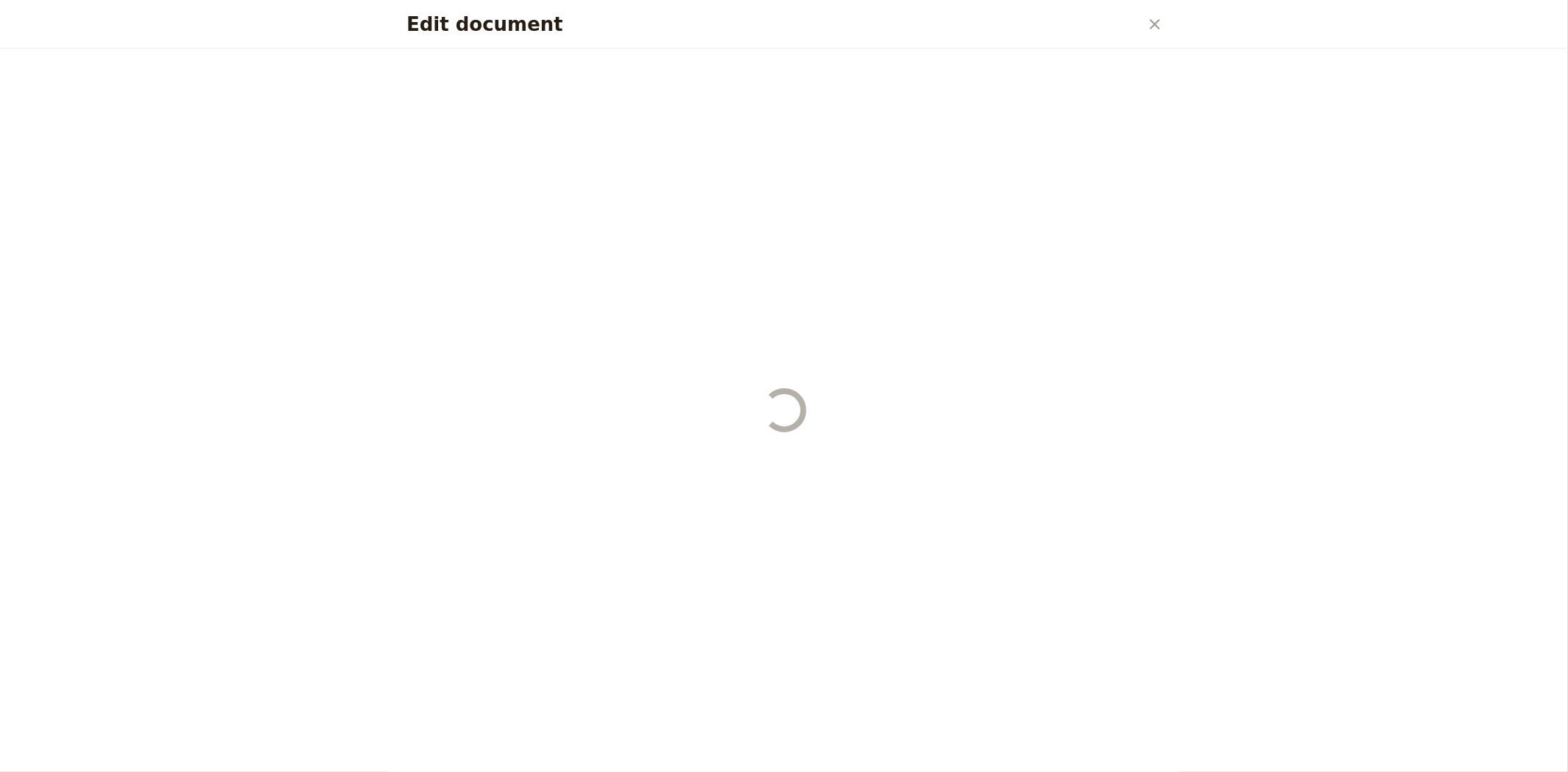
select select "DEFAULT"
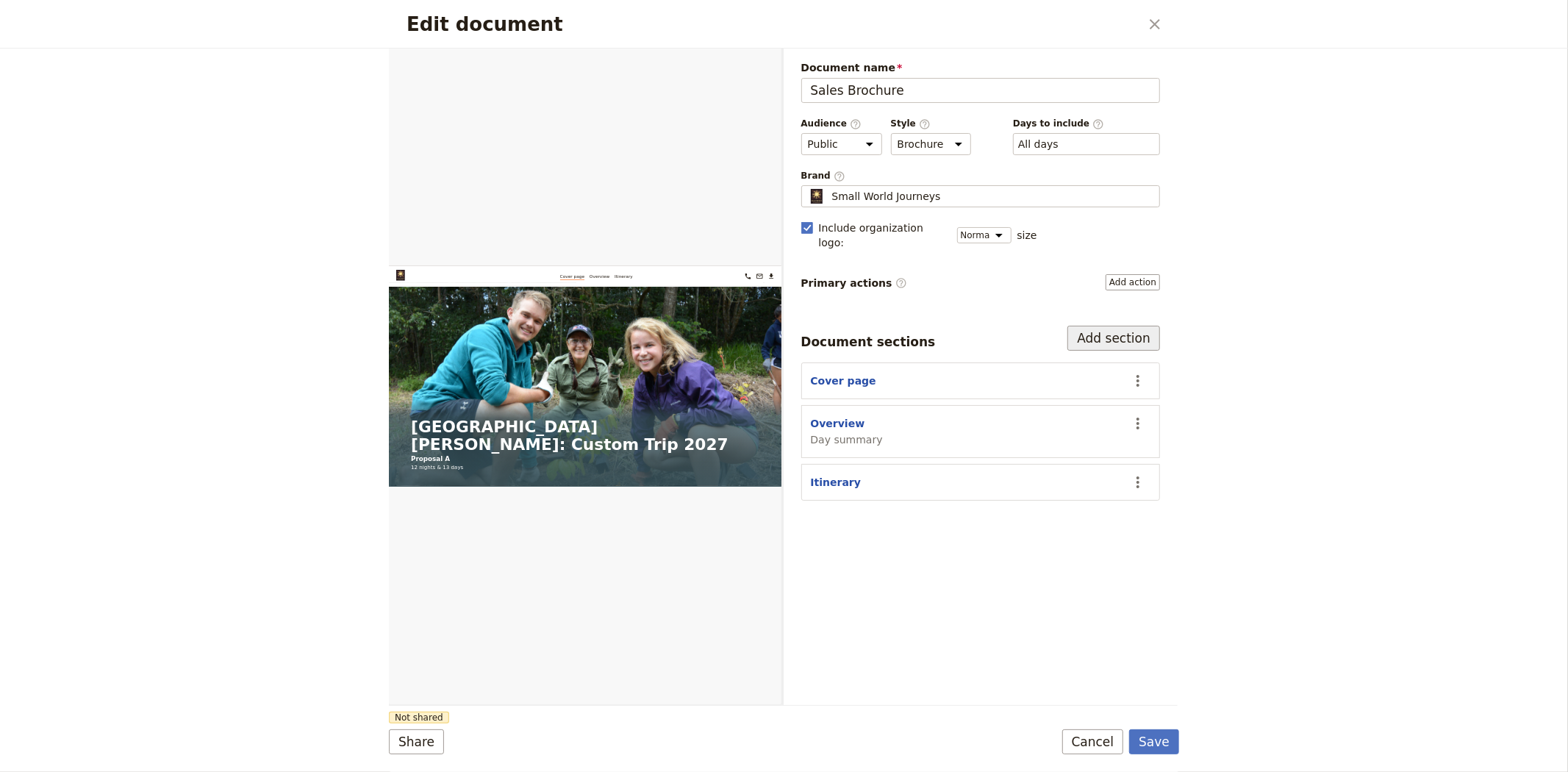
click at [1138, 333] on button "Add section" at bounding box center [1113, 338] width 92 height 25
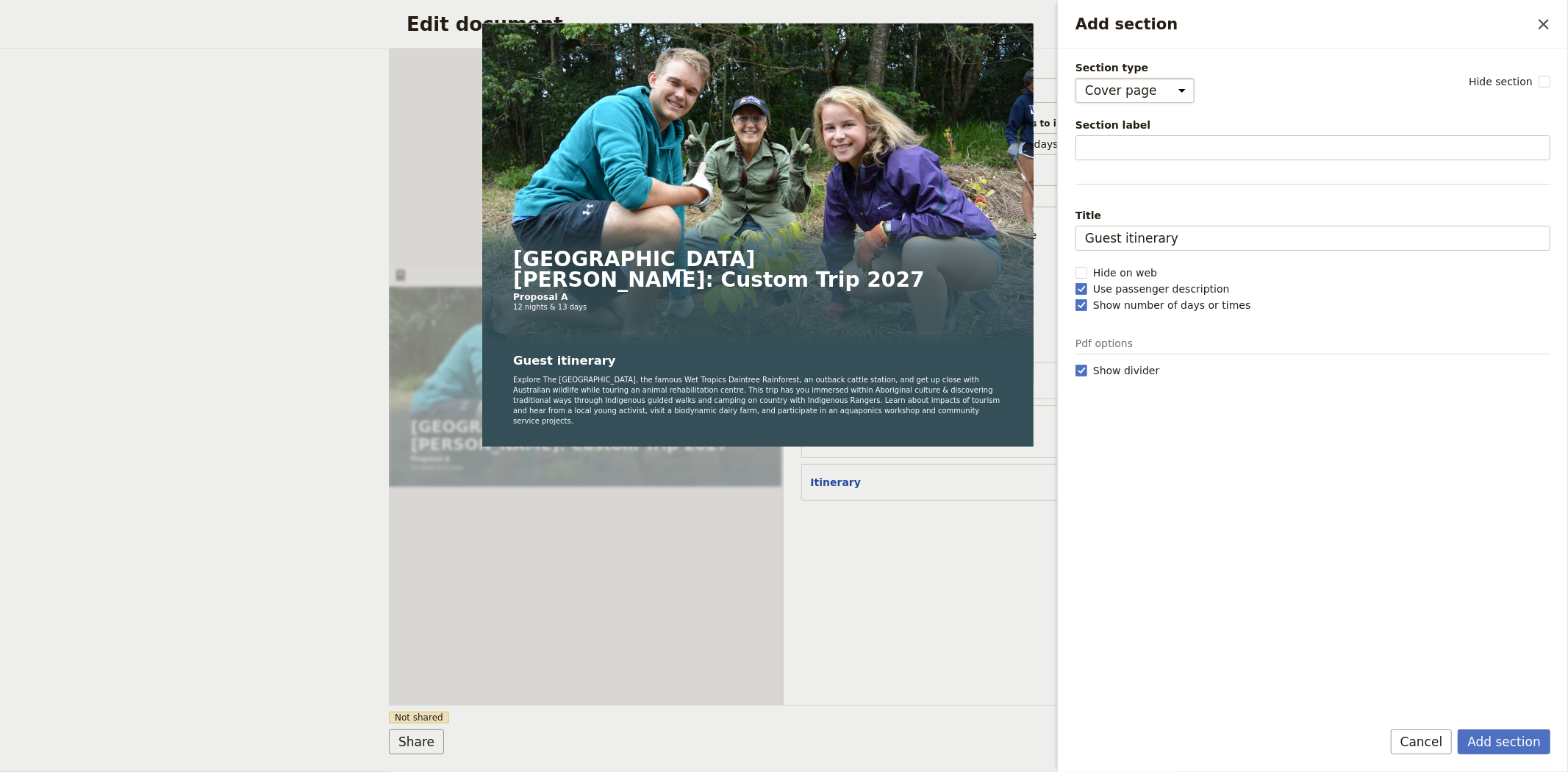
click at [1105, 95] on select "Cover page Day summary Itinerary Custom" at bounding box center [1135, 90] width 119 height 25
select select "CUSTOM"
click at [1076, 78] on select "Cover page Day summary Itinerary Custom" at bounding box center [1135, 90] width 119 height 25
select select "default"
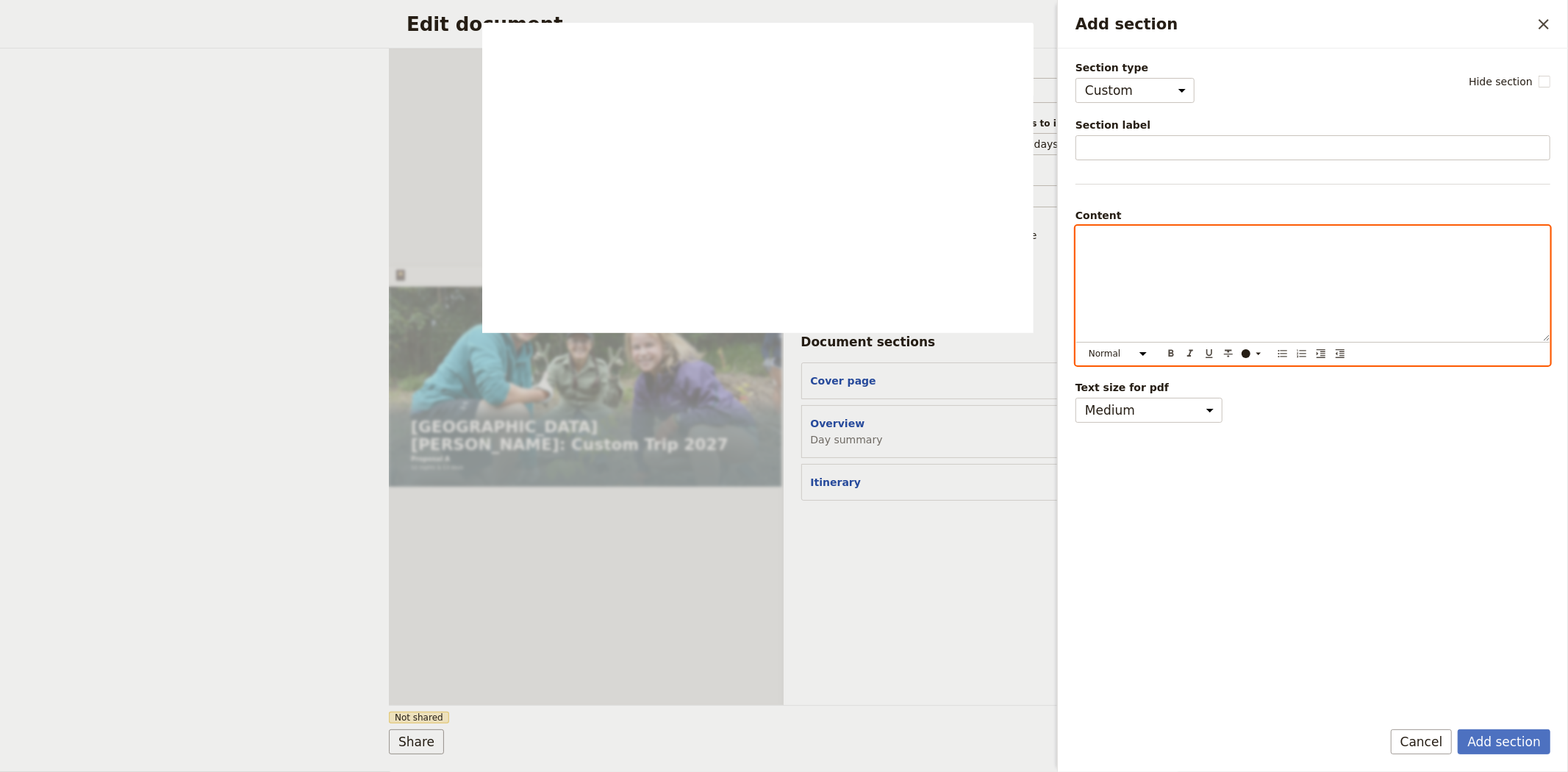
click at [1139, 258] on div "Add section" at bounding box center [1313, 284] width 474 height 115
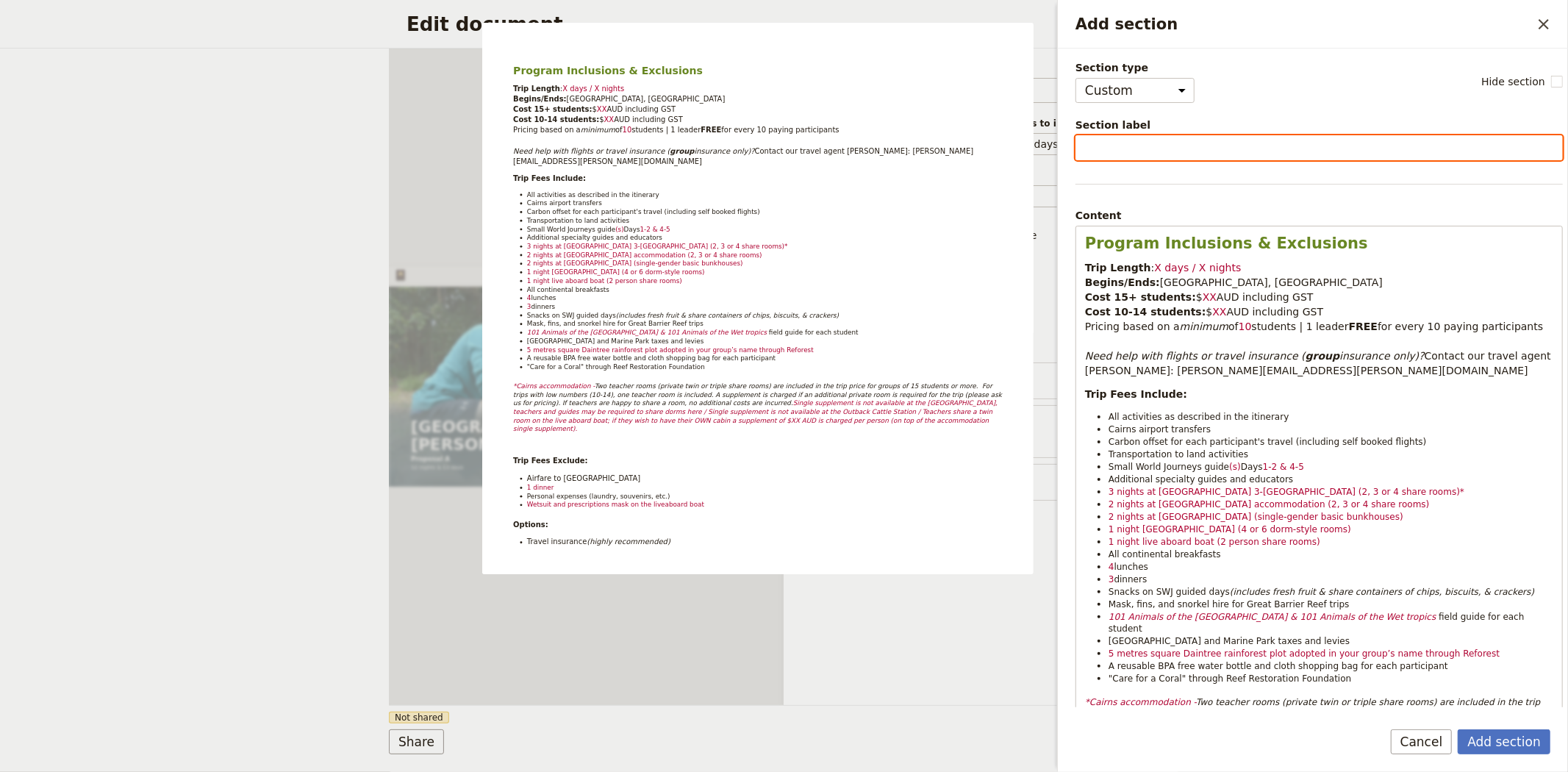
click at [1162, 143] on input "Section label" at bounding box center [1319, 147] width 487 height 25
paste input "Inclusions & Exclusions & FAQ's"
type input "Inclusions & Exclusions & FAQ's"
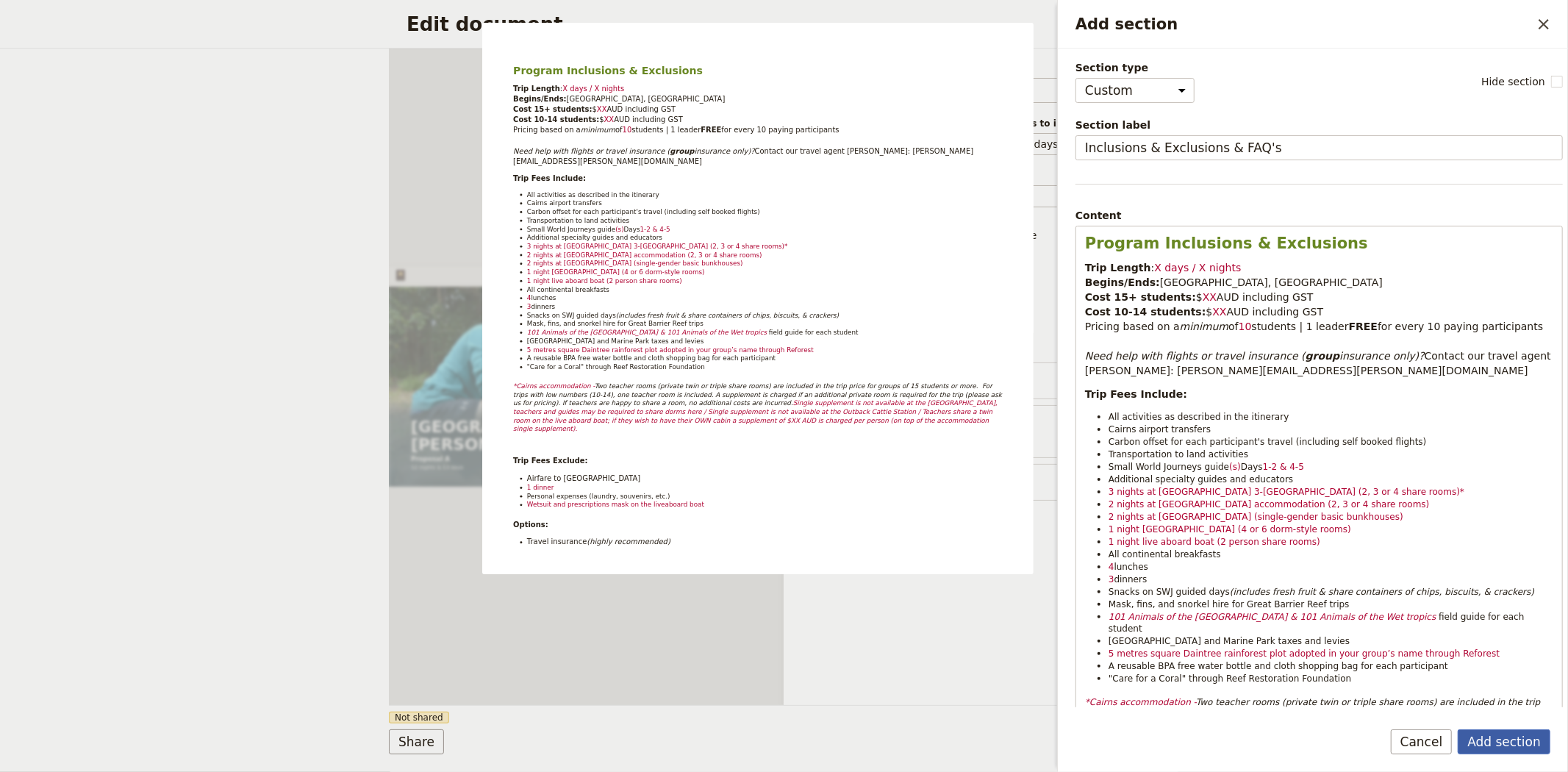
click at [1495, 744] on button "Add section" at bounding box center [1503, 742] width 92 height 25
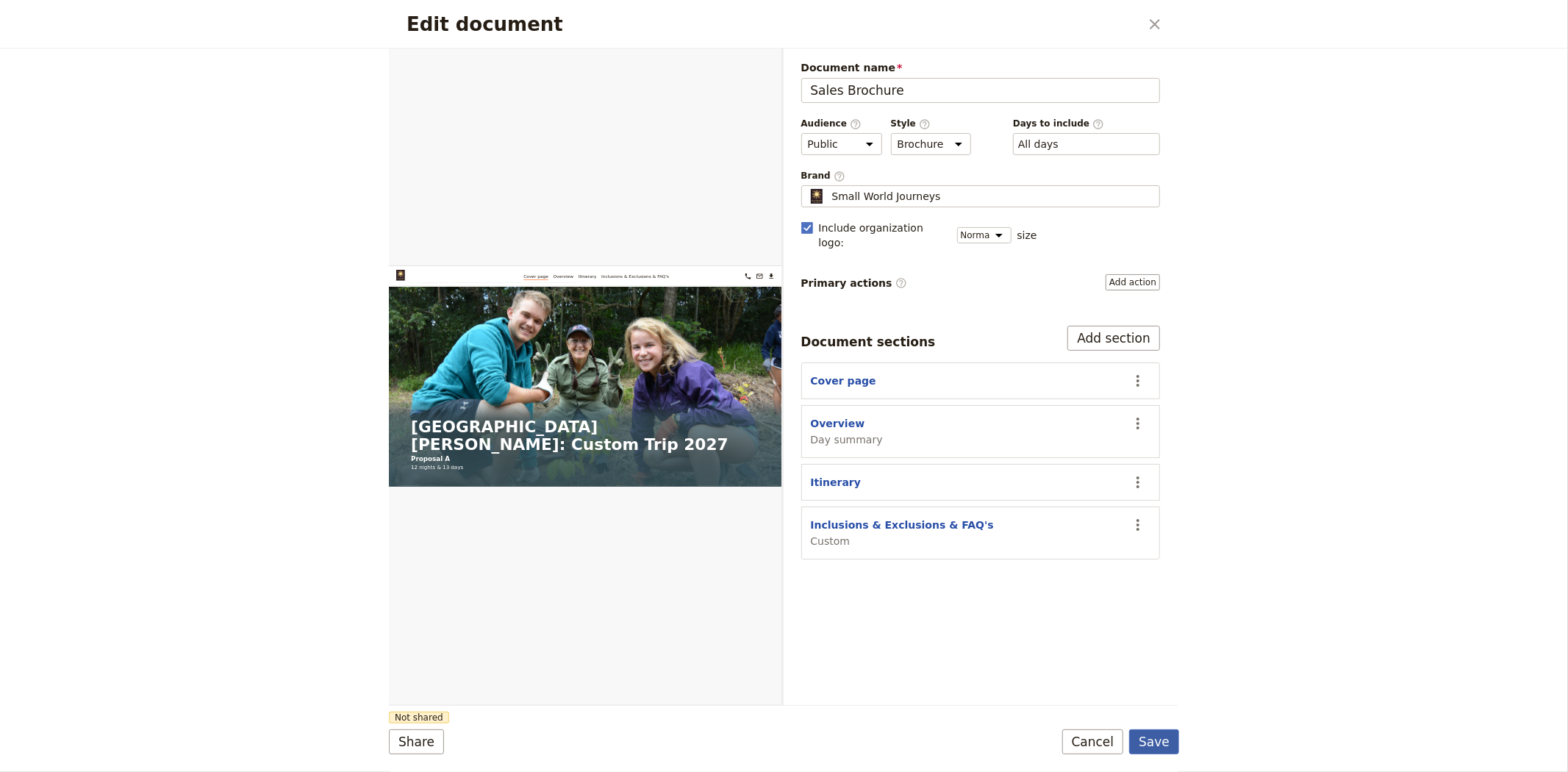
click at [1142, 740] on button "Save" at bounding box center [1154, 742] width 50 height 25
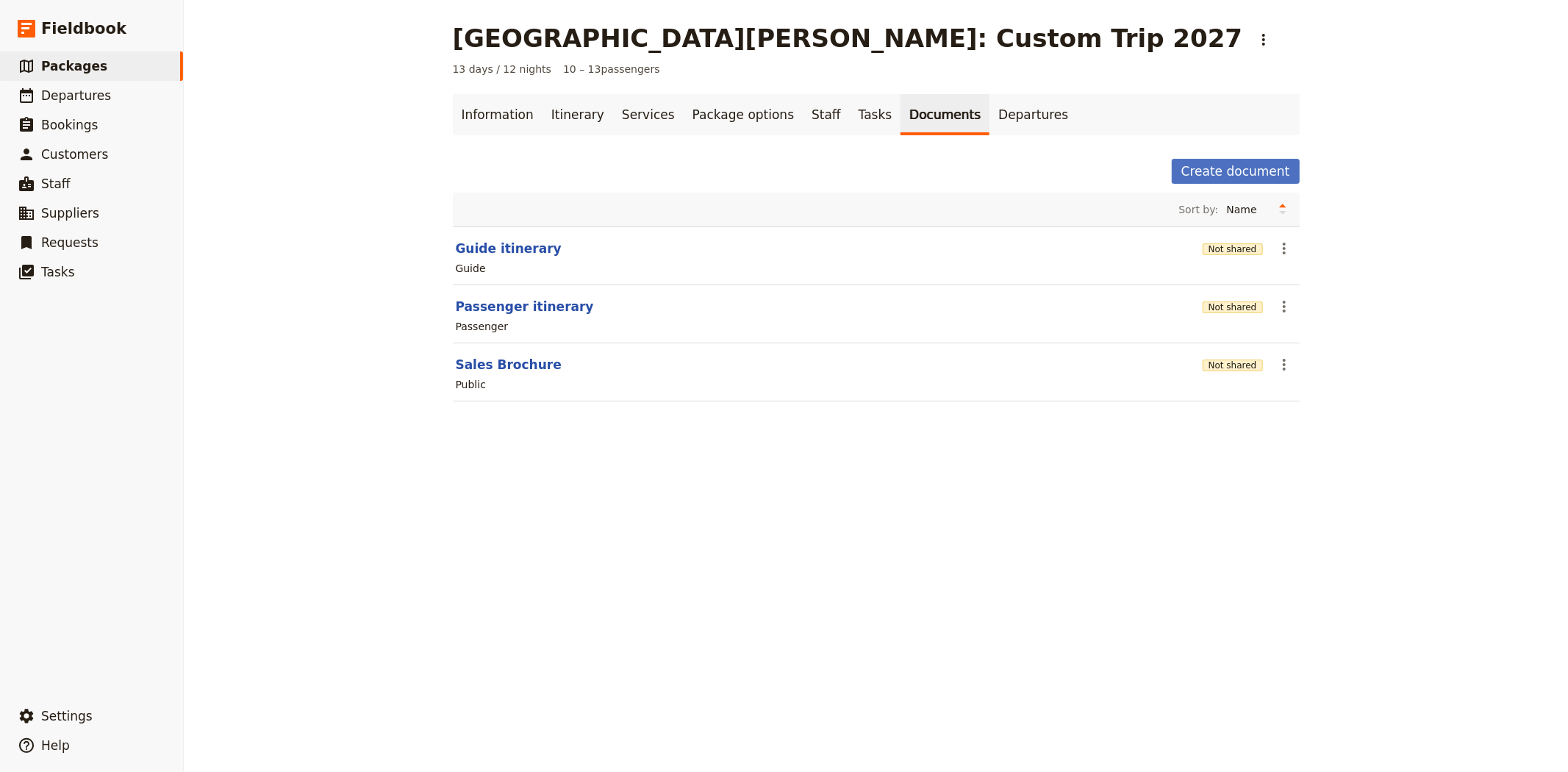
click at [504, 355] on section "Sales Brochure Not shared ​ Public" at bounding box center [876, 372] width 847 height 58
click at [504, 372] on button "Sales Brochure" at bounding box center [508, 365] width 106 height 18
select select "DEFAULT"
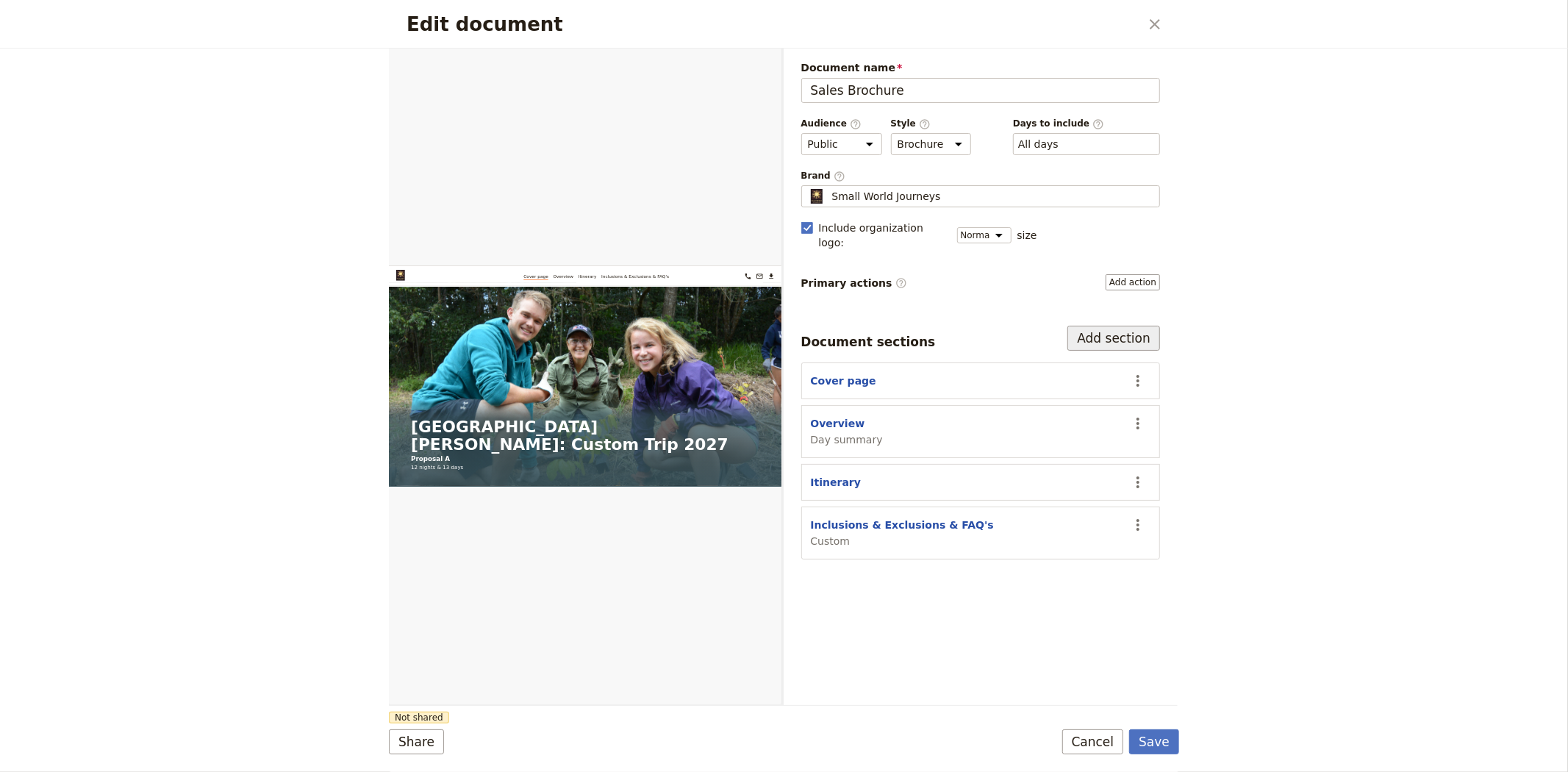
click at [1106, 327] on button "Add section" at bounding box center [1113, 338] width 92 height 25
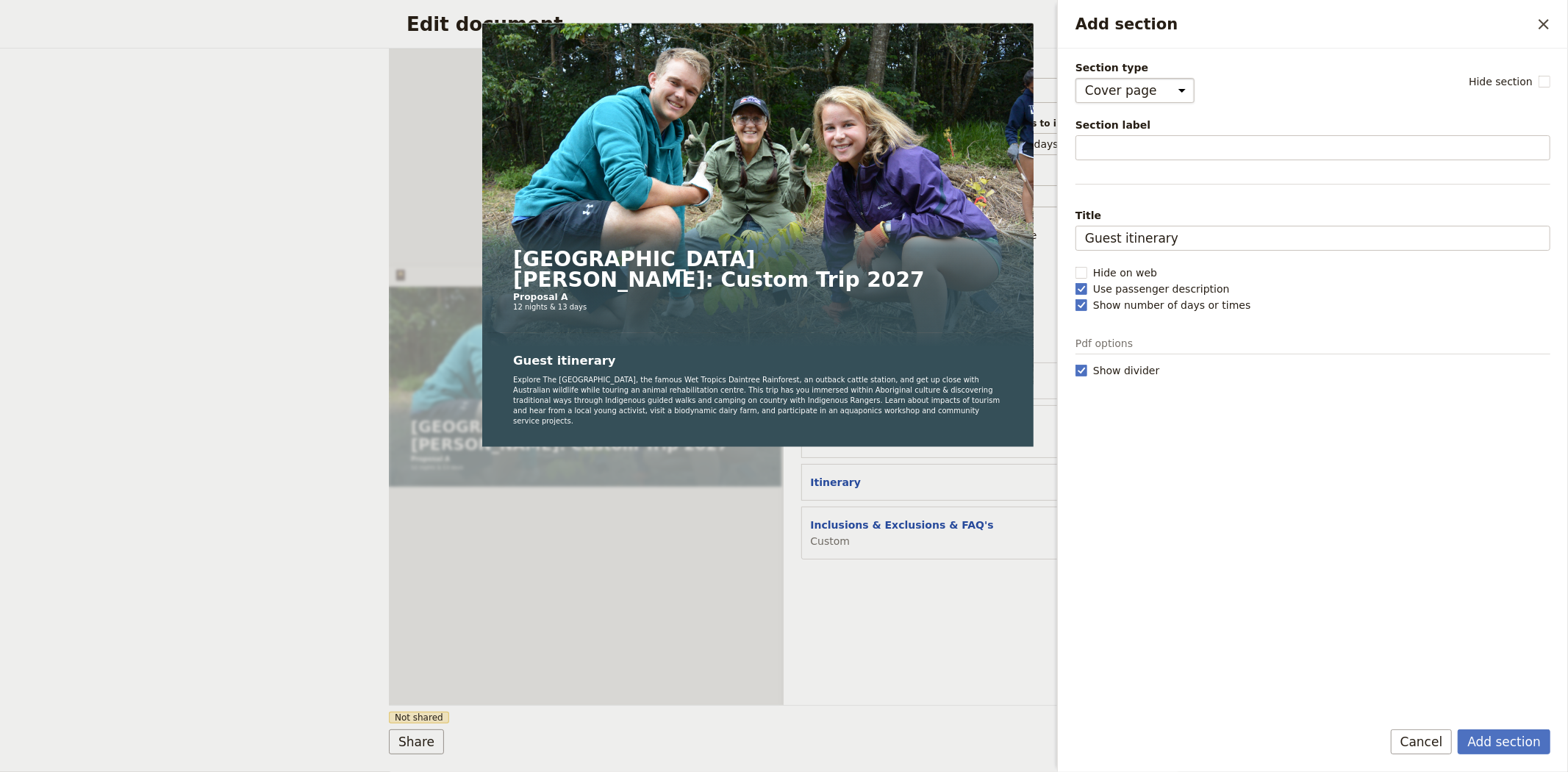
click at [1143, 83] on select "Cover page Day summary Itinerary Custom" at bounding box center [1135, 90] width 119 height 25
select select "CUSTOM"
click at [1076, 78] on select "Cover page Day summary Itinerary Custom" at bounding box center [1135, 90] width 119 height 25
select select "default"
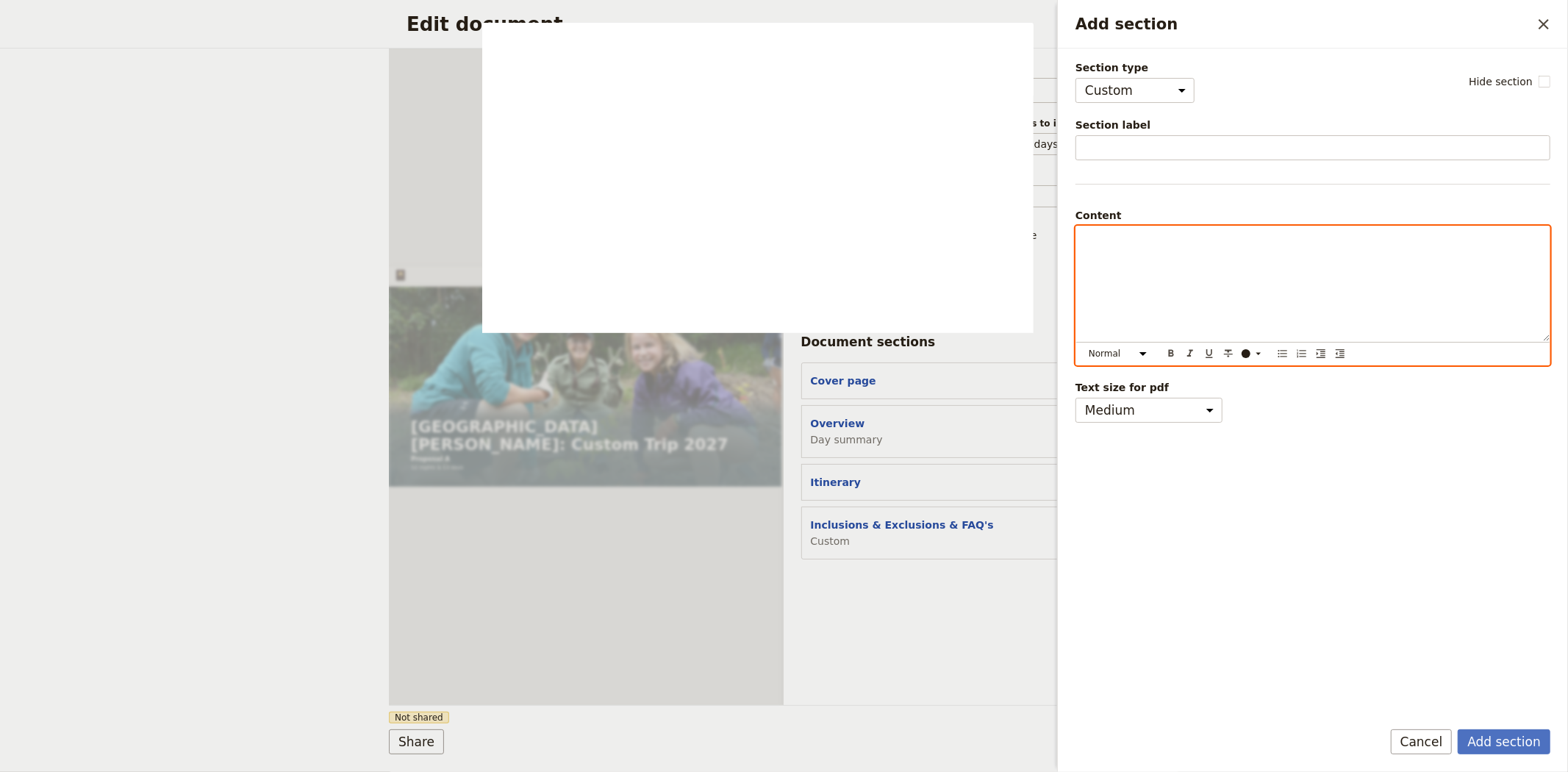
click at [1143, 243] on p "Add section" at bounding box center [1313, 240] width 456 height 15
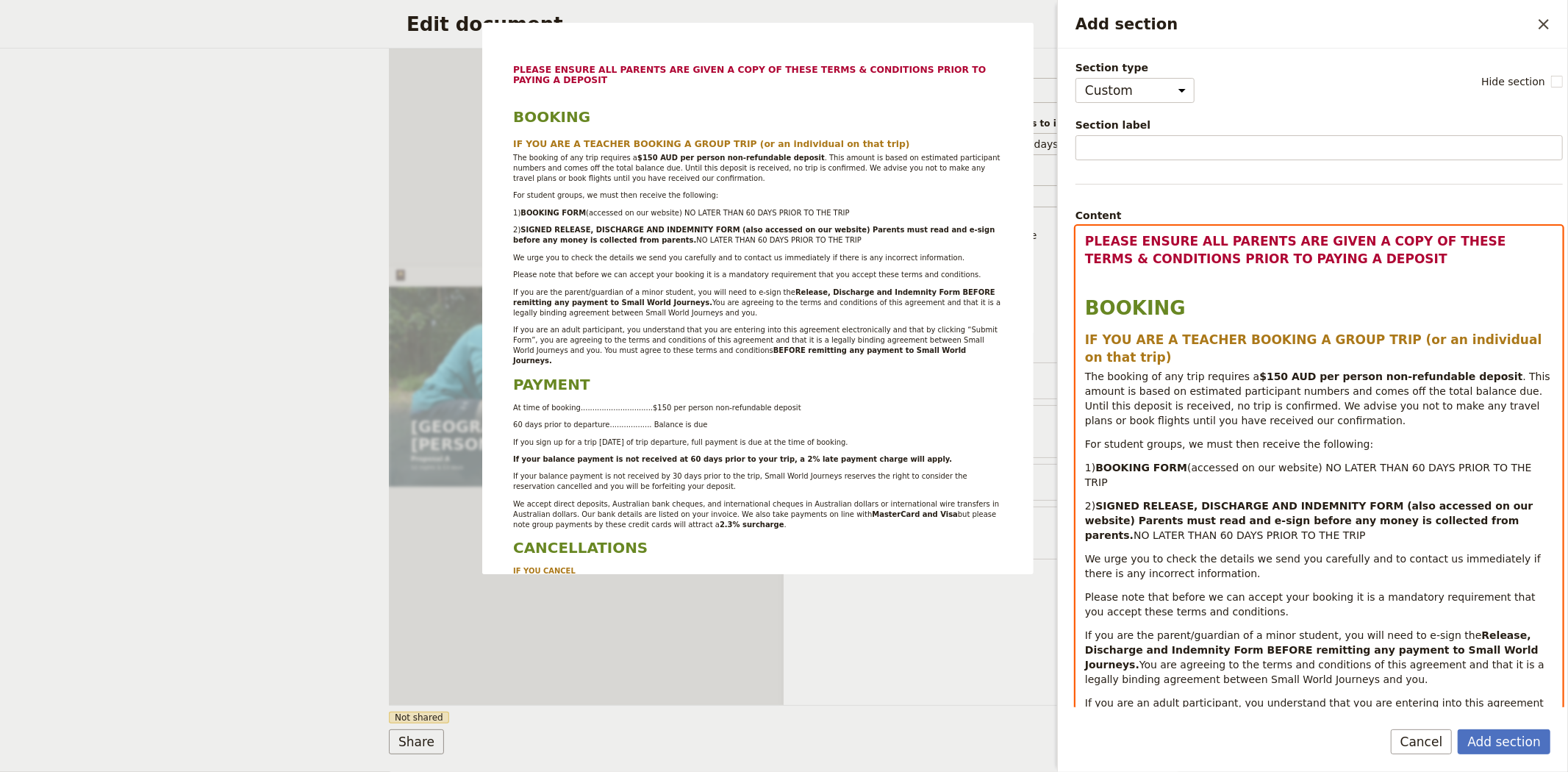
select select "h3"
click at [1233, 243] on span "PLEASE ENSURE ALL PARENTS ARE GIVEN A COPY OF THESE TERMS & CONDITIONS PRIOR TO…" at bounding box center [1298, 249] width 426 height 32
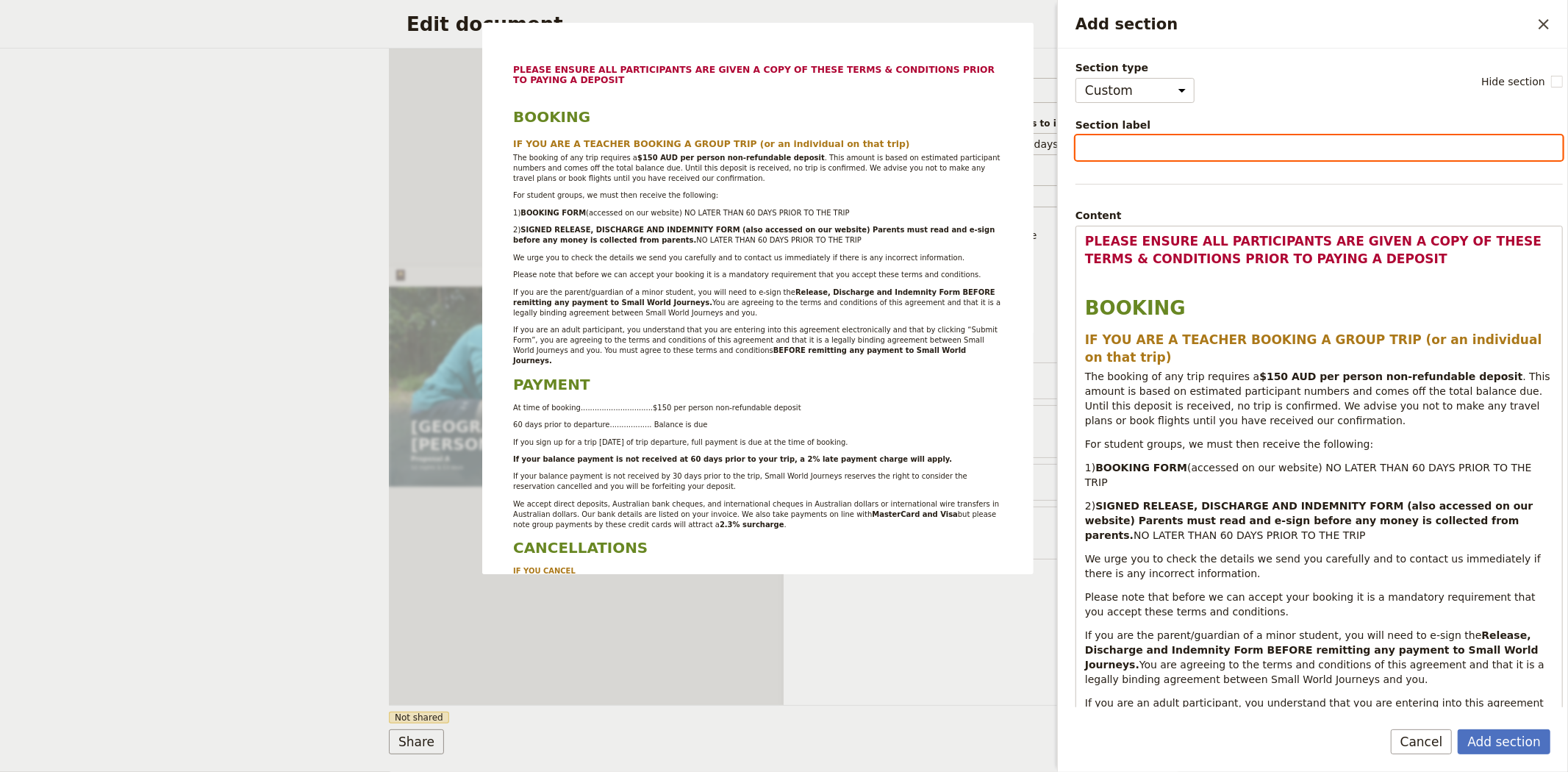
click at [1167, 155] on input "Section label" at bounding box center [1319, 147] width 487 height 25
paste input "SMALL WORLD JOURNEYS TERMS & CONDITIONS"
type input "SMALL WORLD JOURNEYS TERMS & CONDITIONS"
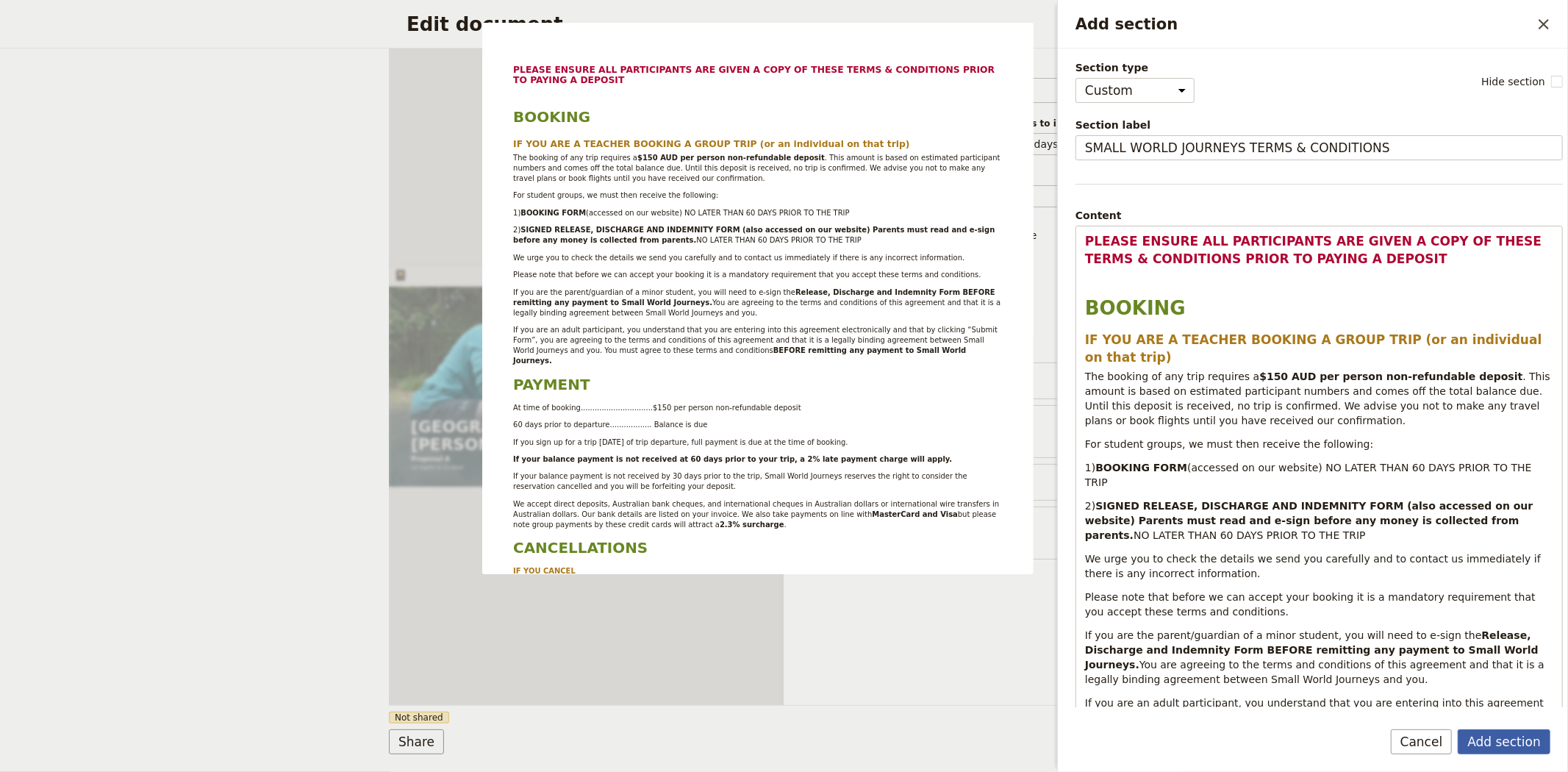
click at [1512, 749] on button "Add section" at bounding box center [1503, 742] width 92 height 25
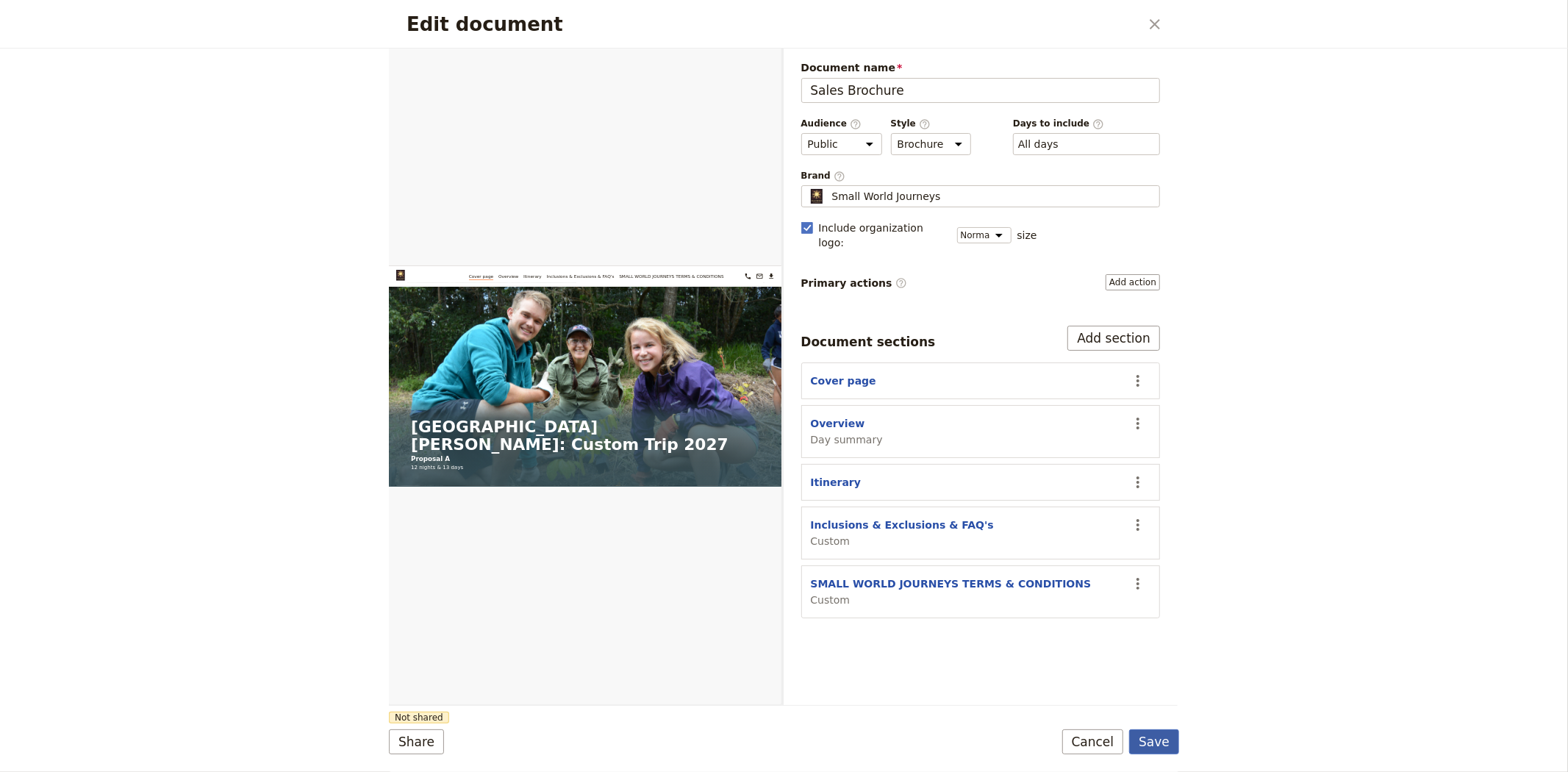
click at [1173, 746] on button "Save" at bounding box center [1154, 742] width 50 height 25
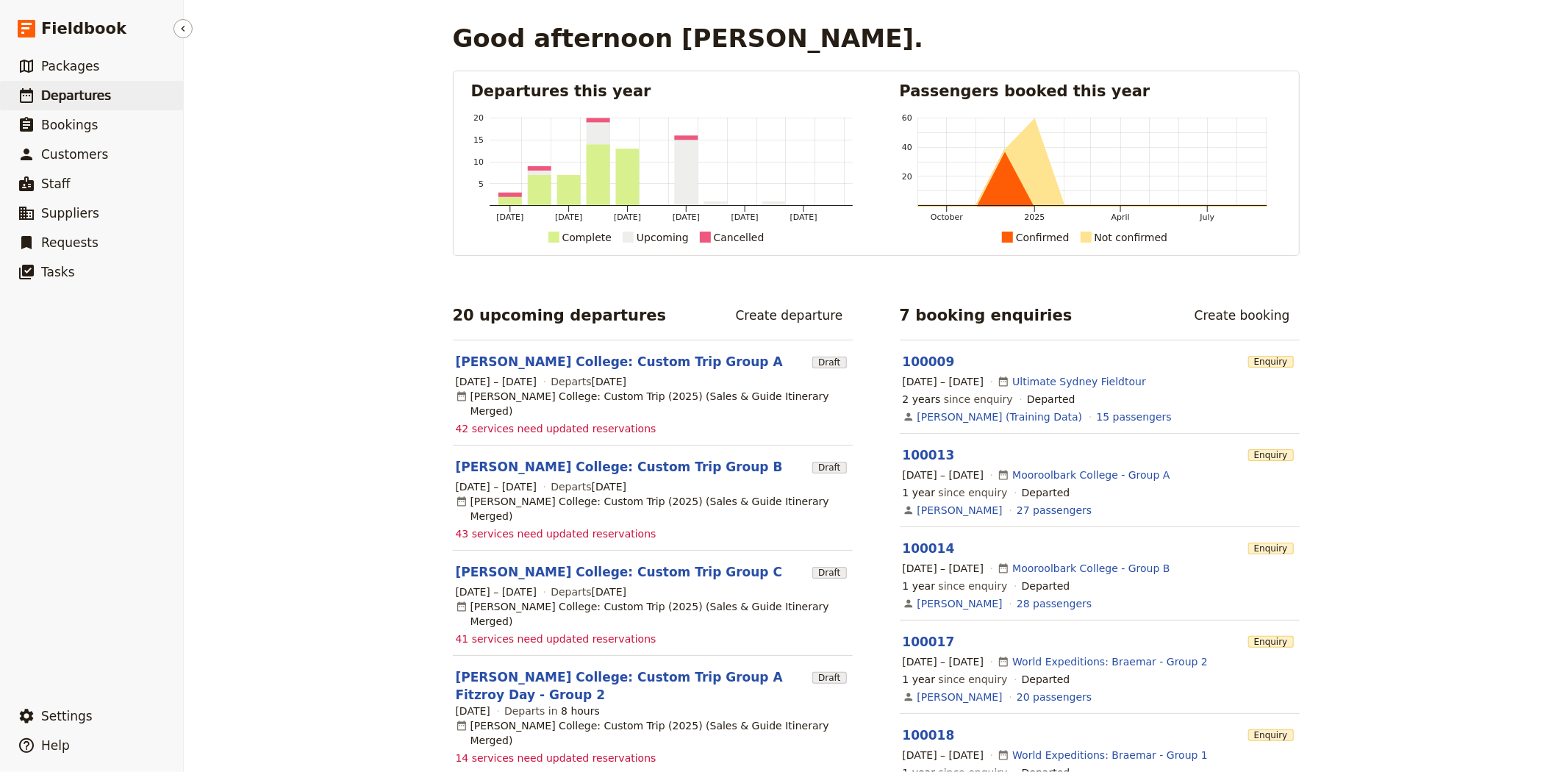
click at [68, 83] on link "​ Departures" at bounding box center [92, 95] width 183 height 29
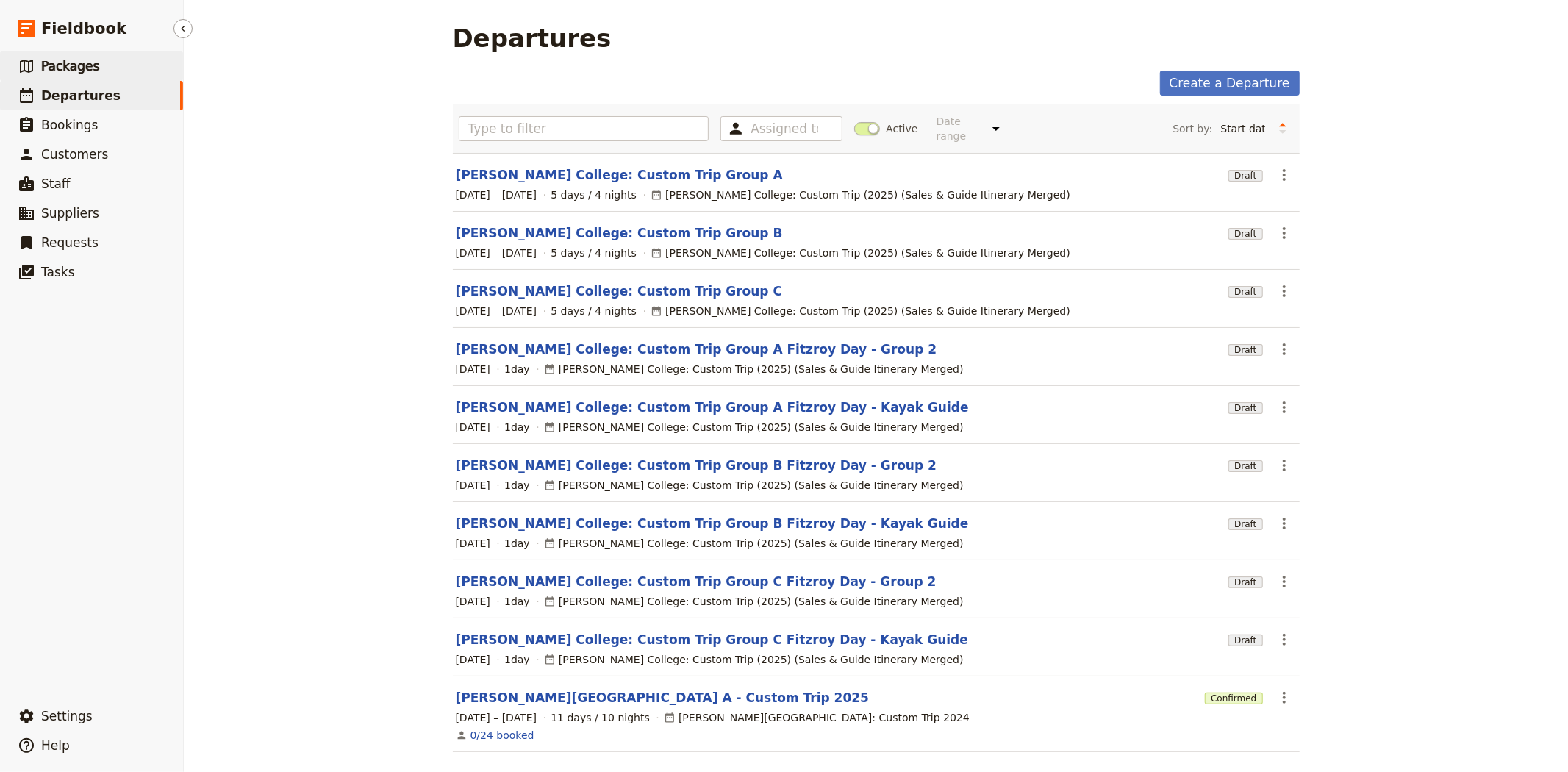
click at [92, 70] on link "​ Packages" at bounding box center [92, 66] width 183 height 29
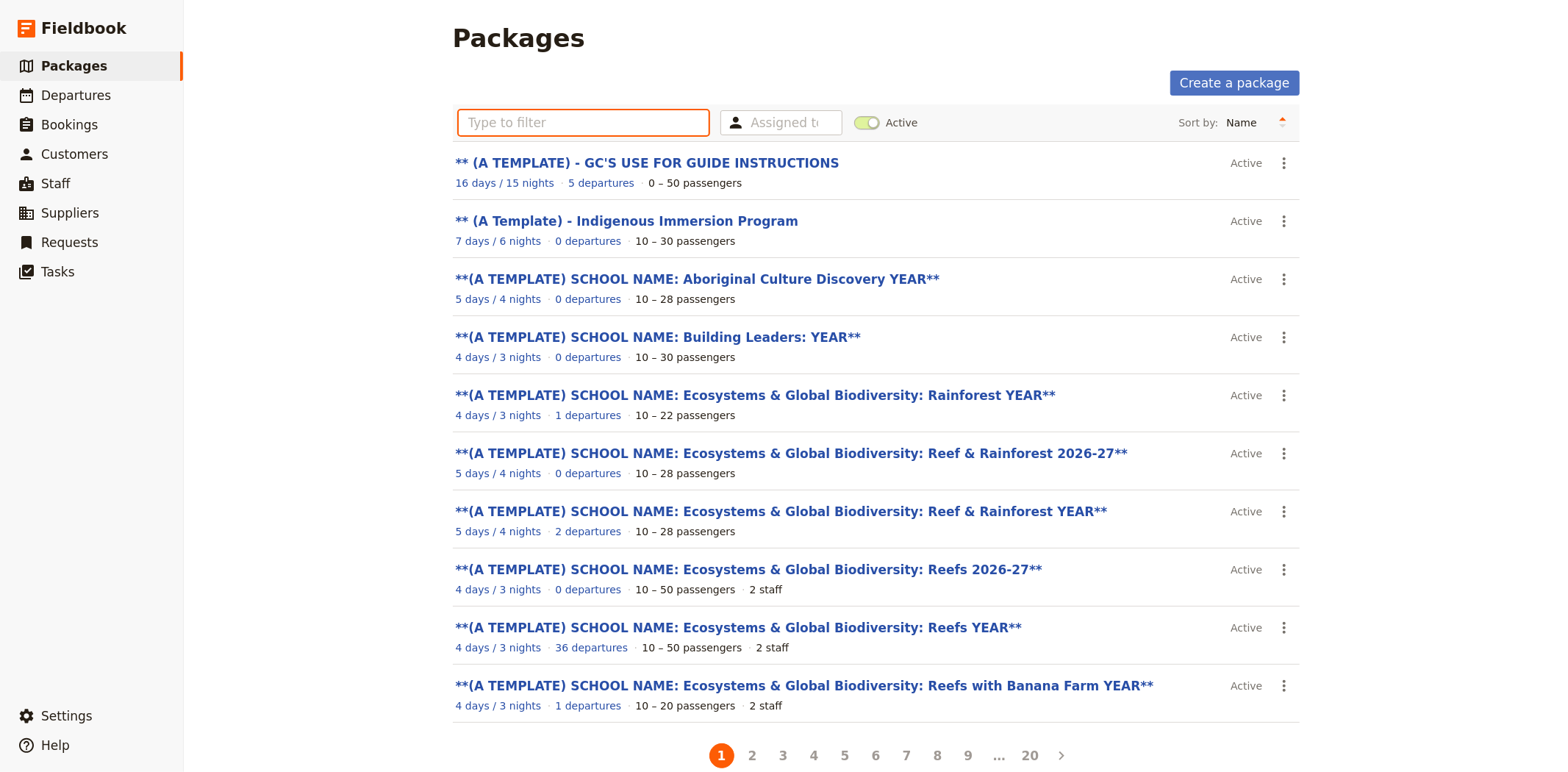
click at [523, 120] on input "text" at bounding box center [584, 122] width 251 height 25
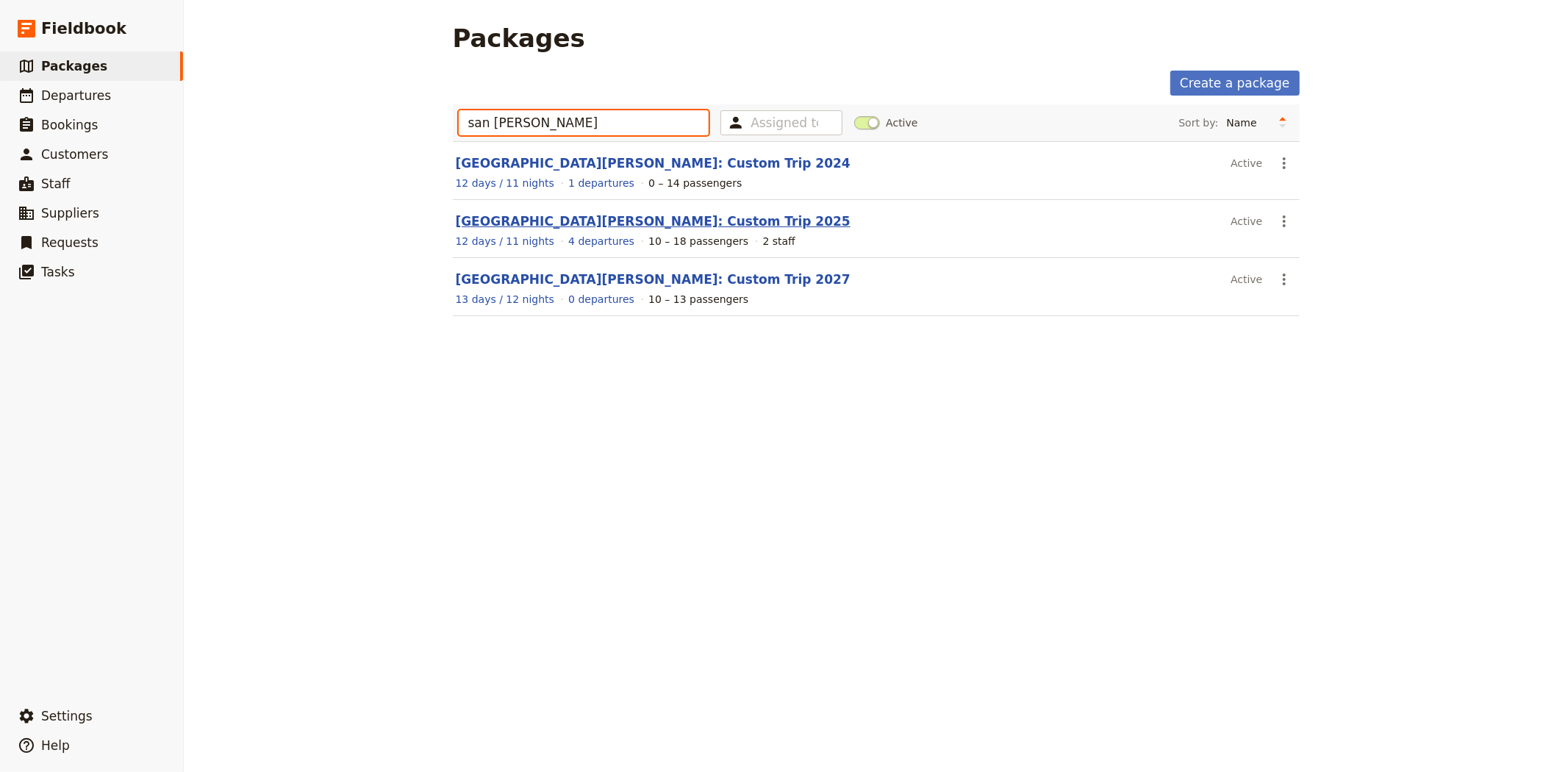
type input "san [PERSON_NAME]"
click at [644, 214] on link "[GEOGRAPHIC_DATA][PERSON_NAME]: Custom Trip 2025" at bounding box center [653, 222] width 395 height 15
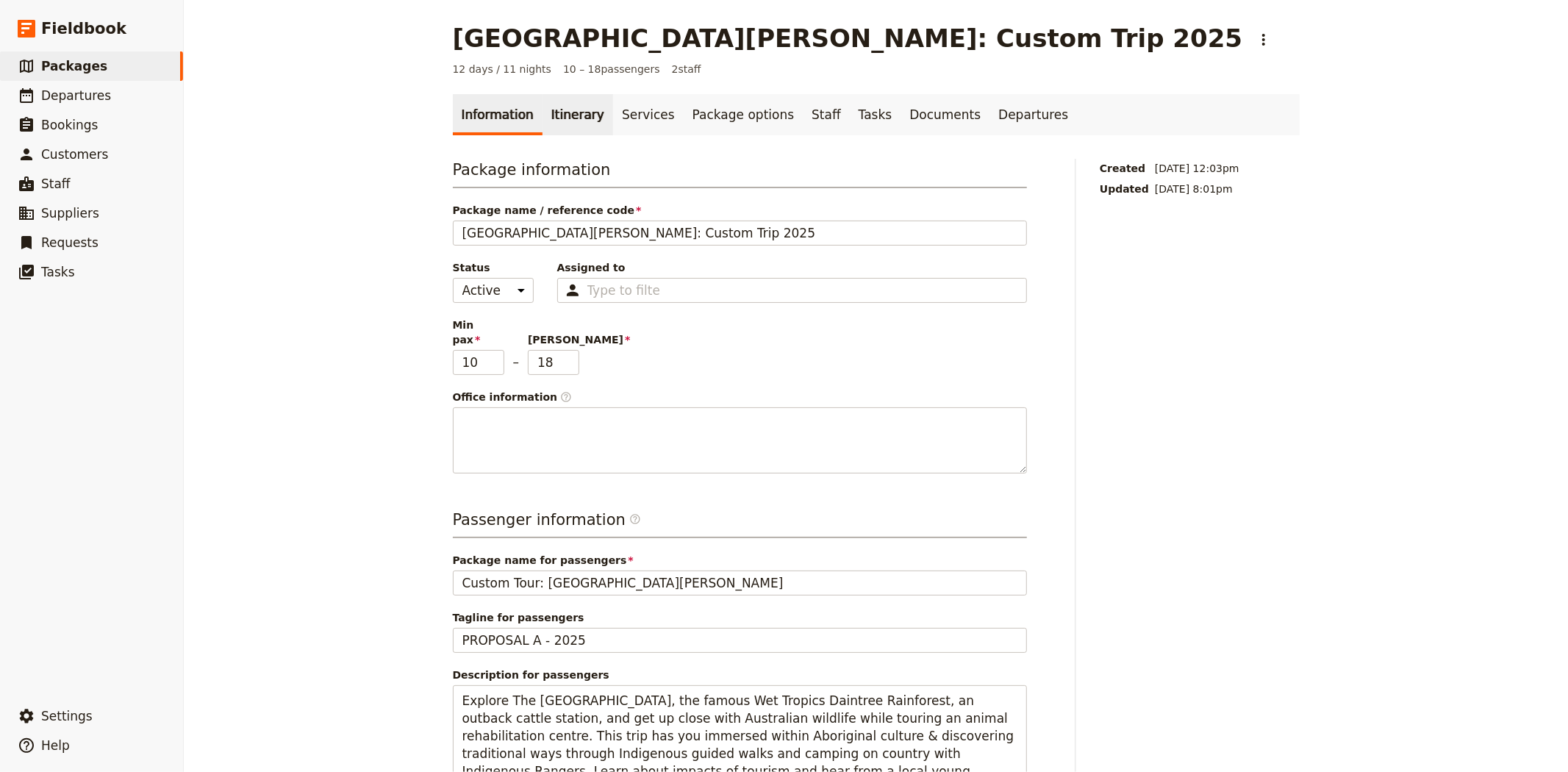
click at [543, 120] on link "Itinerary" at bounding box center [578, 114] width 71 height 41
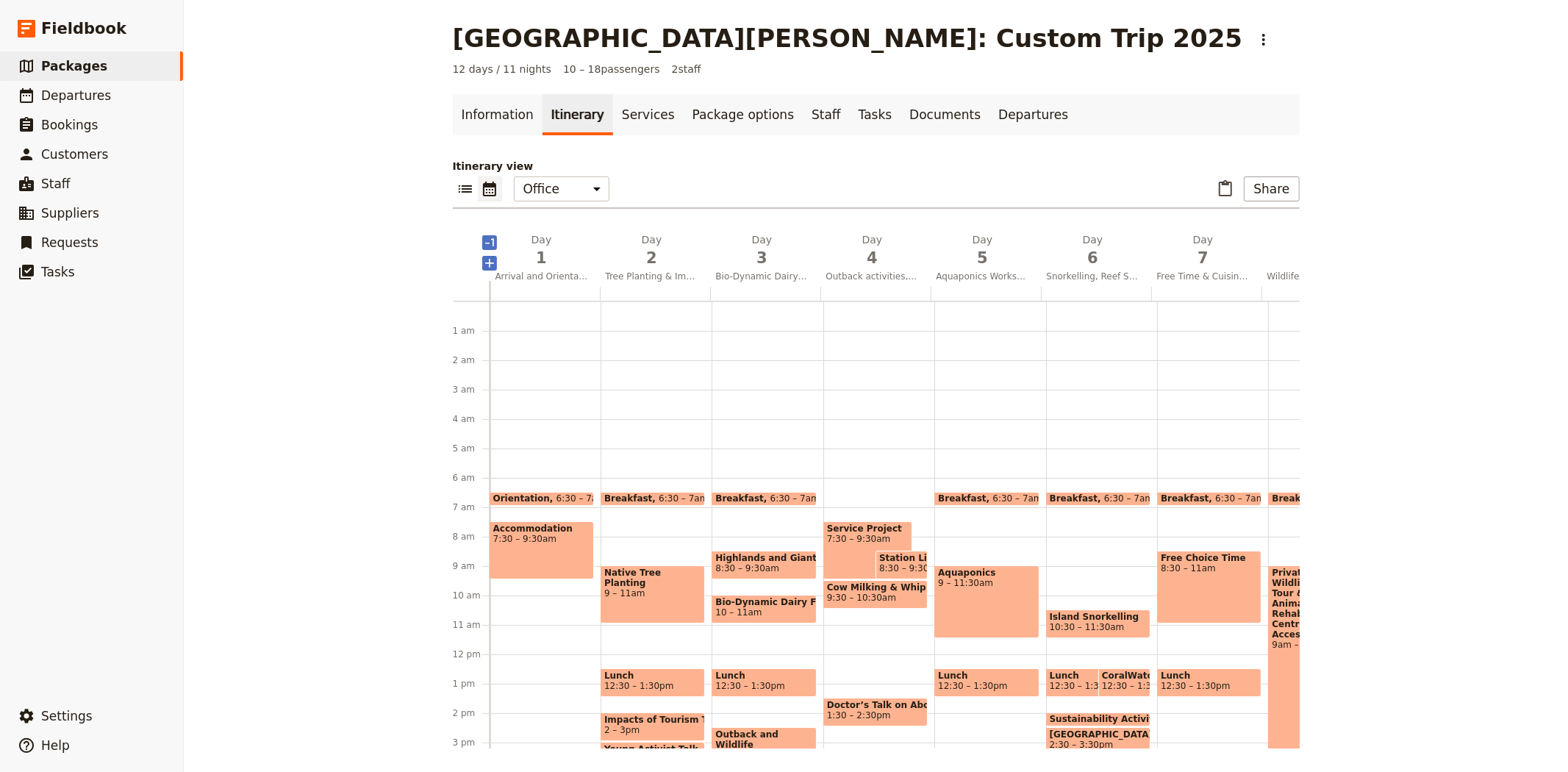
scroll to position [176, 0]
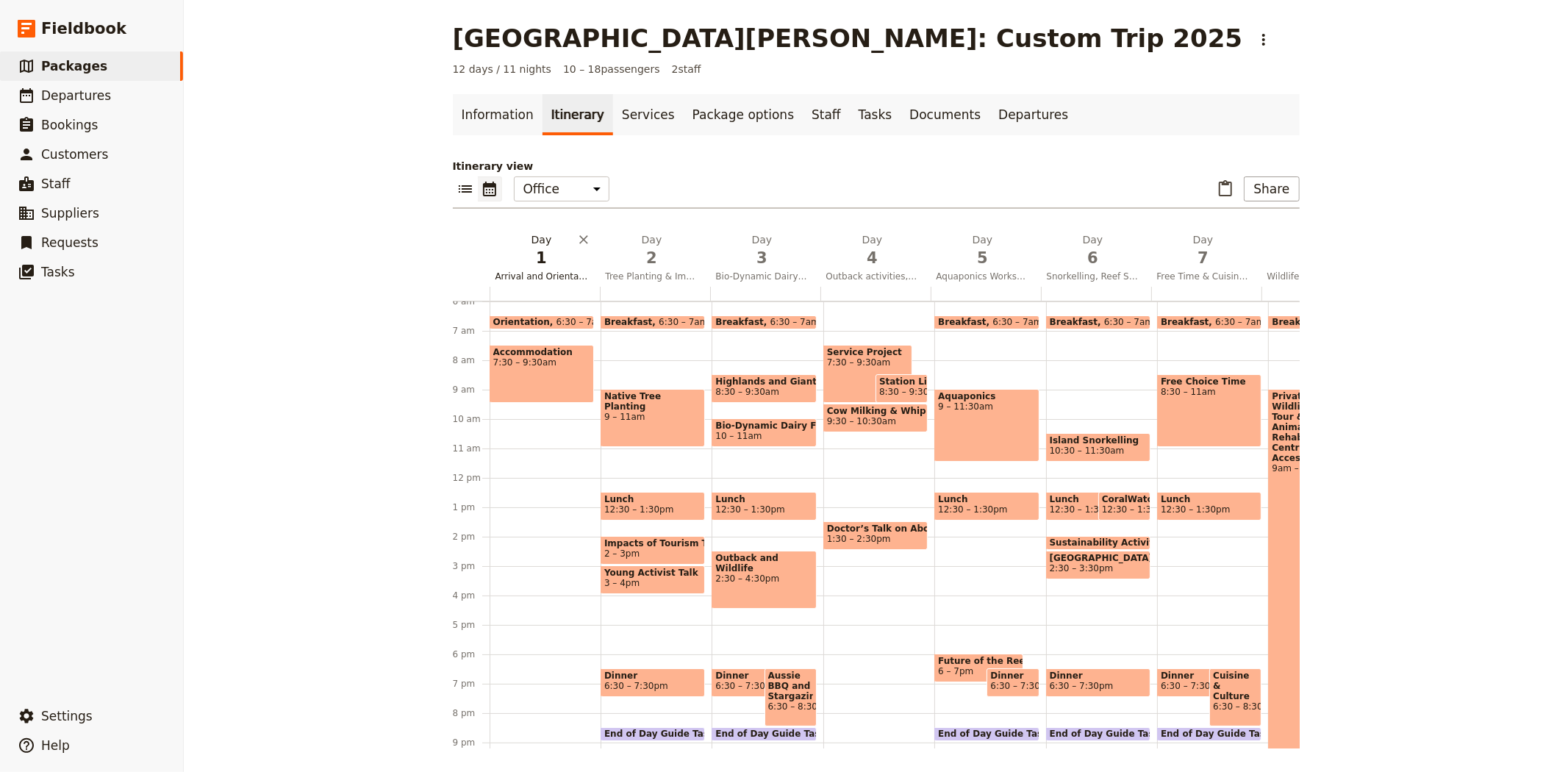
click at [518, 266] on span "1" at bounding box center [541, 258] width 92 height 22
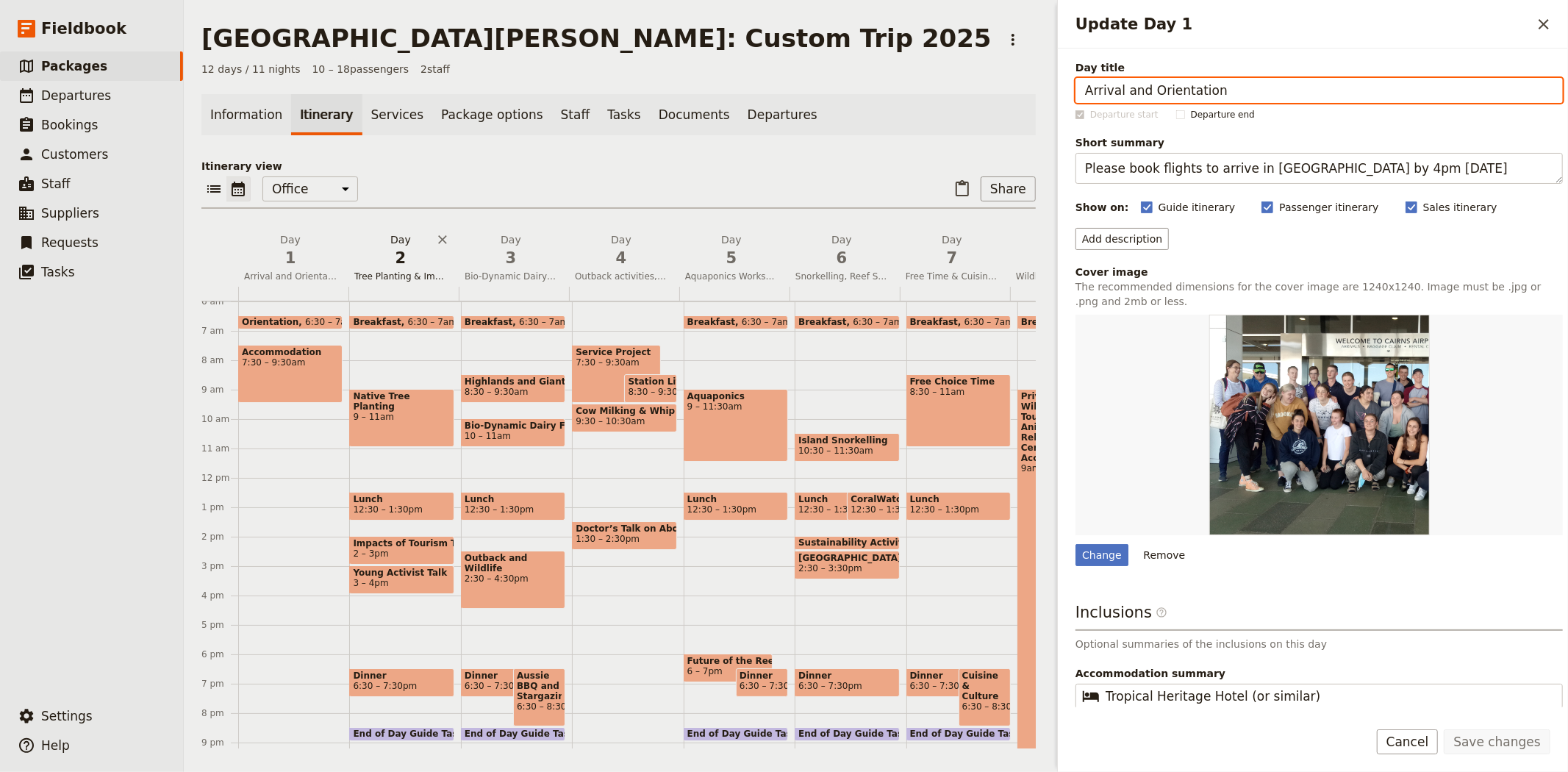
click at [398, 253] on span "2" at bounding box center [400, 258] width 92 height 22
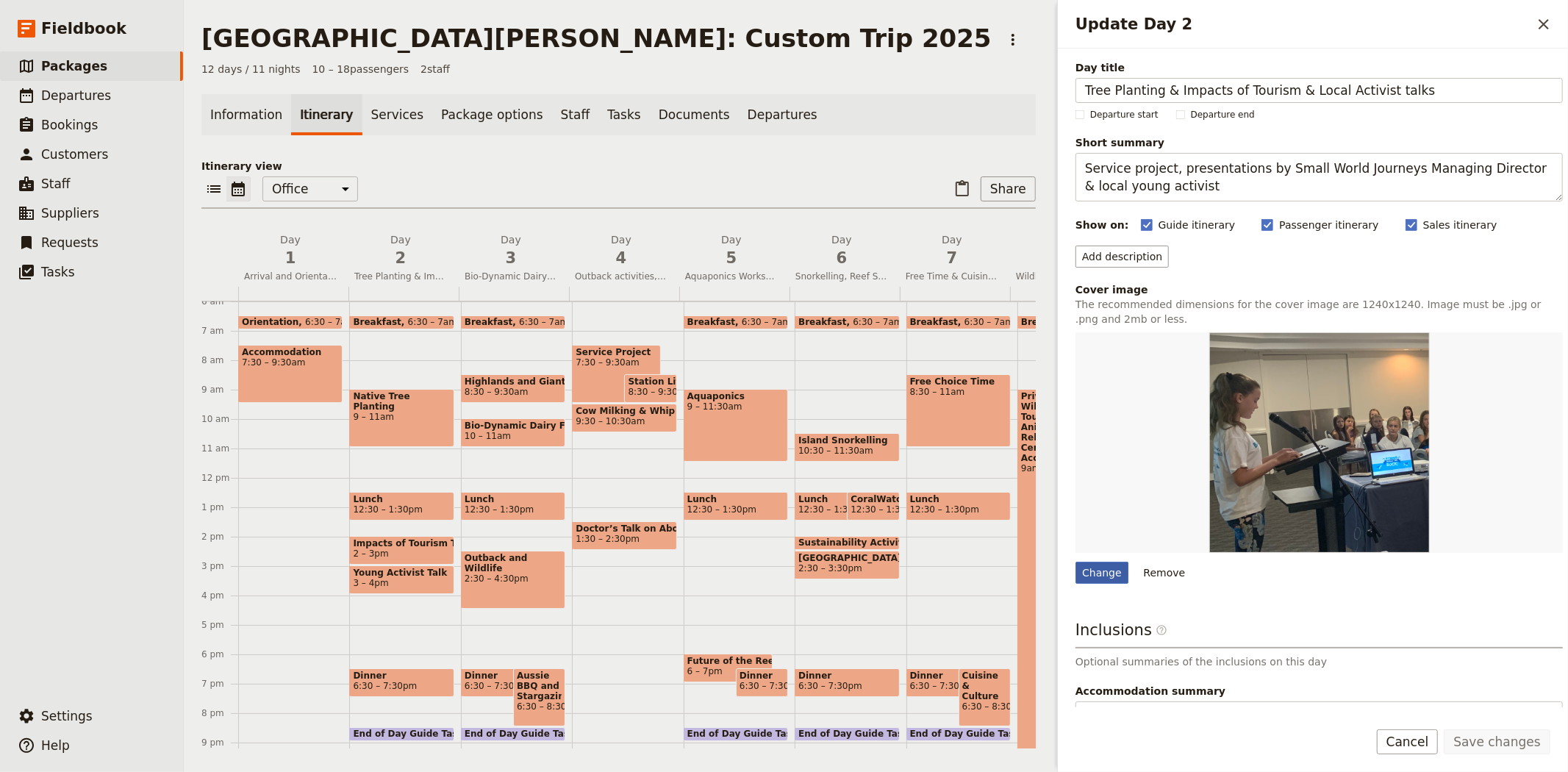
click at [1111, 574] on div "Change" at bounding box center [1102, 572] width 53 height 22
click at [1076, 562] on input "Change" at bounding box center [1075, 561] width 1 height 1
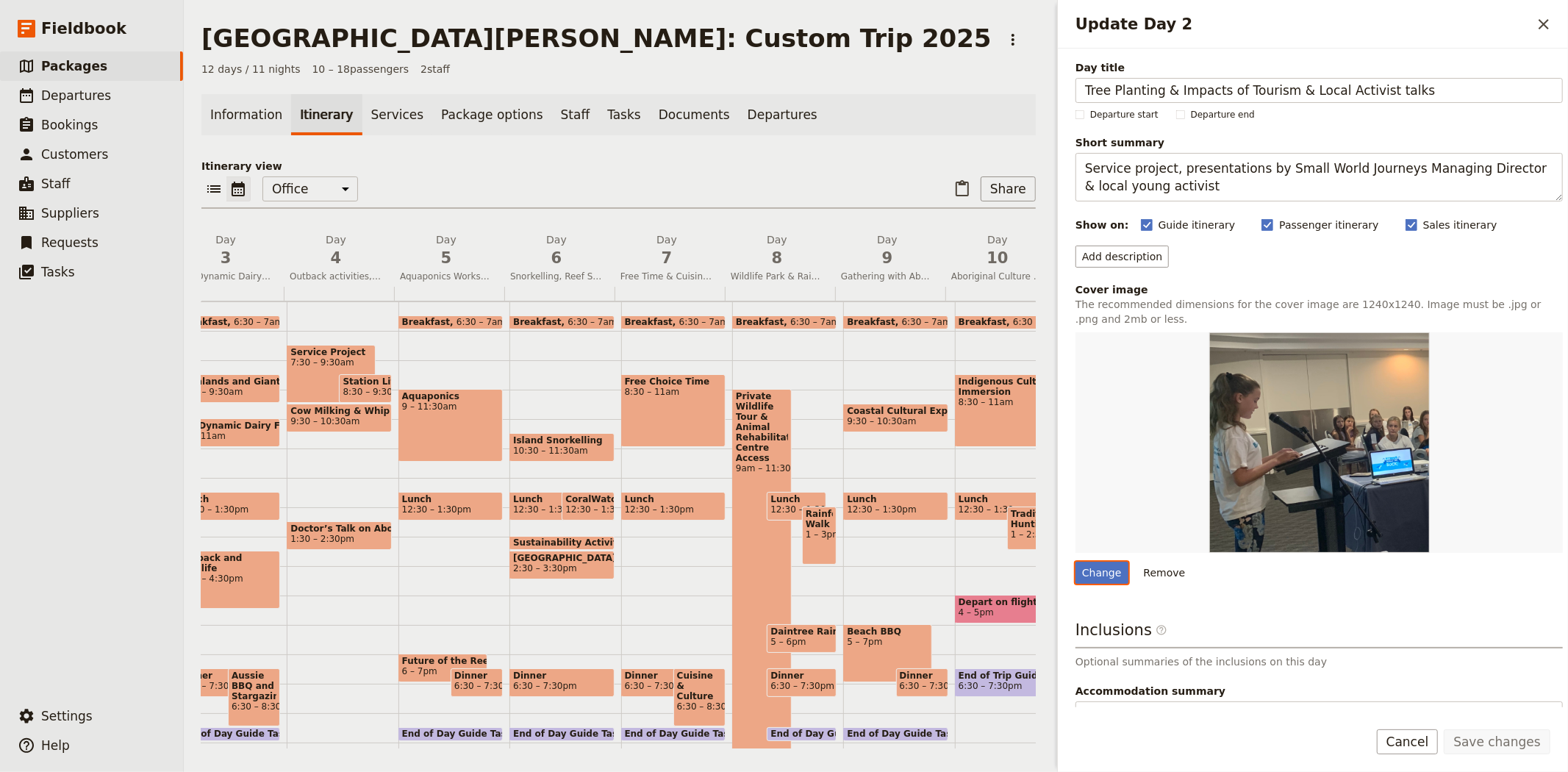
scroll to position [0, 429]
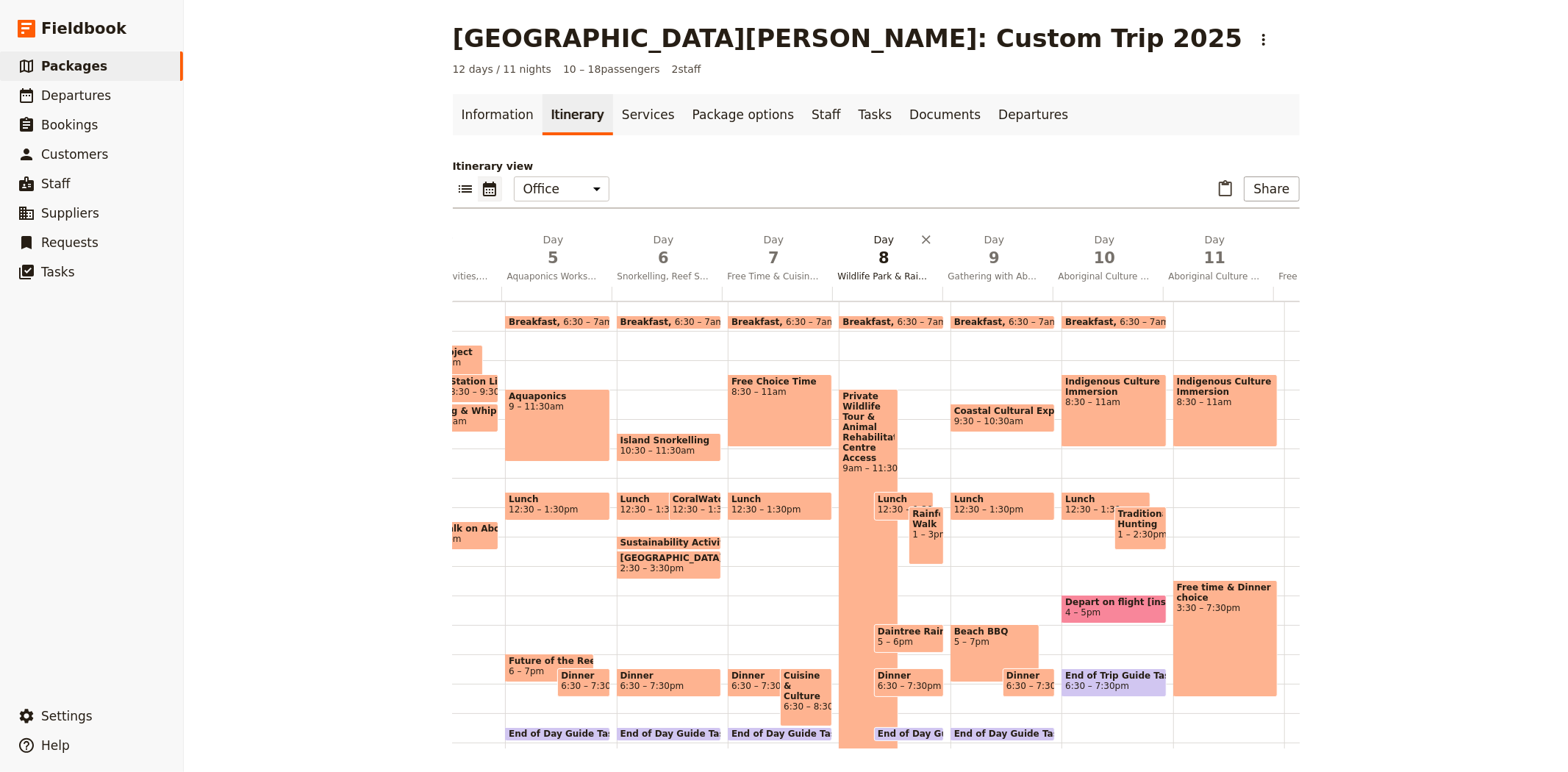
click at [886, 279] on span "Wildlife Park & Rainforest Walk with Indigenous Guide ‎ ‎ ‎ ‎ ‎ ‎ ‎ ‎ ‎ ‎ ‎ ‎ ‎…" at bounding box center [884, 276] width 104 height 12
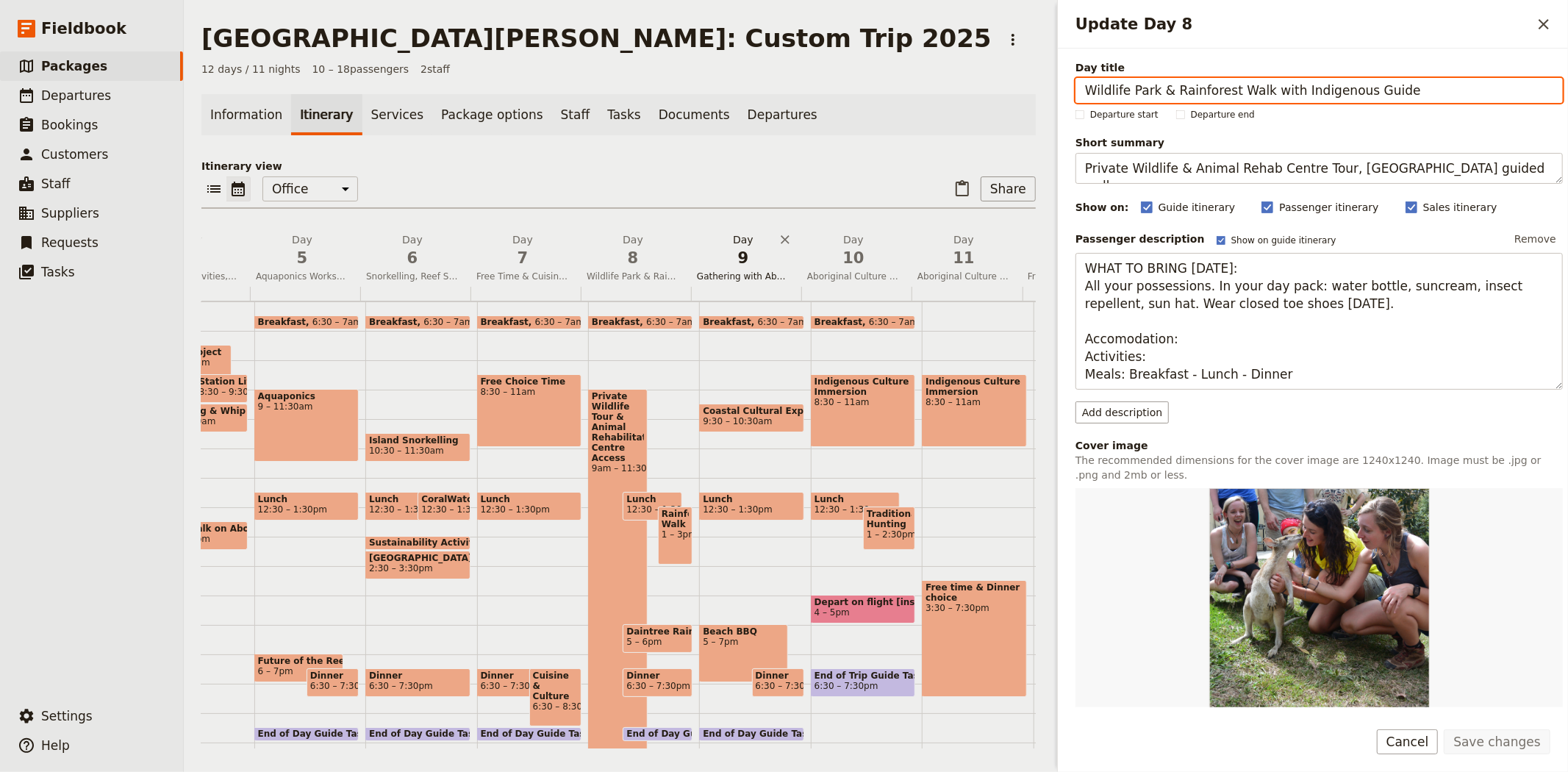
click at [721, 259] on span "9" at bounding box center [743, 258] width 92 height 22
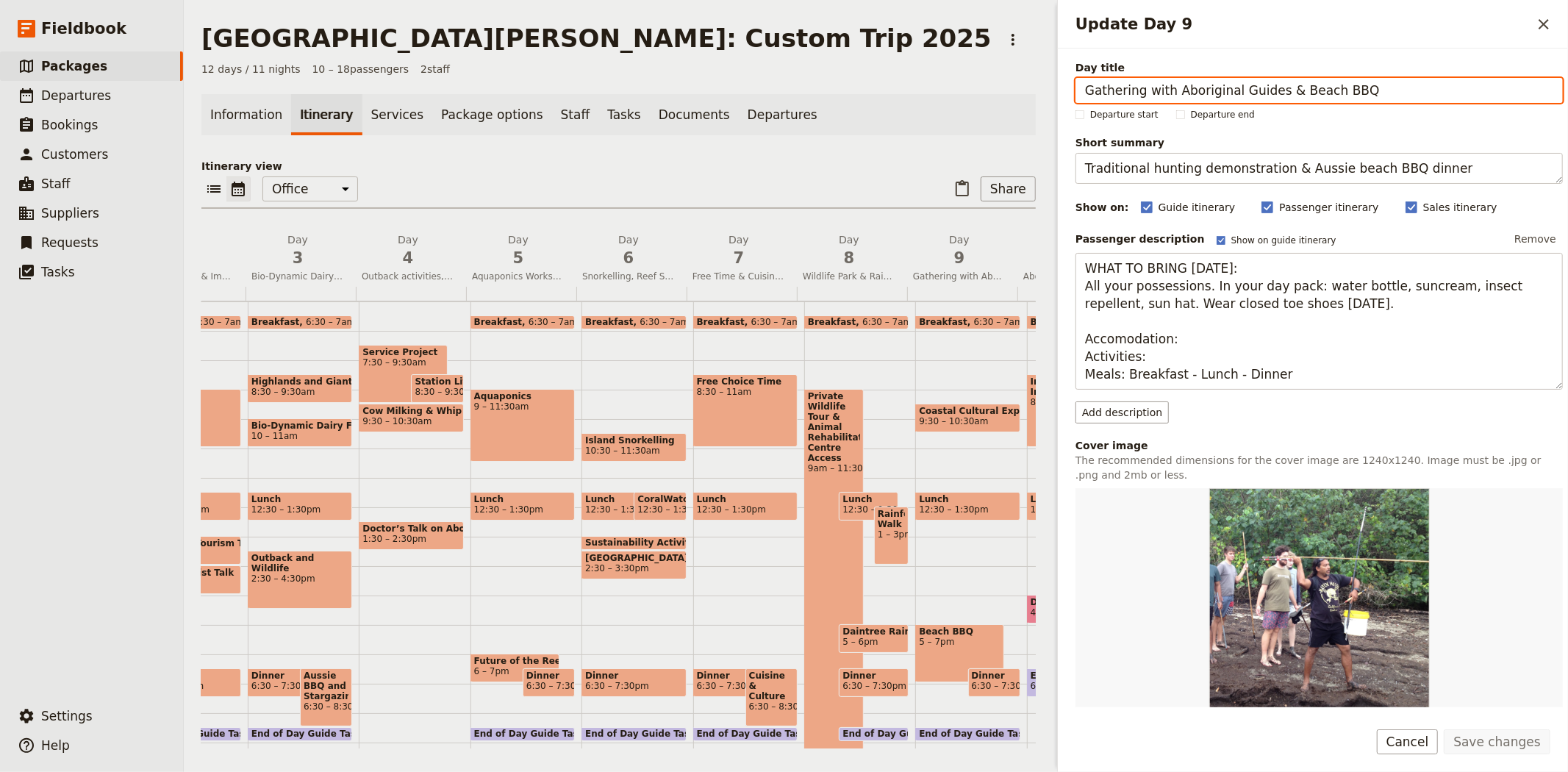
scroll to position [0, 209]
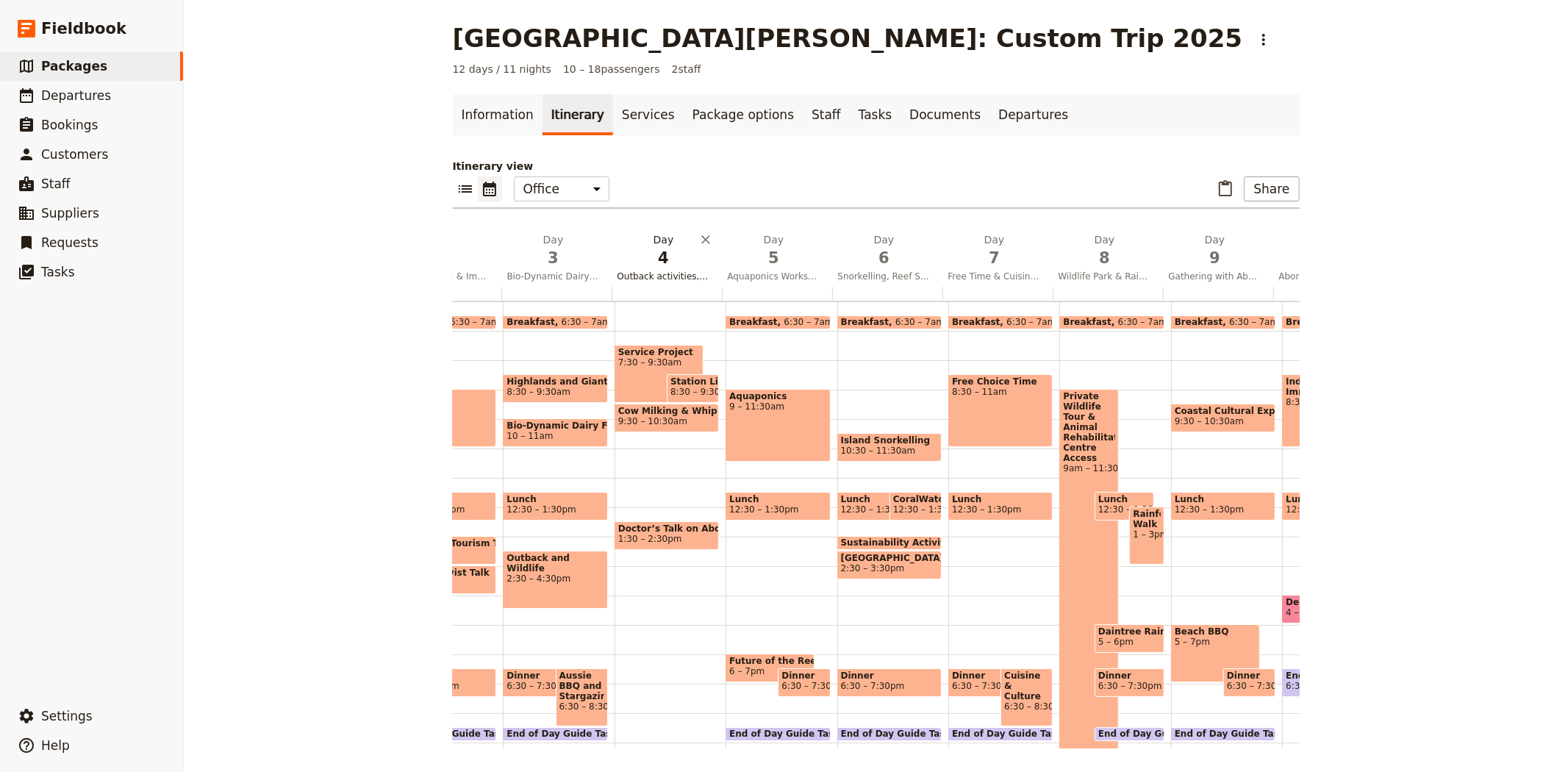
click at [661, 268] on button "Day 4 Outback activities, Aboriginal Health Talk & Service Project ‎ ‎ ‎ ‎ ‎ ‎ …" at bounding box center [667, 260] width 110 height 54
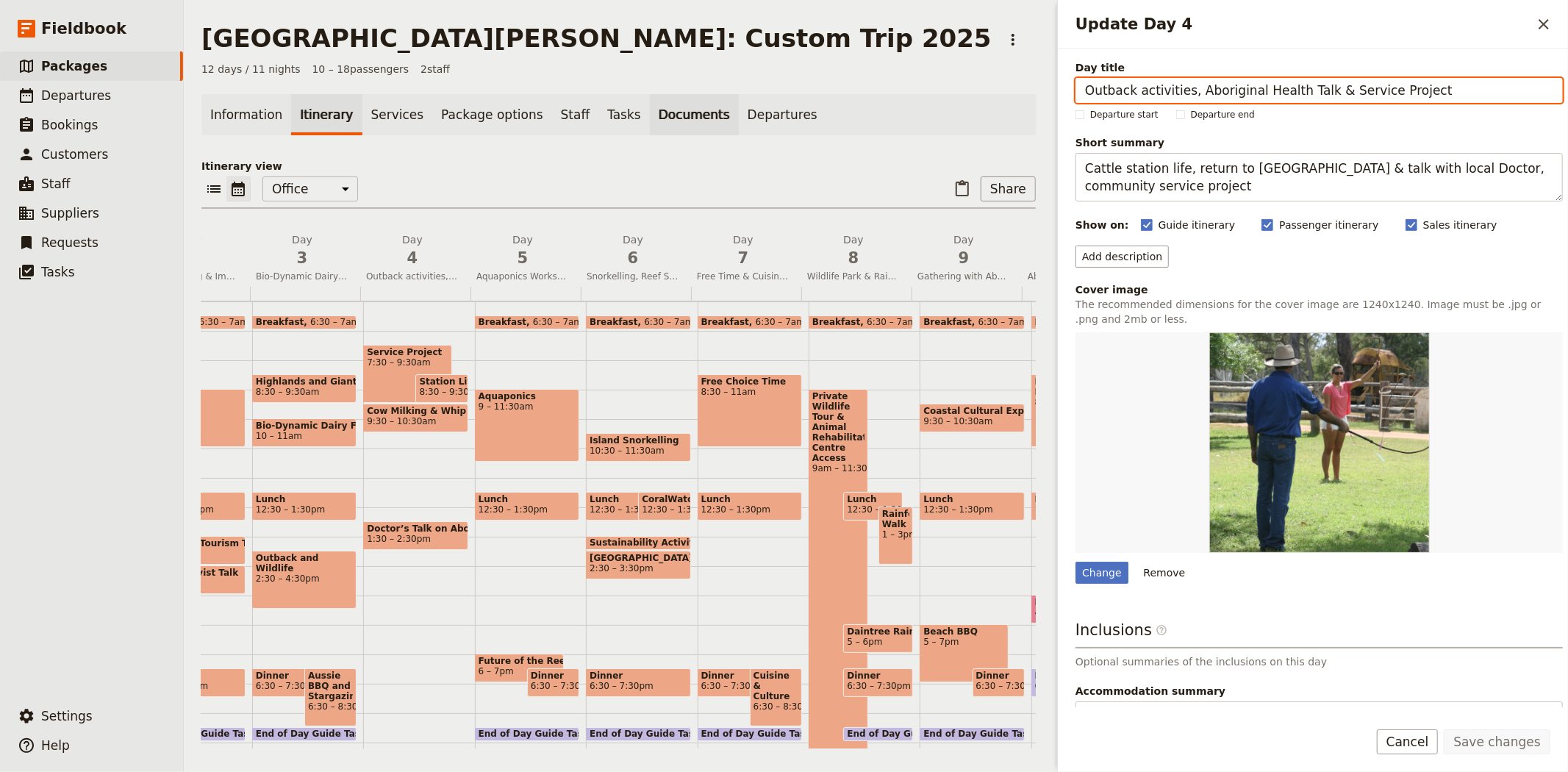
click at [650, 125] on link "Documents" at bounding box center [694, 114] width 89 height 41
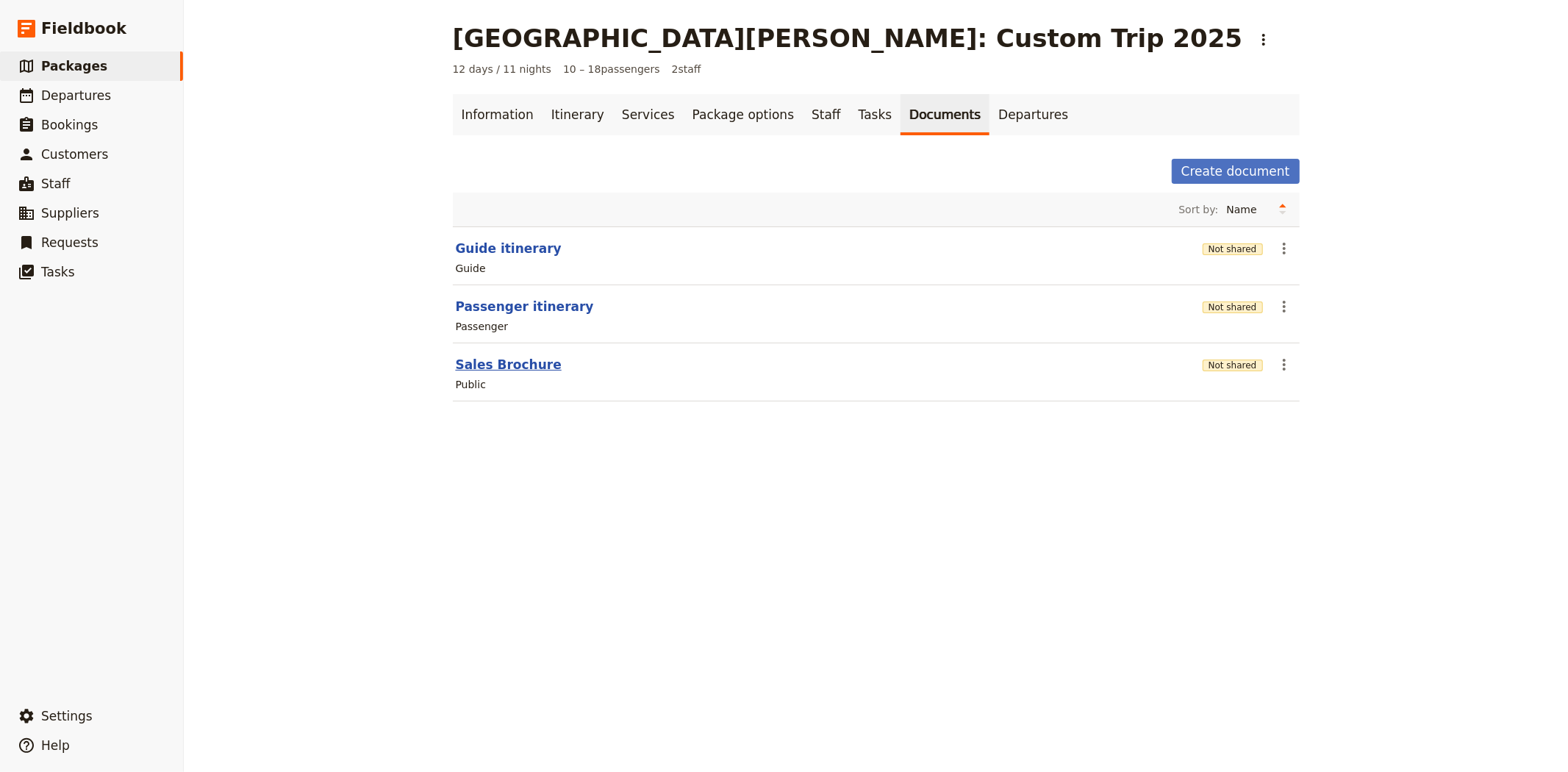
click at [515, 368] on button "Sales Brochure" at bounding box center [508, 365] width 106 height 18
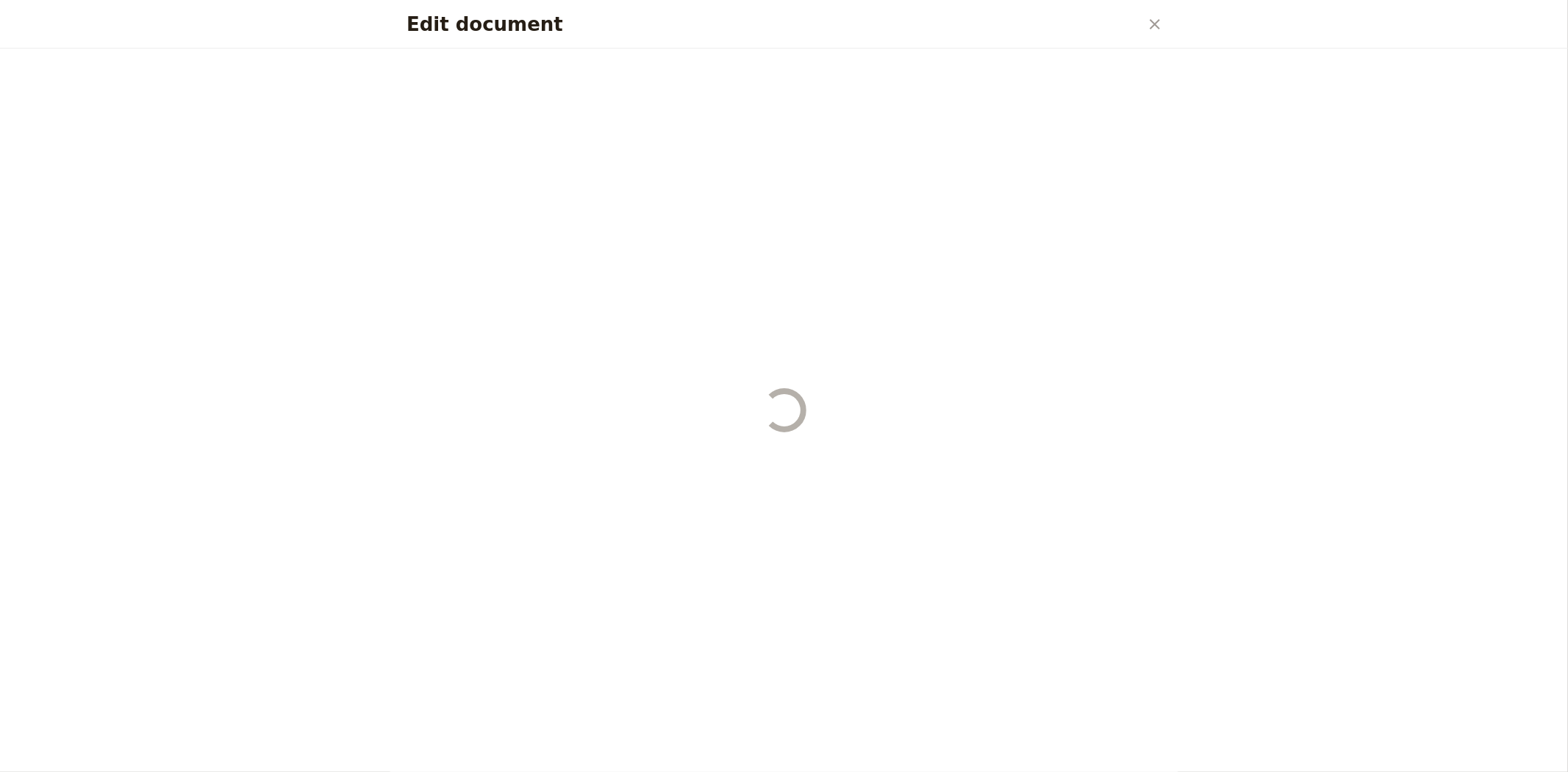
select select "DEFAULT"
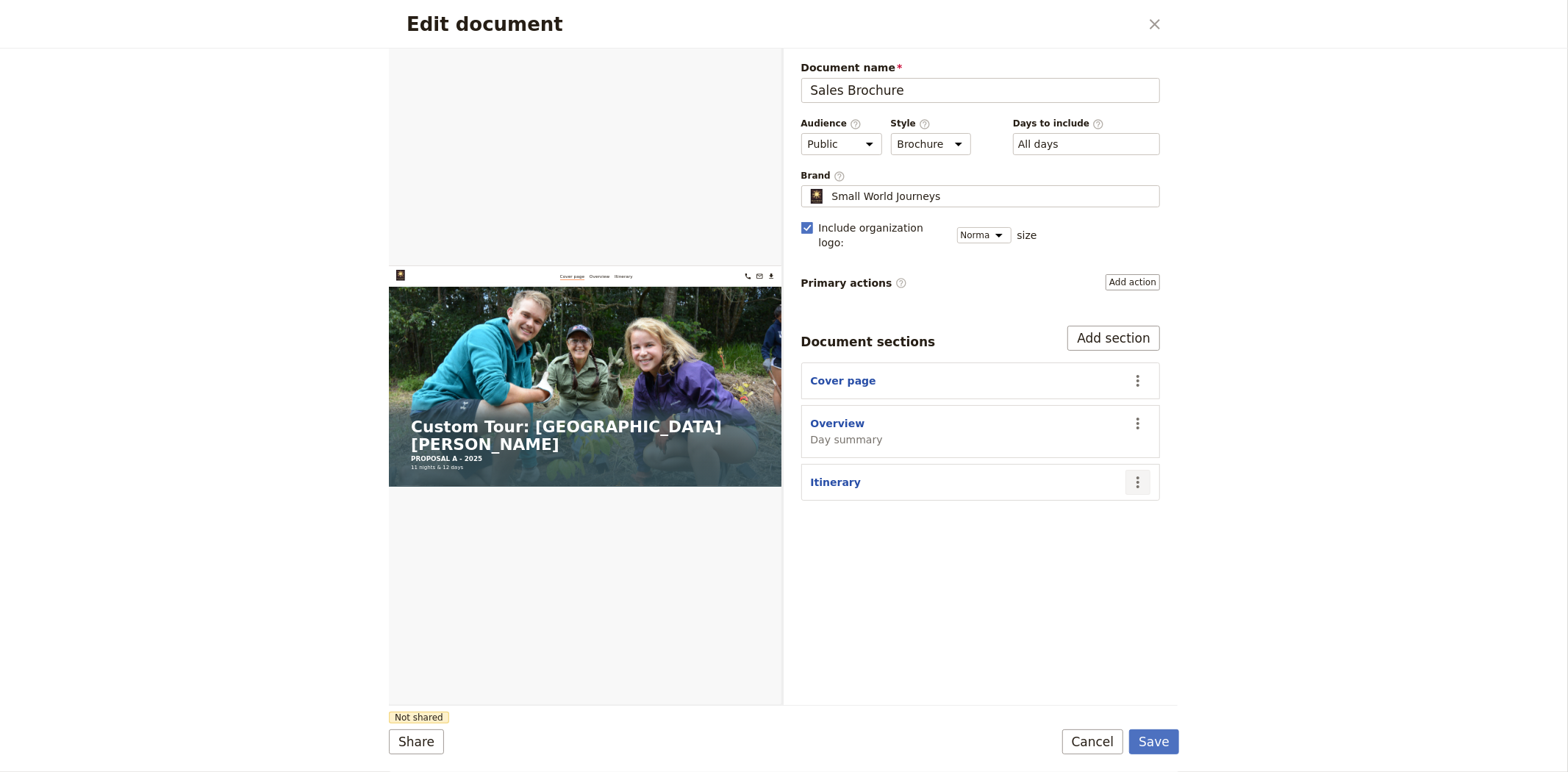
click at [1133, 474] on icon "Actions" at bounding box center [1138, 483] width 18 height 18
click at [1255, 447] on div "Edit document ​ Web PDF ​ Document name Sales Brochure Preview Audience ​ Publi…" at bounding box center [784, 386] width 1568 height 772
click at [1104, 746] on button "Cancel" at bounding box center [1093, 742] width 62 height 25
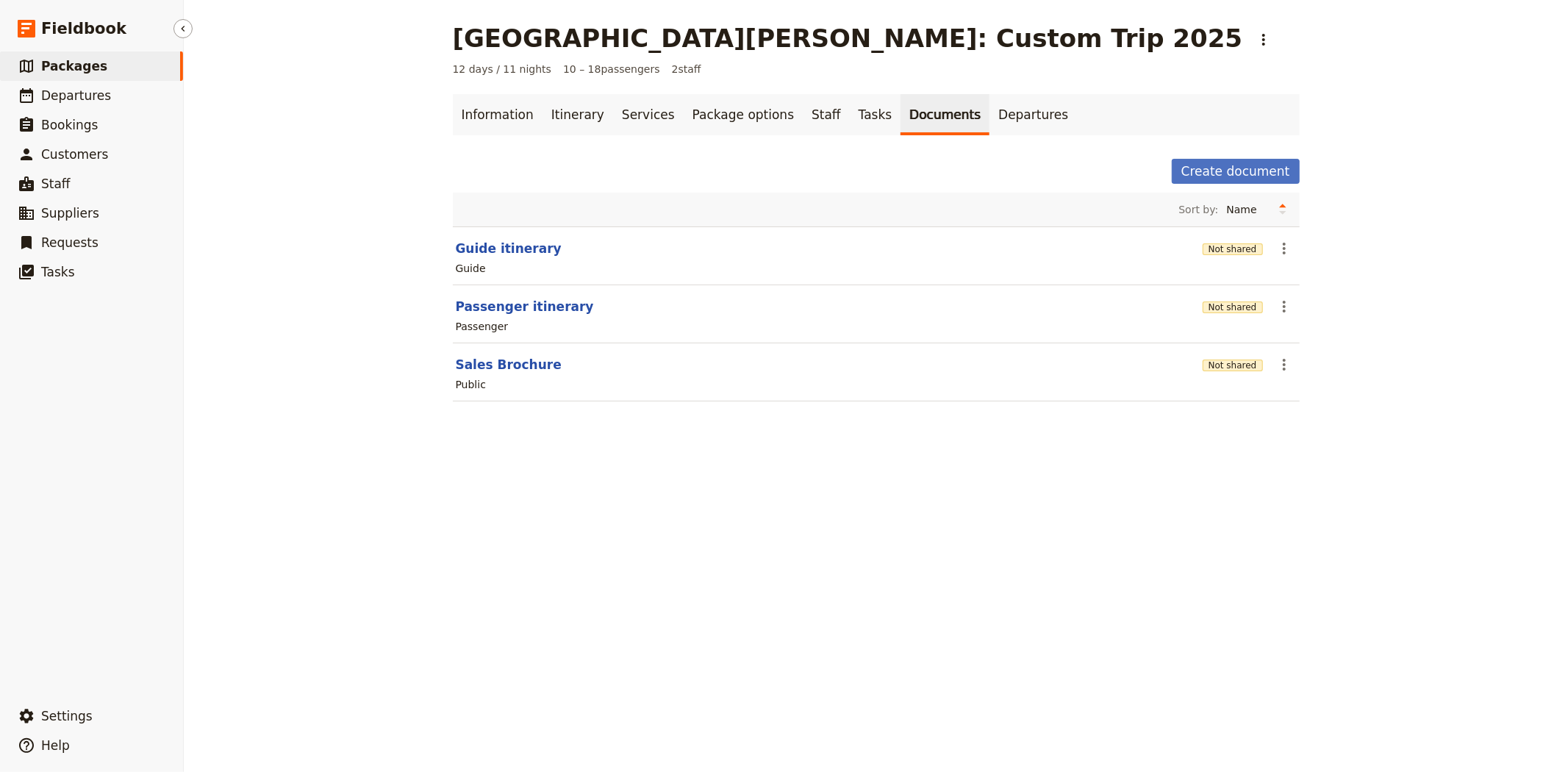
click at [108, 65] on link "​ Packages" at bounding box center [92, 66] width 183 height 29
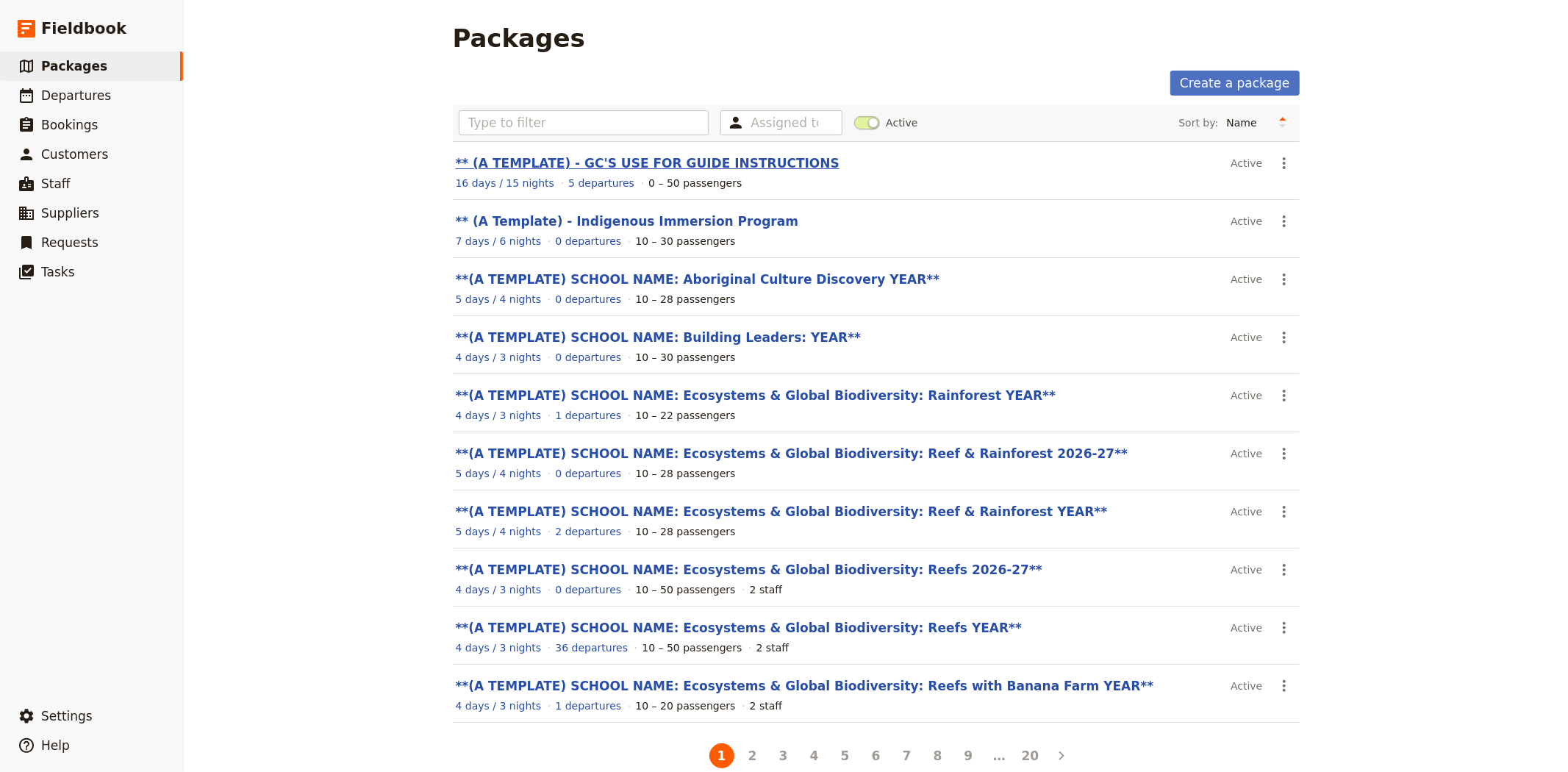
click at [743, 162] on link "** (A TEMPLATE) - GC'S USE FOR GUIDE INSTRUCTIONS" at bounding box center [647, 164] width 384 height 15
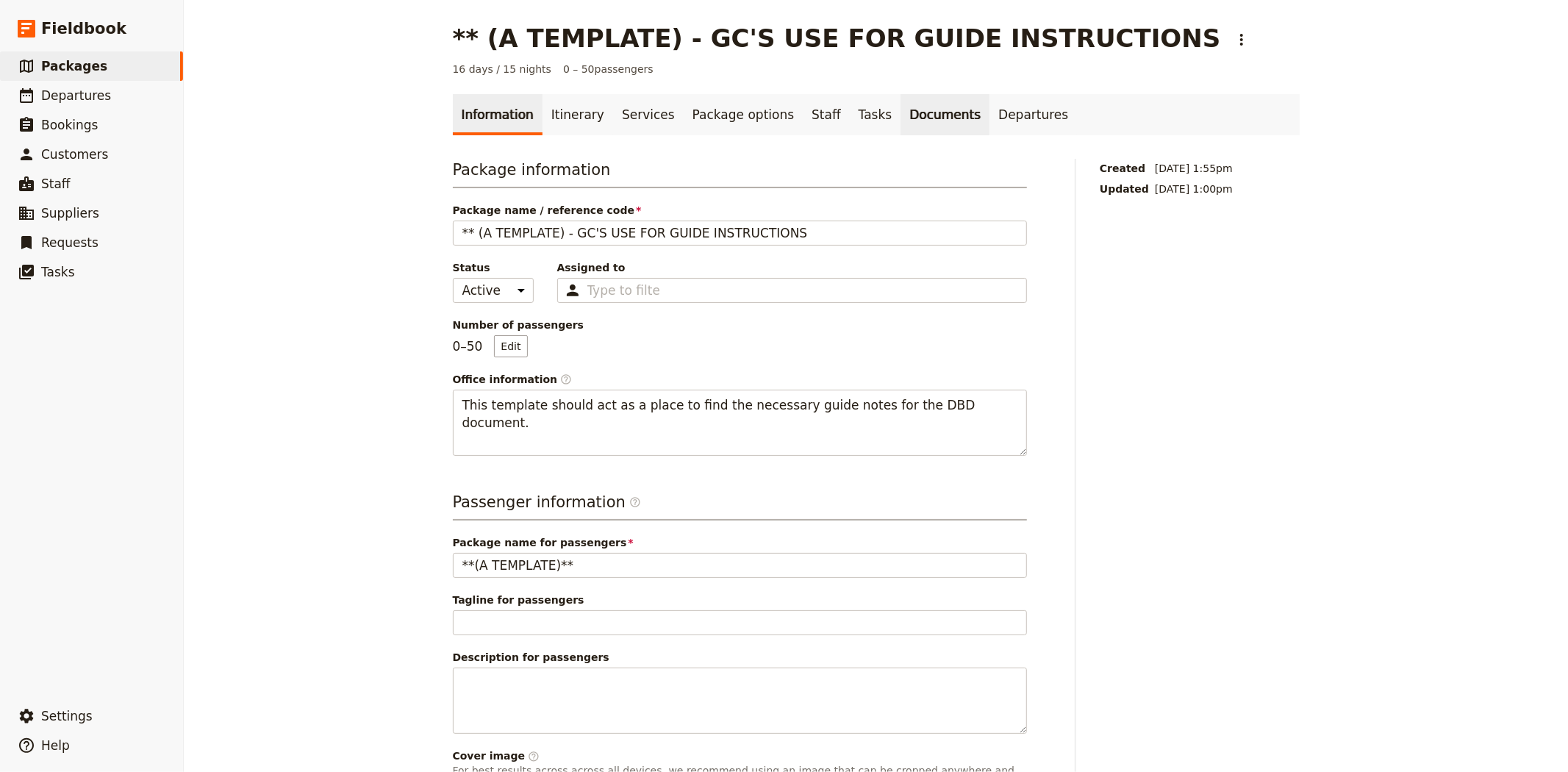
click at [916, 111] on link "Documents" at bounding box center [945, 114] width 89 height 41
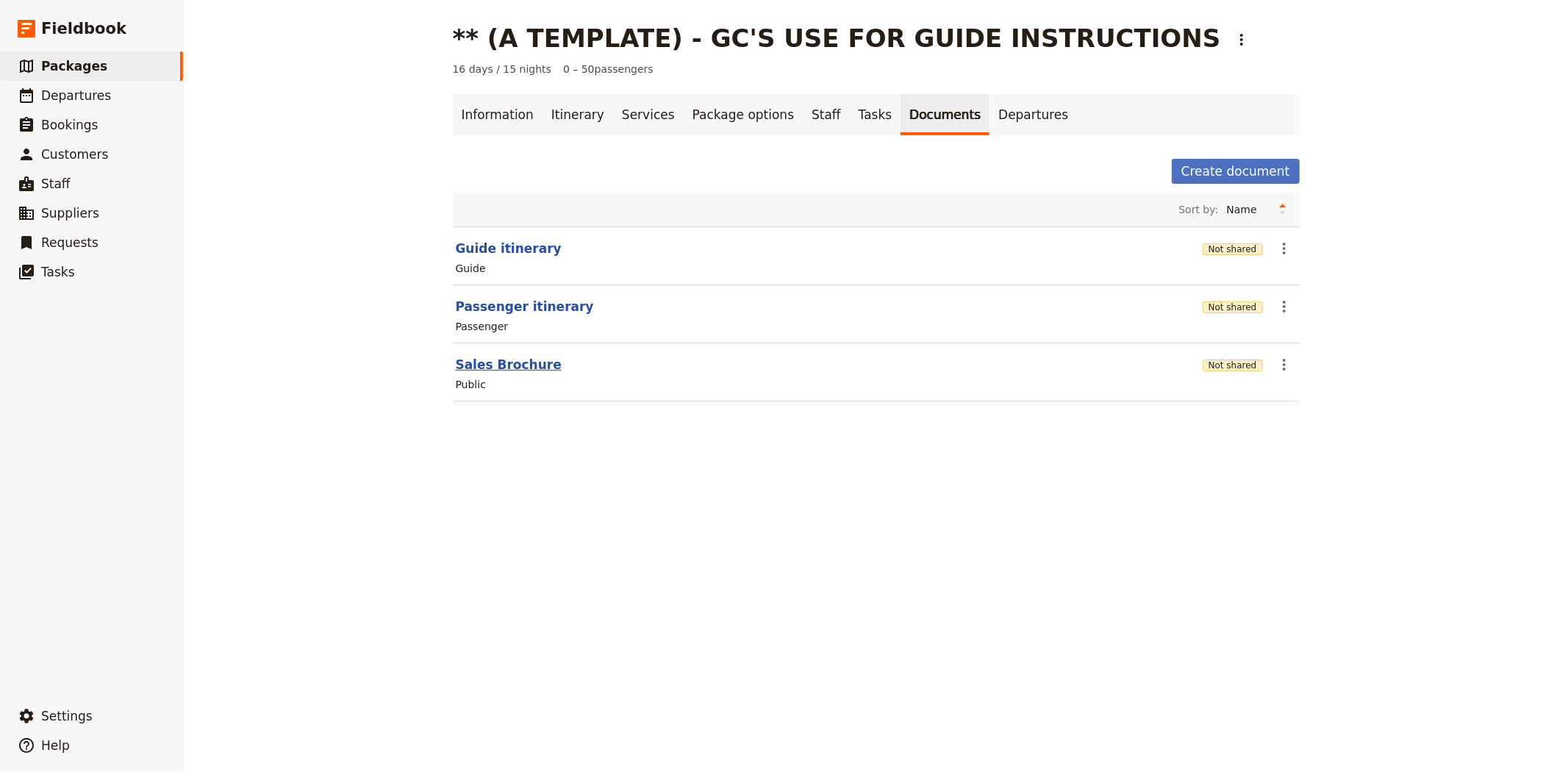
click at [516, 365] on button "Sales Brochure" at bounding box center [508, 365] width 106 height 18
select select "DEFAULT"
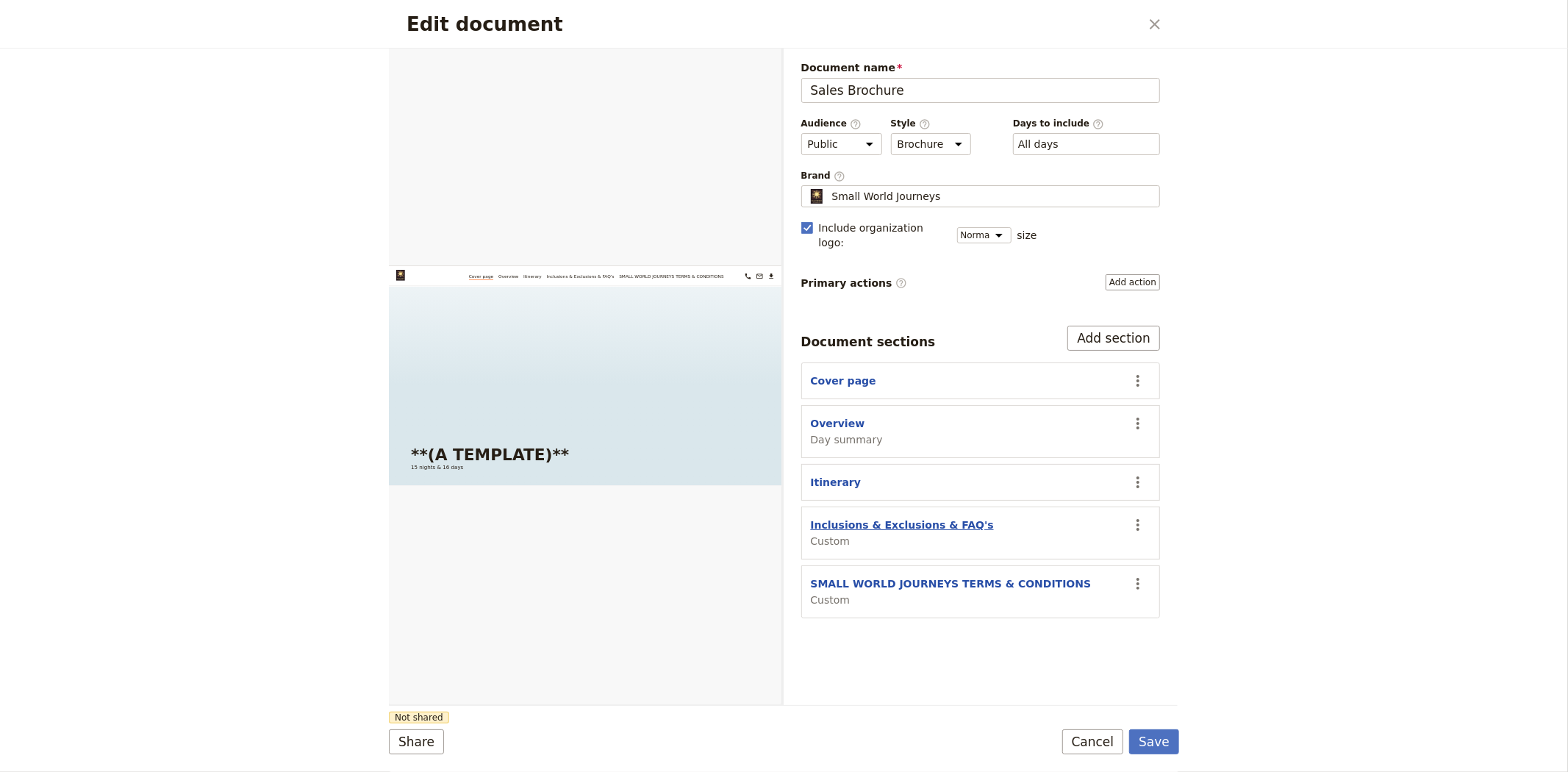
click at [943, 518] on button "Inclusions & Exclusions & FAQ's" at bounding box center [902, 526] width 183 height 15
select select "CUSTOM"
select select "default"
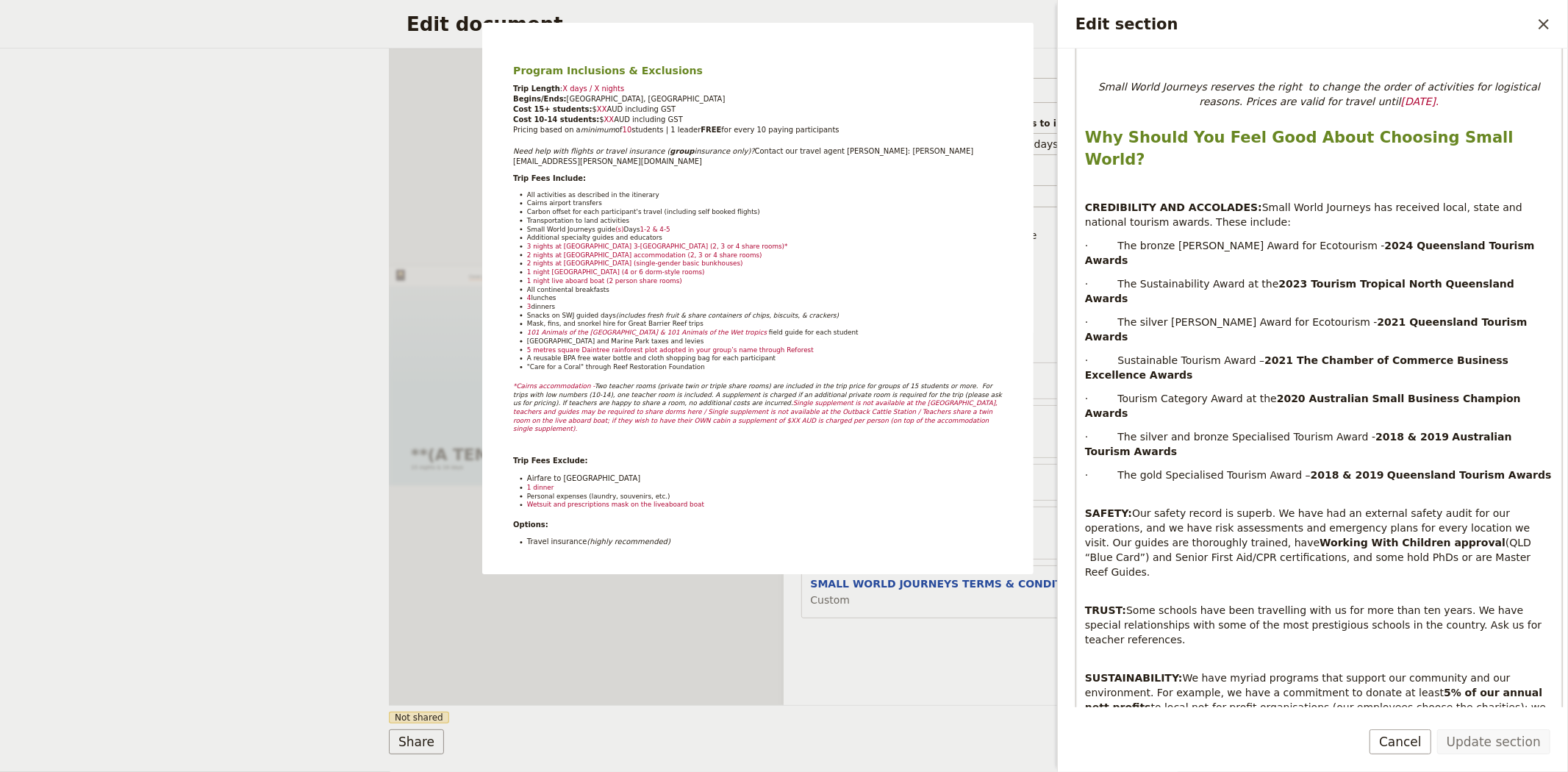
scroll to position [1168, 0]
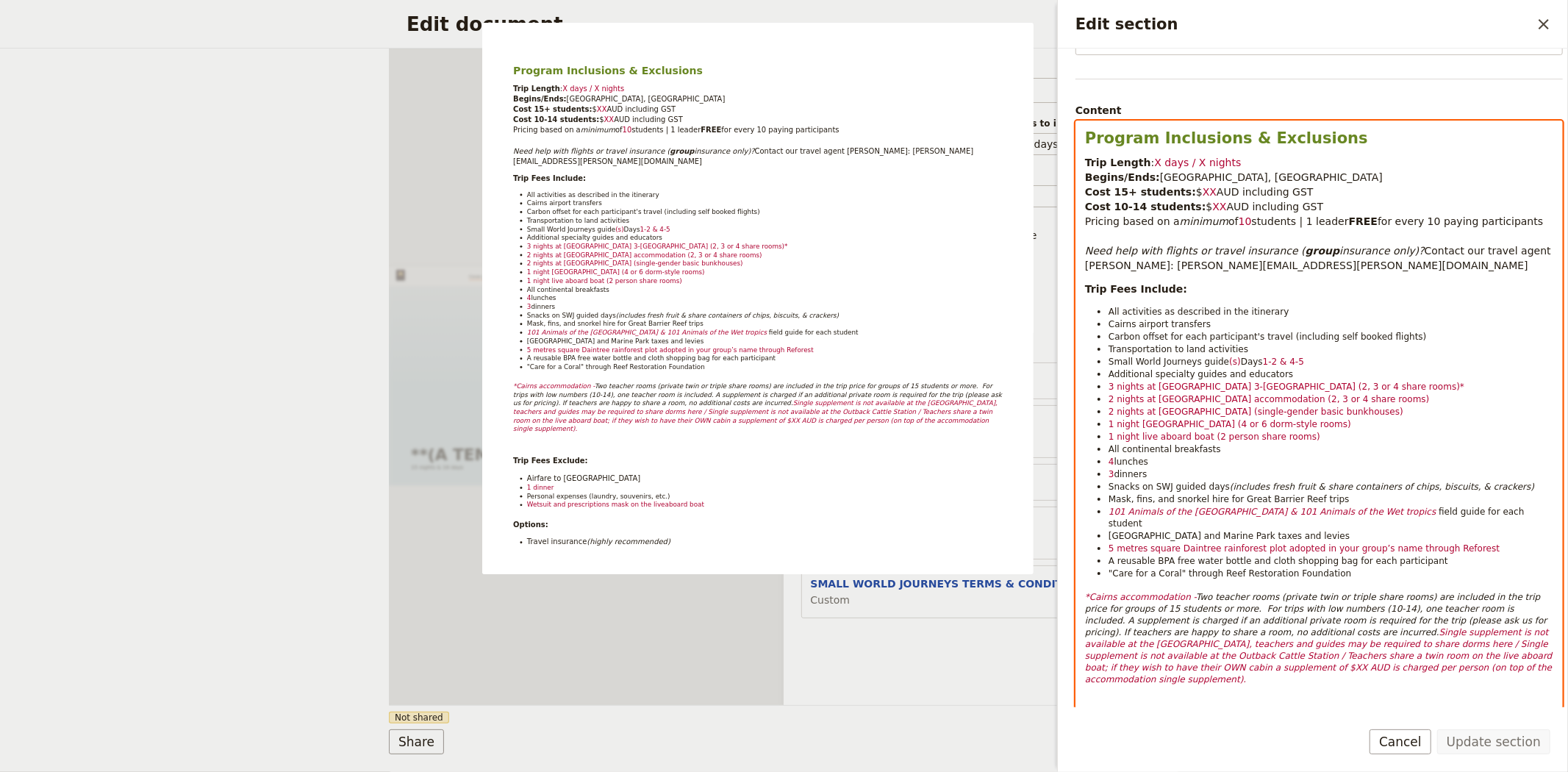
scroll to position [0, 0]
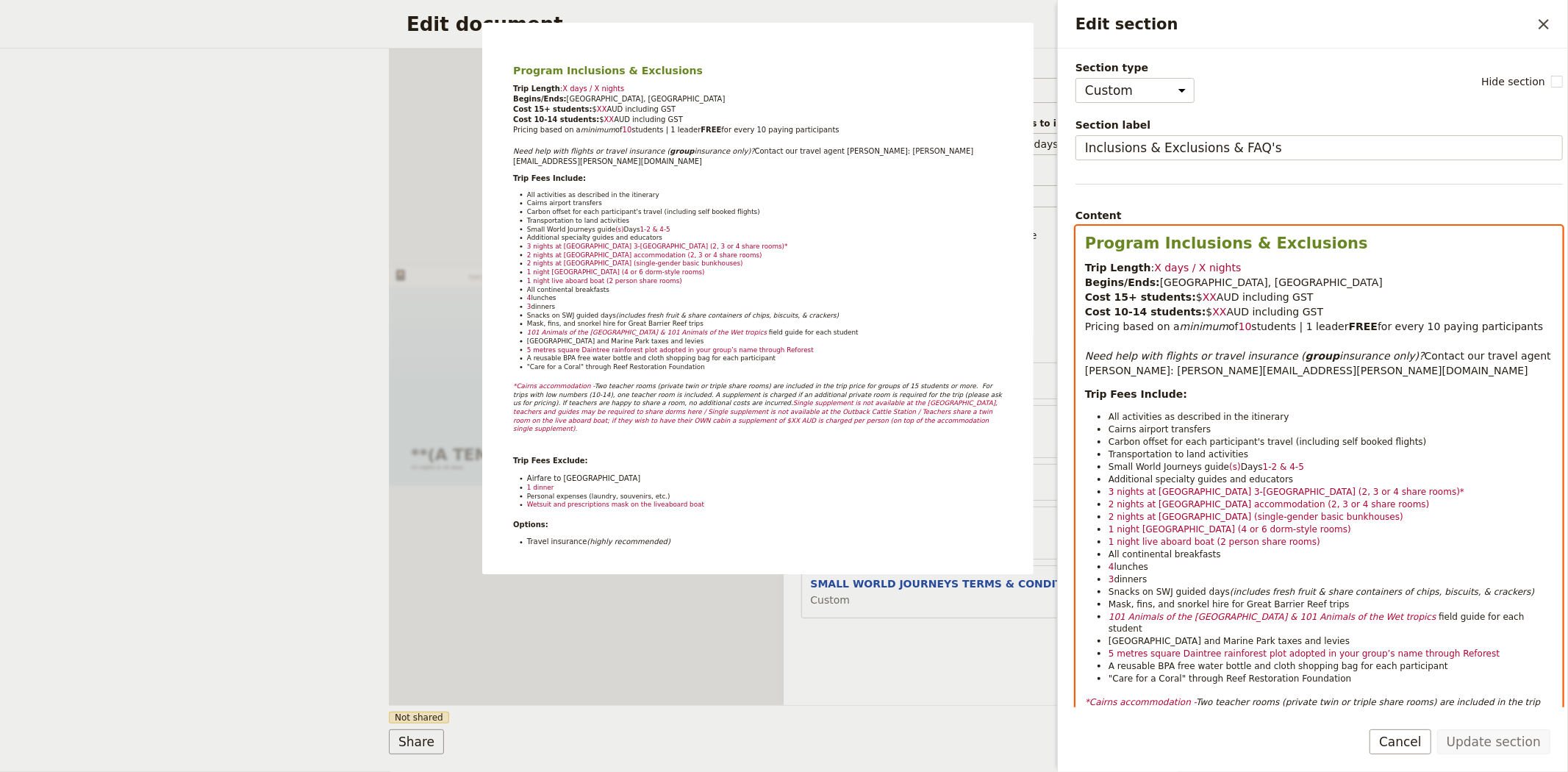
drag, startPoint x: 1545, startPoint y: 607, endPoint x: 1074, endPoint y: 239, distance: 597.7
click at [1074, 239] on div "Section type Cover page Day summary Itinerary Custom Hide section Section label…" at bounding box center [1313, 378] width 510 height 659
copy div "Program Inclusions & Exclusions Trip Length : X days / X nights Begins/Ends: Ca…"
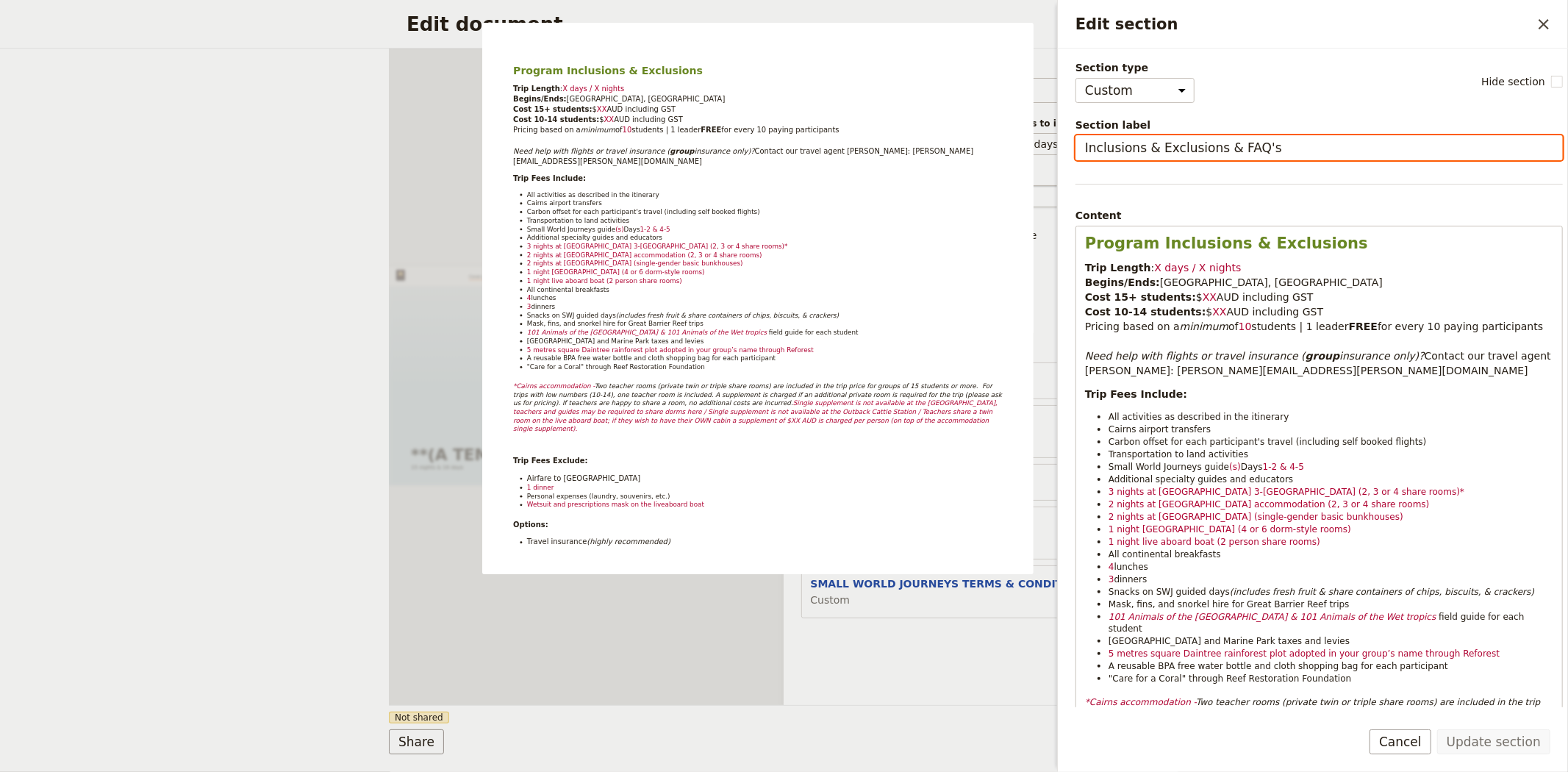
drag, startPoint x: 1273, startPoint y: 135, endPoint x: 1046, endPoint y: 188, distance: 233.1
click at [1046, 188] on body "Fieldbook ​ ​ Fieldbook ​ ​ Packages ​ Departures ​ Bookings ​ Customers ​ Staf…" at bounding box center [784, 386] width 1568 height 772
click at [847, 633] on div "Document name Sales Brochure Preview Audience ​ Public Passenger Guide Style ​ …" at bounding box center [981, 377] width 395 height 657
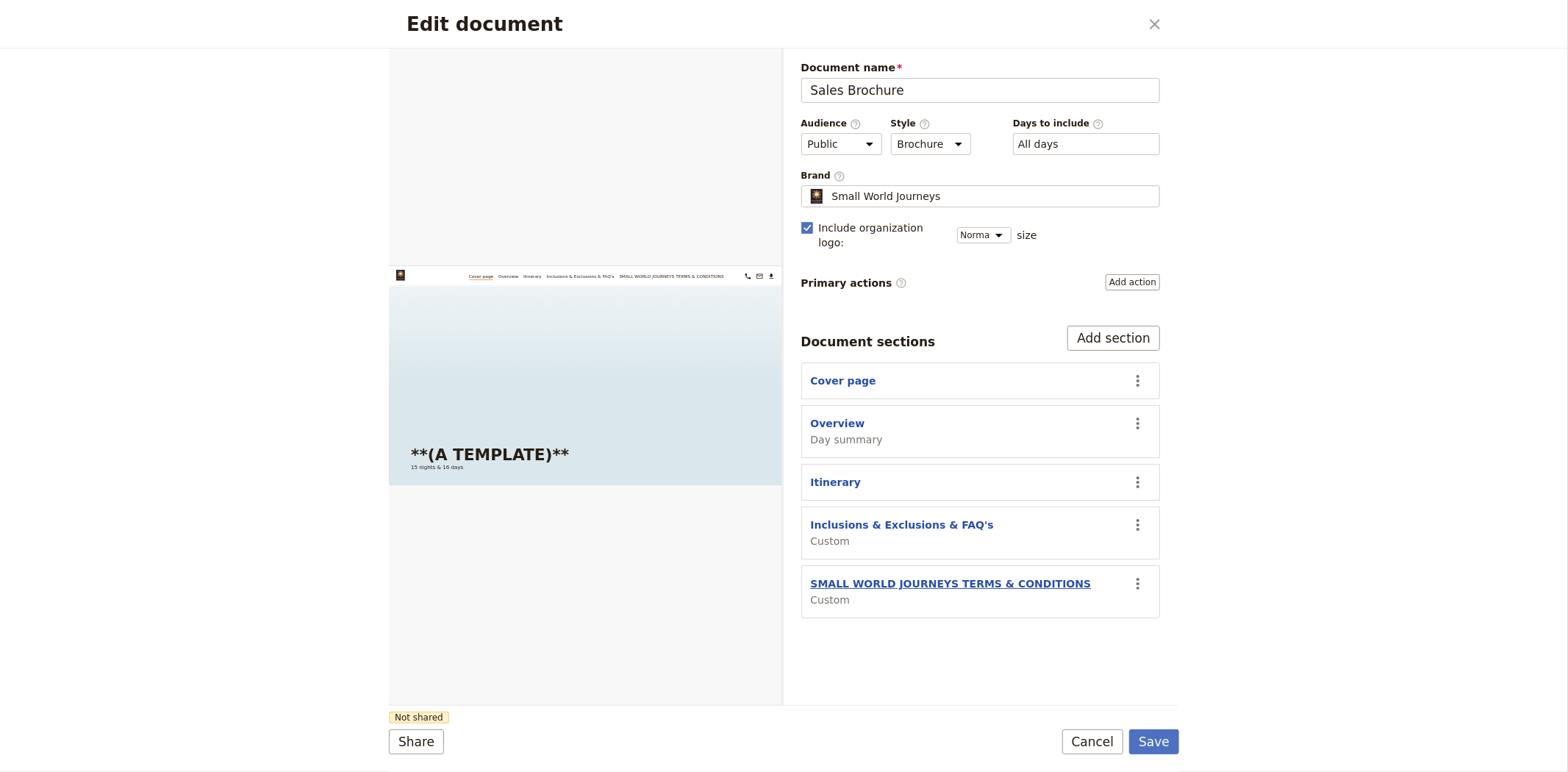
click at [1007, 577] on button "SMALL WORLD JOURNEYS TERMS & CONDITIONS" at bounding box center [951, 584] width 281 height 15
select select "CUSTOM"
select select "default"
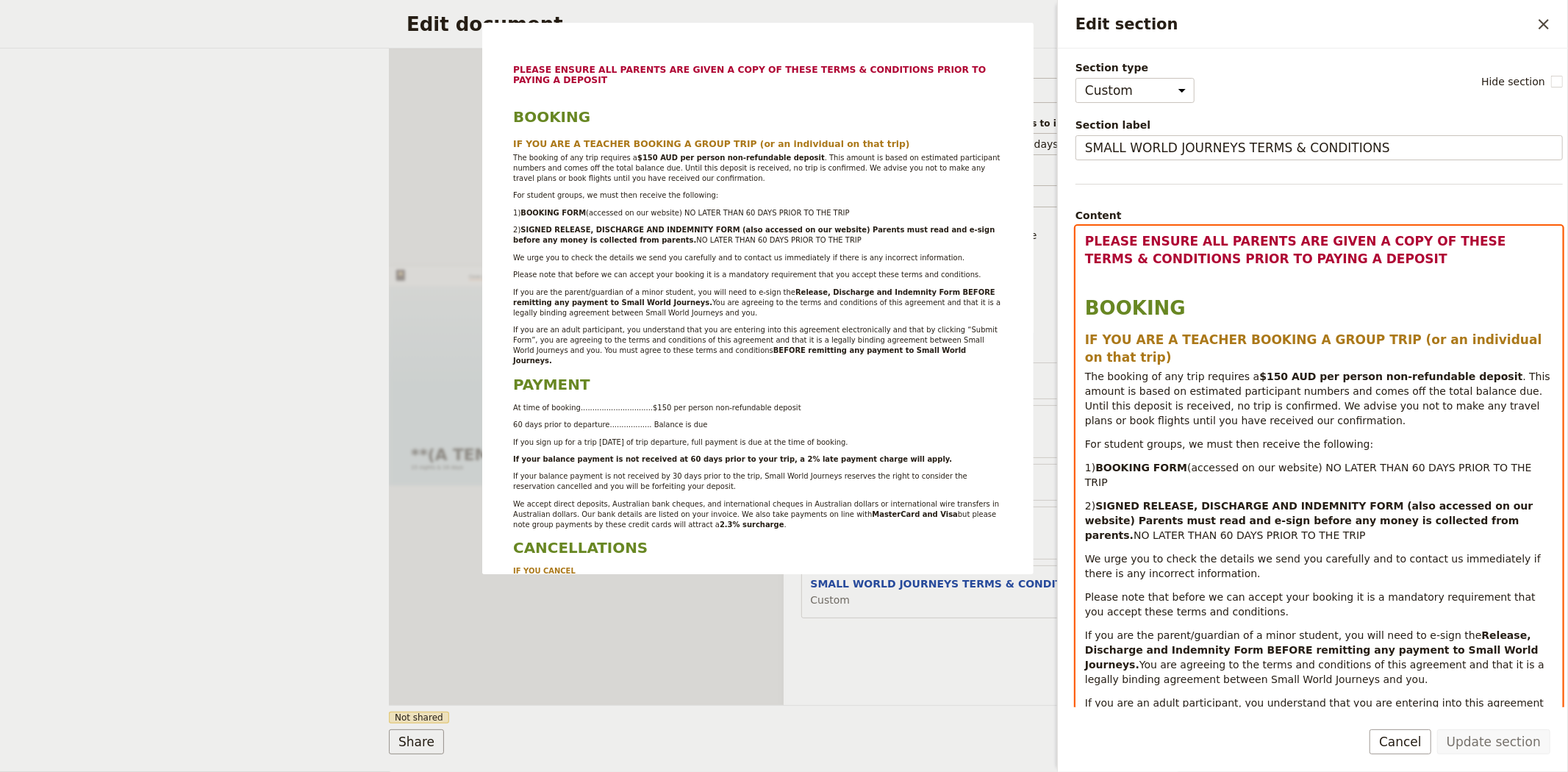
select select "h3"
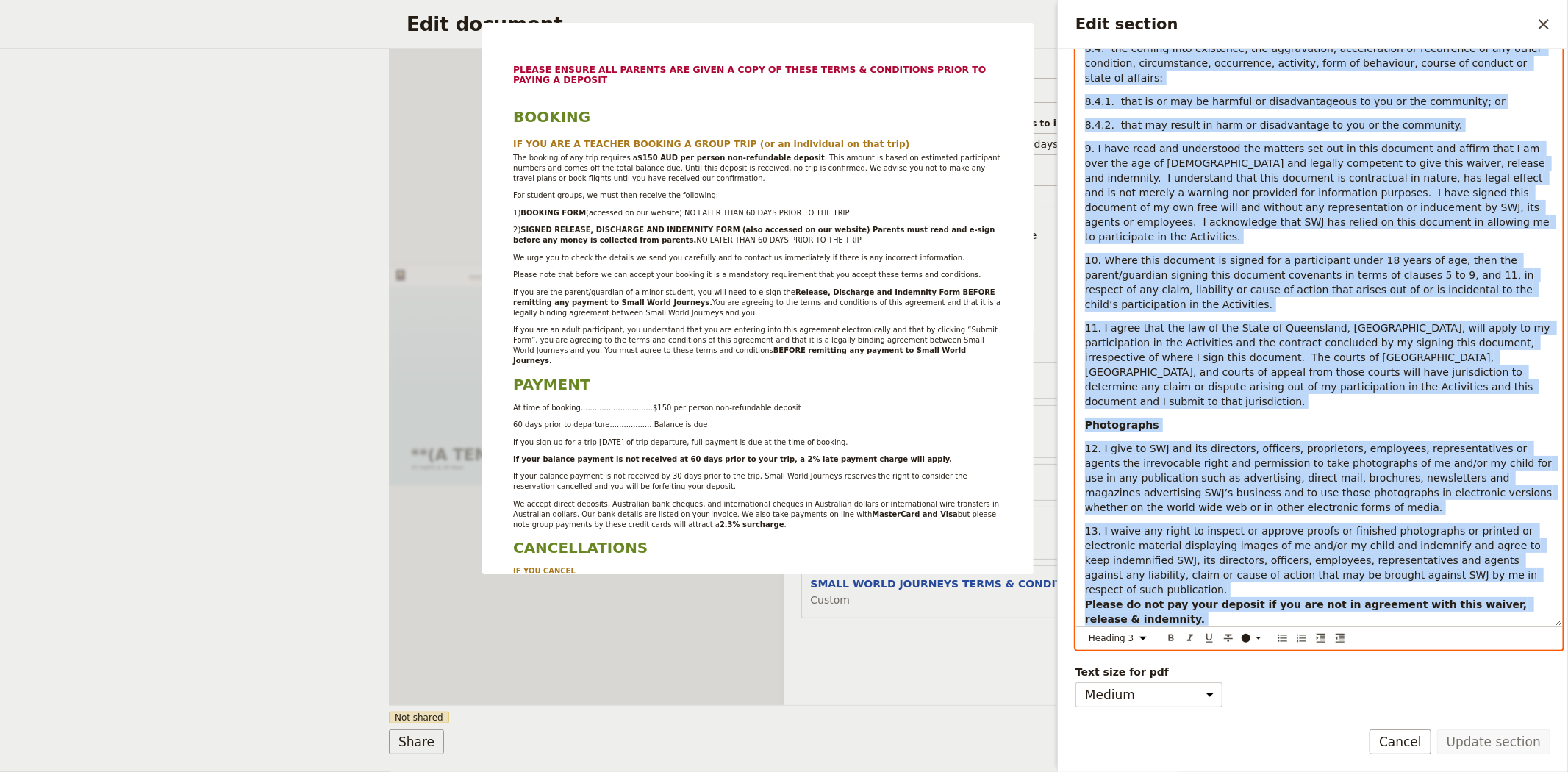
scroll to position [135, 0]
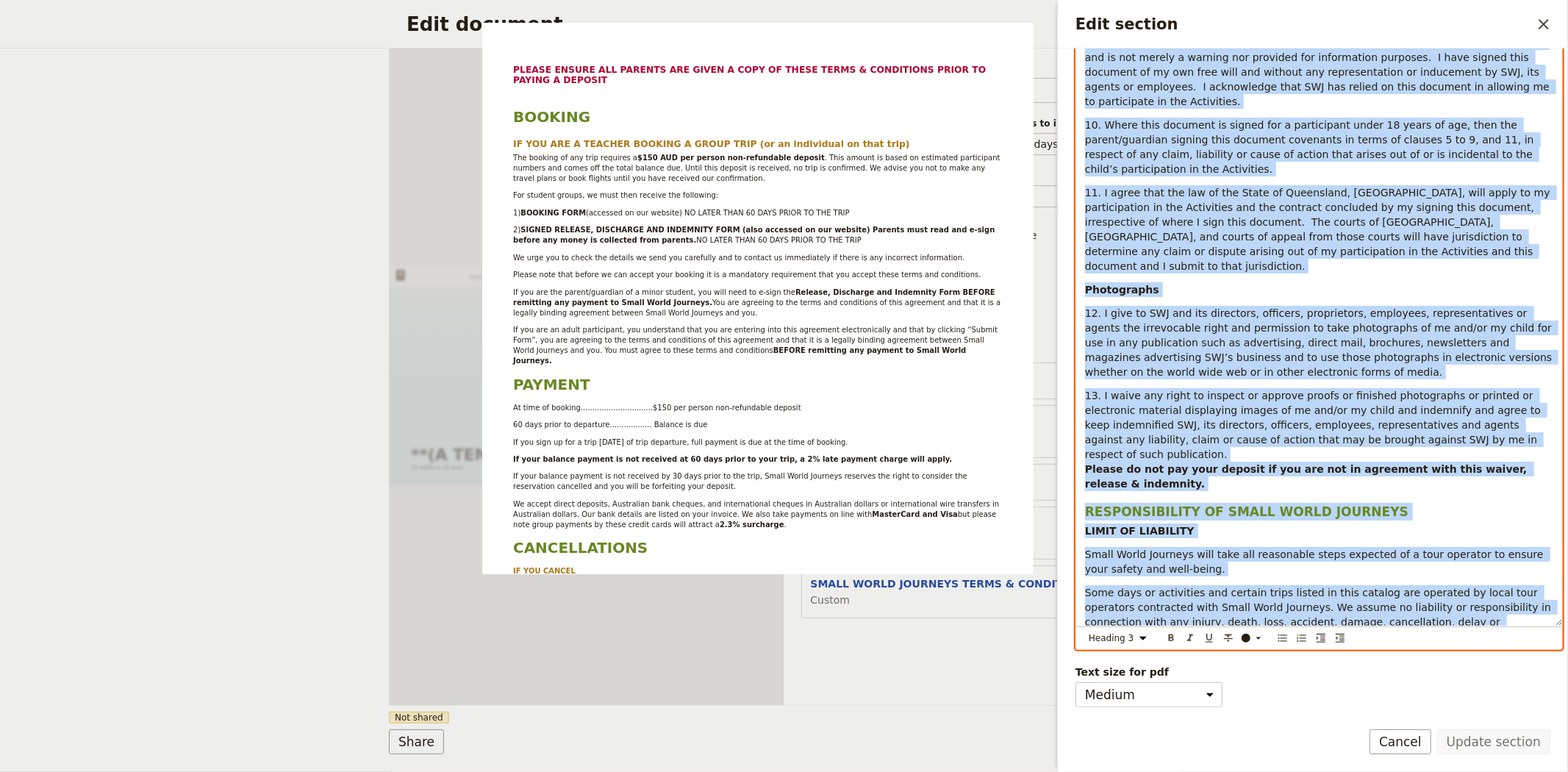
drag, startPoint x: 1079, startPoint y: 232, endPoint x: 1728, endPoint y: 774, distance: 845.6
click at [1567, 771] on html "Fieldbook ​ ​ Fieldbook ​ ​ Packages ​ Departures ​ Bookings ​ Customers ​ Staf…" at bounding box center [784, 386] width 1568 height 772
copy div "PLEASE ENSURE ALL PARENTS ARE GIVEN A COPY OF THESE TERMS & CONDITIONS PRIOR TO…"
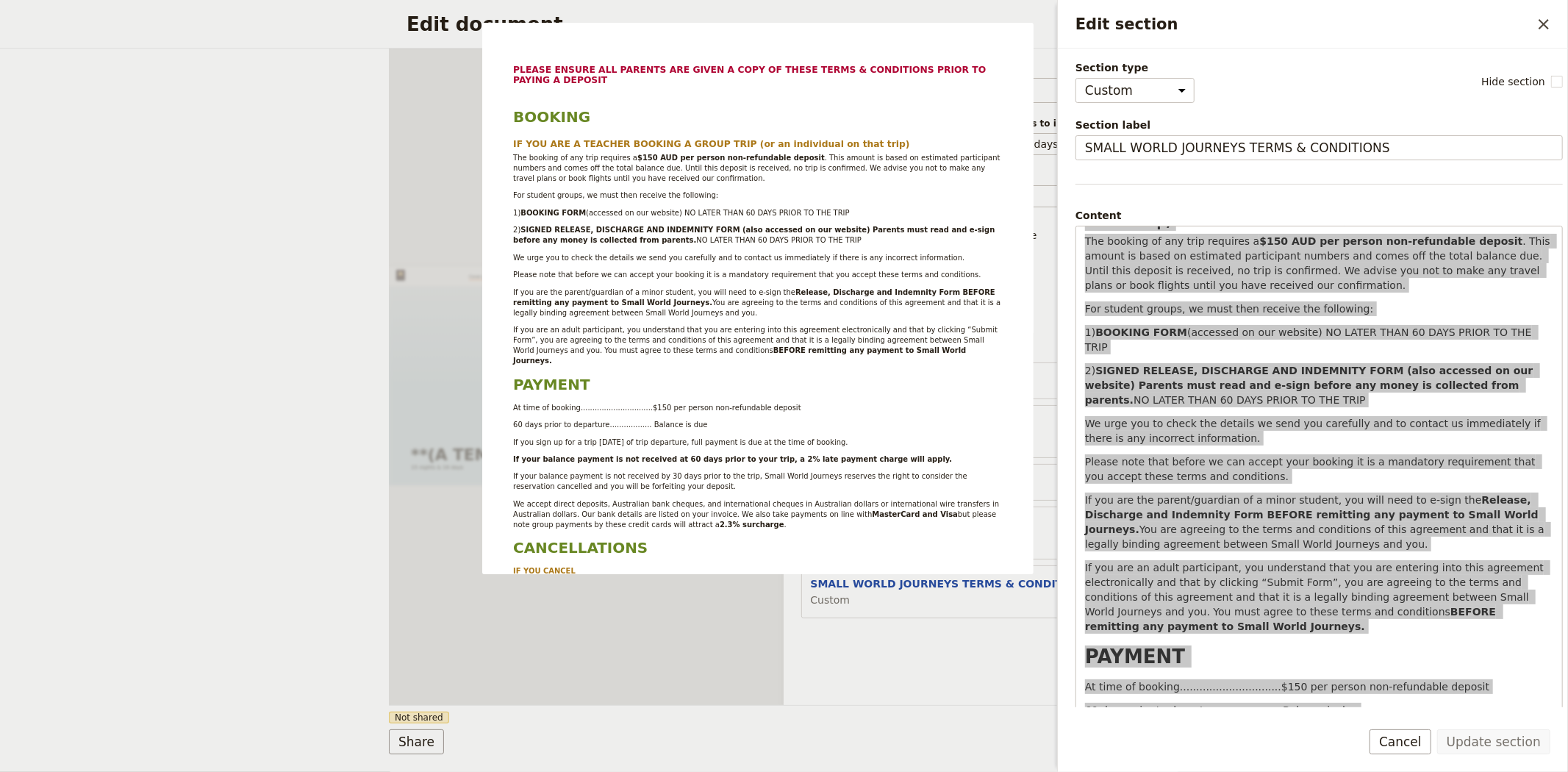
scroll to position [0, 0]
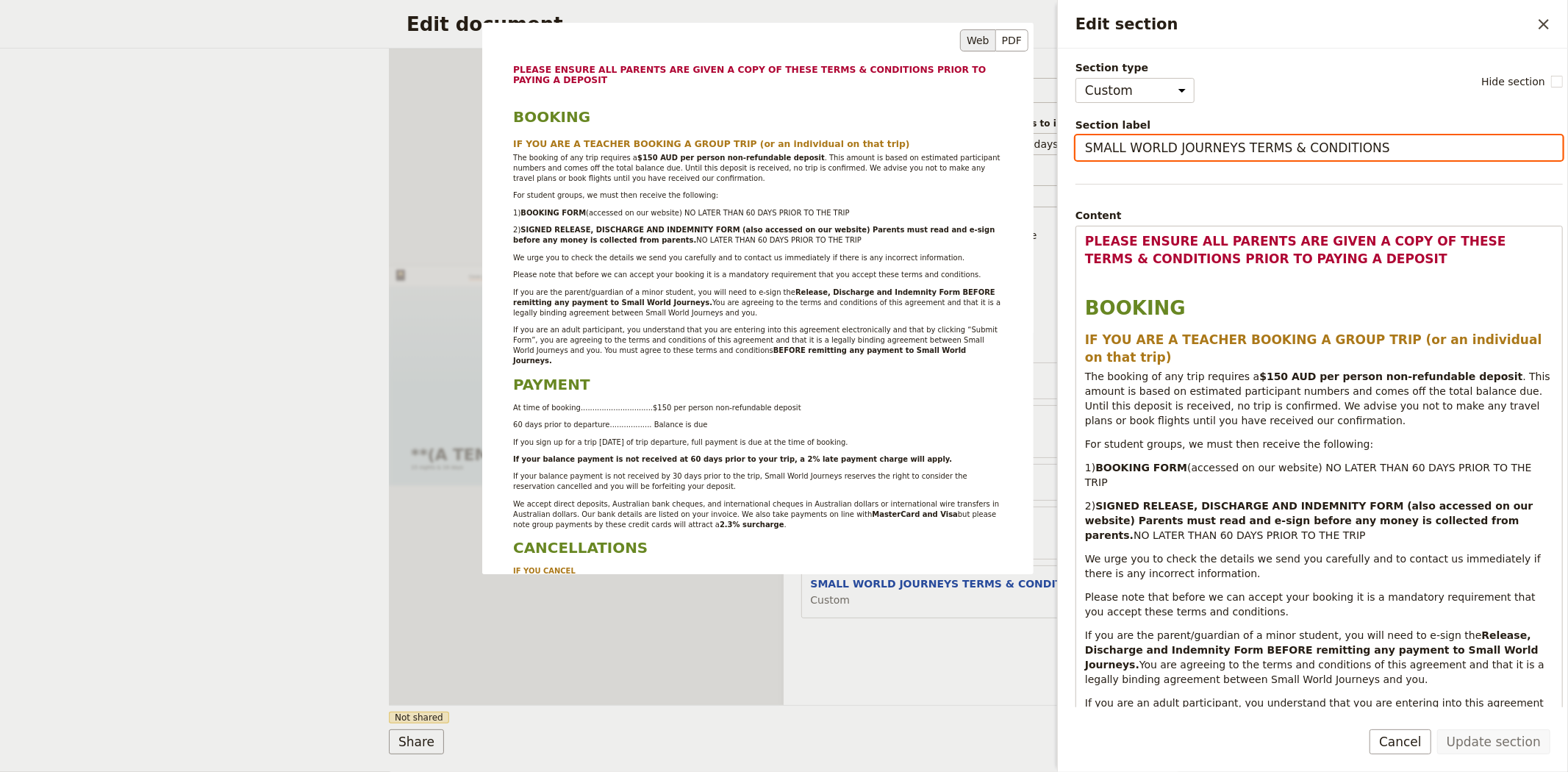
drag, startPoint x: 1416, startPoint y: 135, endPoint x: 1040, endPoint y: 145, distance: 376.1
click at [1076, 145] on div "Section type Cover page Day summary Itinerary Custom Hide section Section label…" at bounding box center [1319, 383] width 487 height 646
drag, startPoint x: 1379, startPoint y: 149, endPoint x: 1066, endPoint y: 161, distance: 313.2
click at [1066, 161] on div "Section type Cover page Day summary Itinerary Custom Hide section Section label…" at bounding box center [1313, 378] width 510 height 659
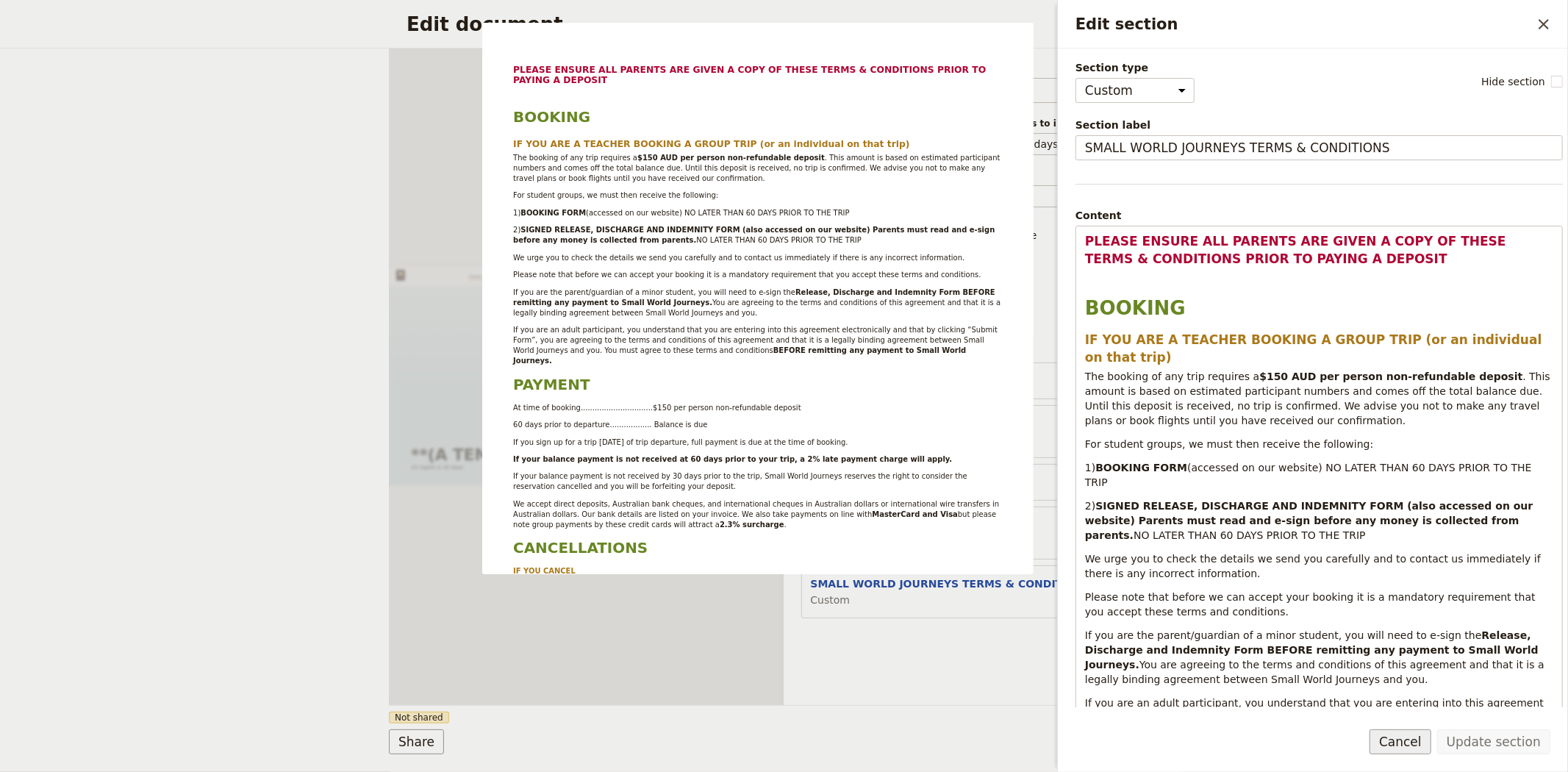
click at [1407, 746] on button "Cancel" at bounding box center [1401, 742] width 62 height 25
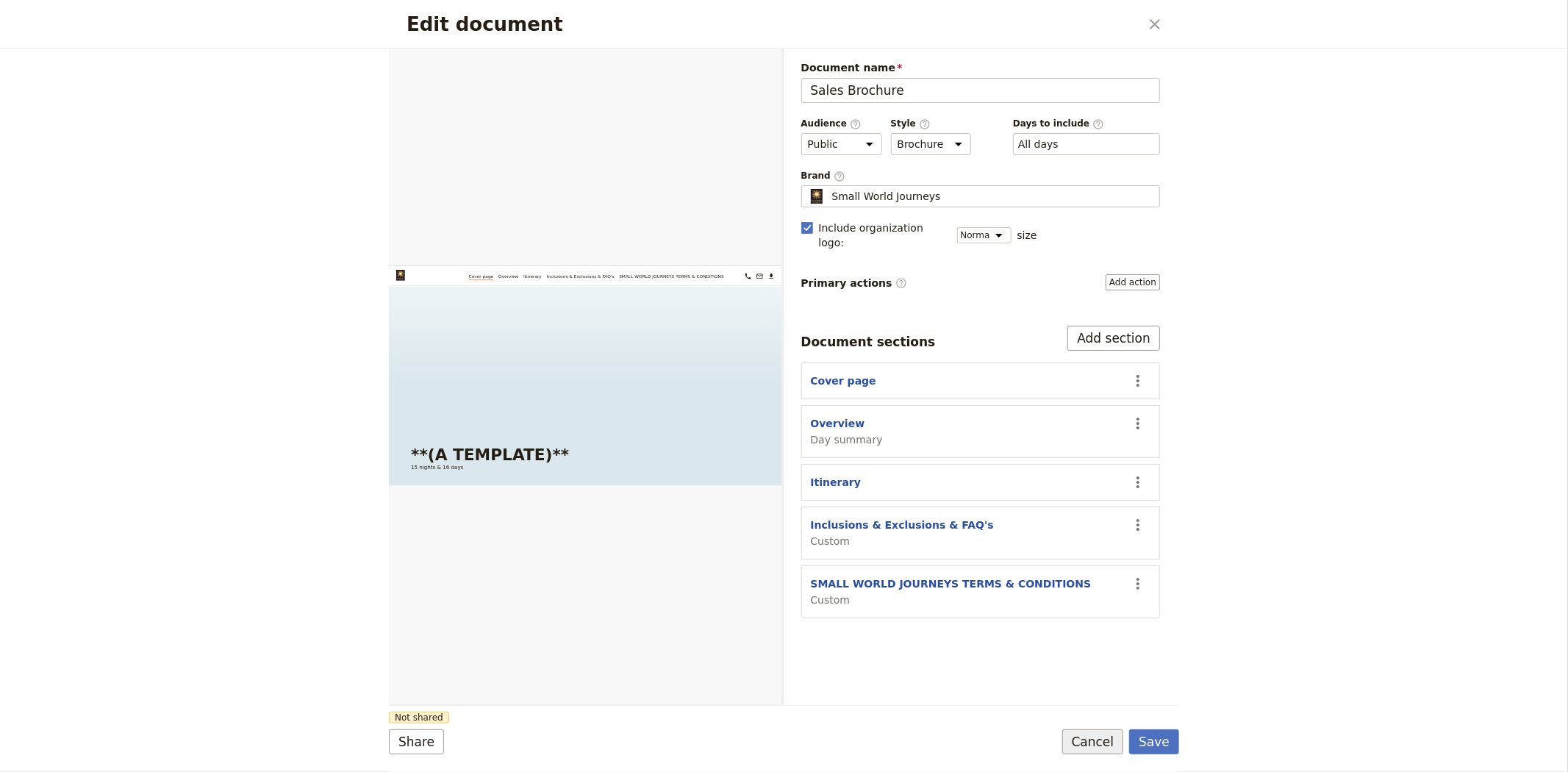
click at [1077, 735] on button "Cancel" at bounding box center [1093, 742] width 62 height 25
